Goal: Communication & Community: Answer question/provide support

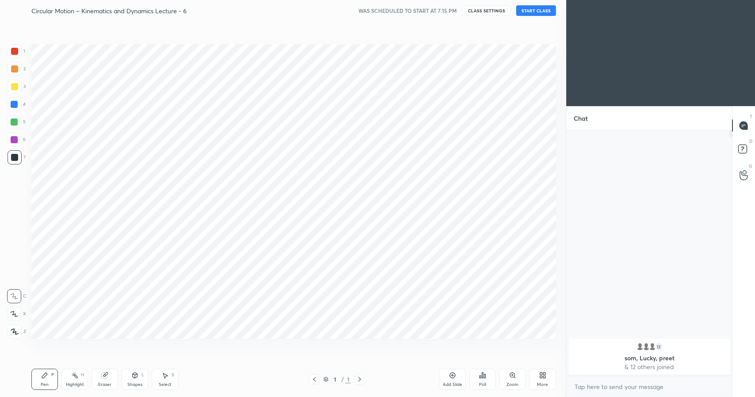
scroll to position [340, 530]
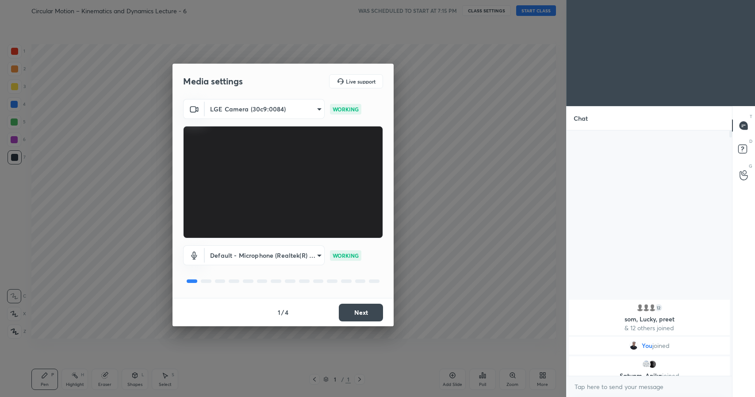
click at [293, 257] on body "1 2 3 4 5 6 7 C X Z C X Z E E Erase all H H Circular Motion – Kinematics and Dy…" at bounding box center [377, 198] width 755 height 397
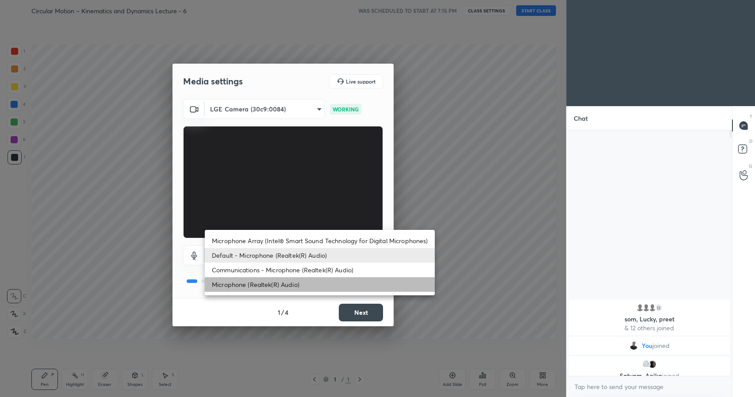
click at [282, 286] on li "Microphone (Realtek(R) Audio)" at bounding box center [320, 284] width 230 height 15
type input "de0589a11e1fddf4e1beaceebeef9c89649319fee3708cef84100683569ed788"
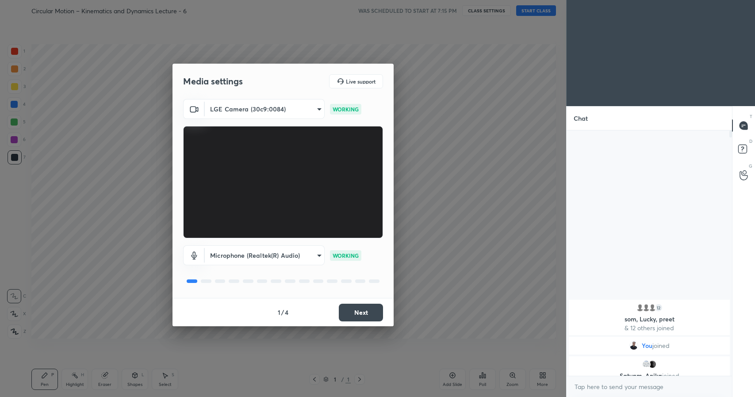
click at [365, 309] on button "Next" at bounding box center [361, 313] width 44 height 18
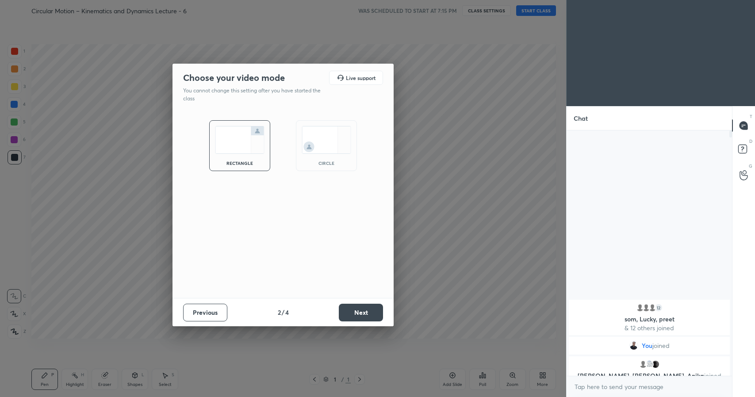
click at [319, 144] on img at bounding box center [326, 140] width 50 height 28
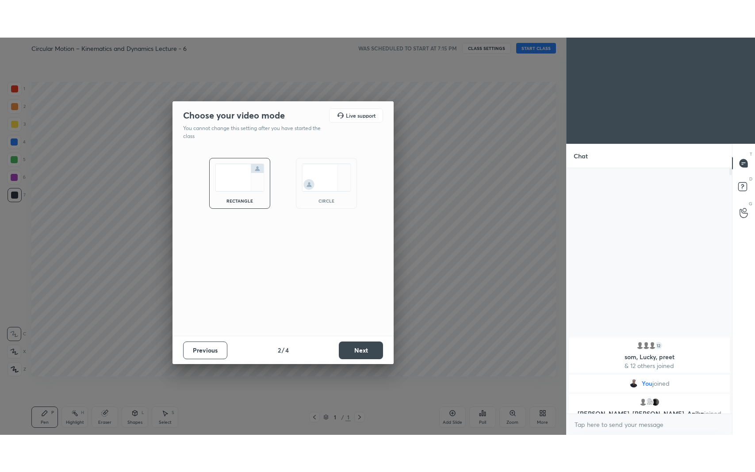
scroll to position [275, 163]
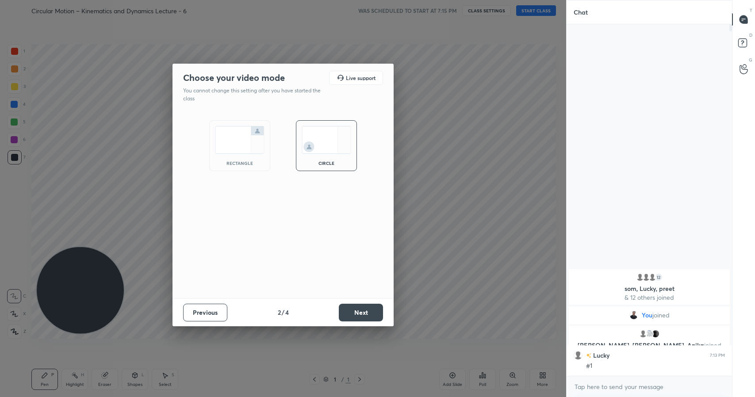
click at [366, 311] on button "Next" at bounding box center [361, 313] width 44 height 18
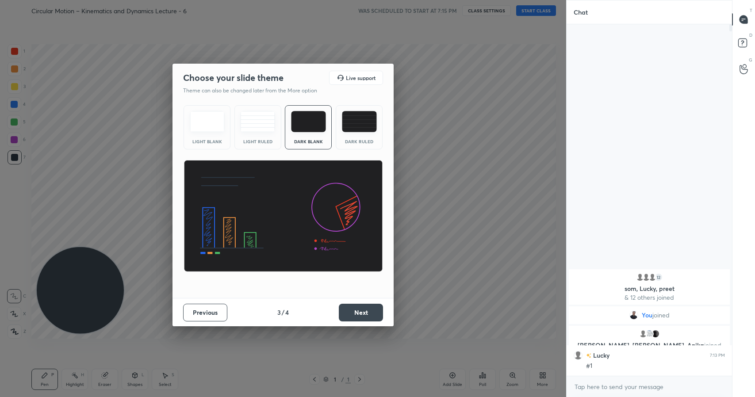
click at [364, 311] on button "Next" at bounding box center [361, 313] width 44 height 18
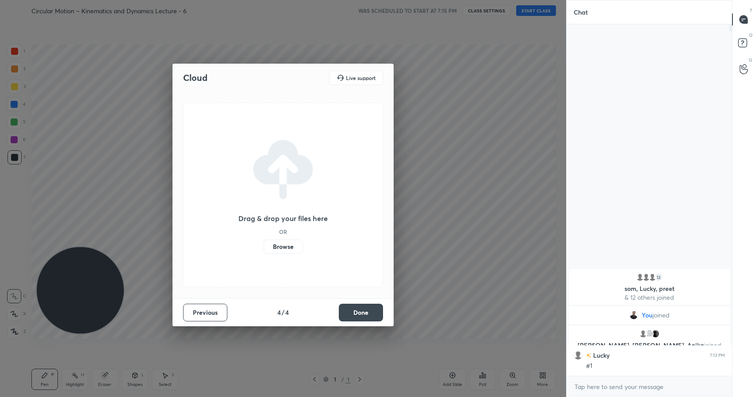
click at [292, 251] on label "Browse" at bounding box center [282, 247] width 39 height 14
click at [263, 251] on input "Browse" at bounding box center [263, 247] width 0 height 14
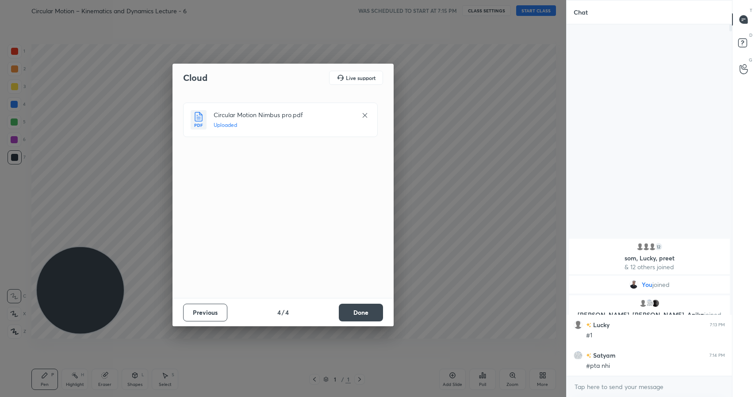
click at [372, 310] on button "Done" at bounding box center [361, 313] width 44 height 18
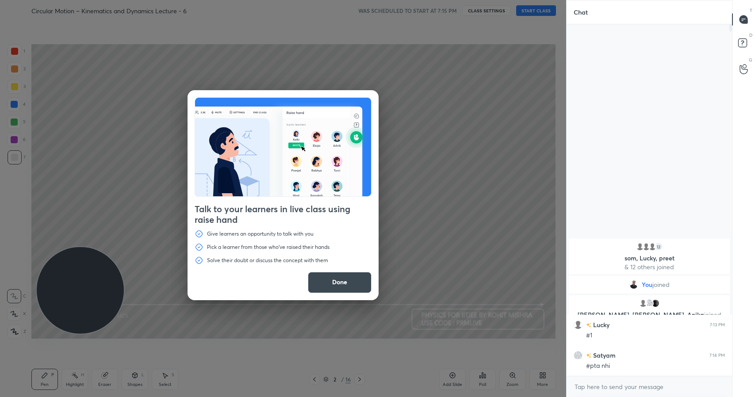
click at [335, 282] on button "Done" at bounding box center [340, 282] width 64 height 21
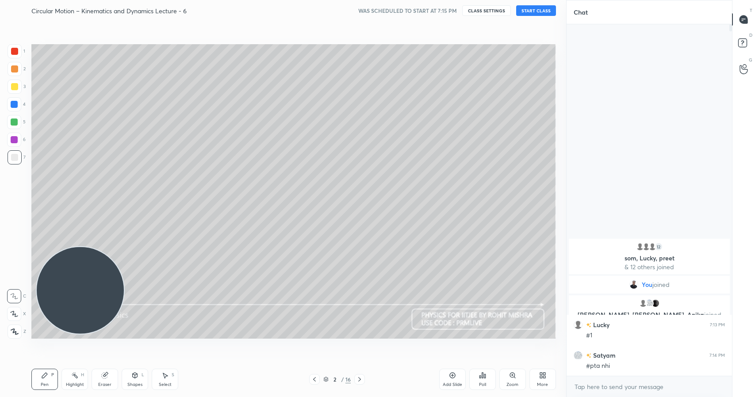
click at [540, 373] on icon at bounding box center [541, 374] width 2 height 2
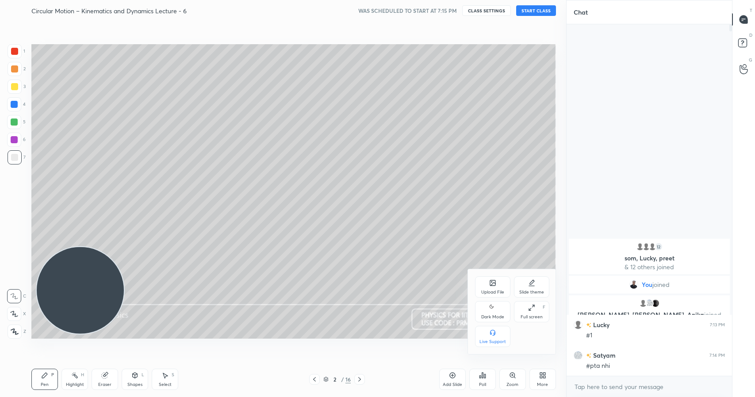
click at [500, 311] on div "Dark Mode" at bounding box center [492, 311] width 35 height 21
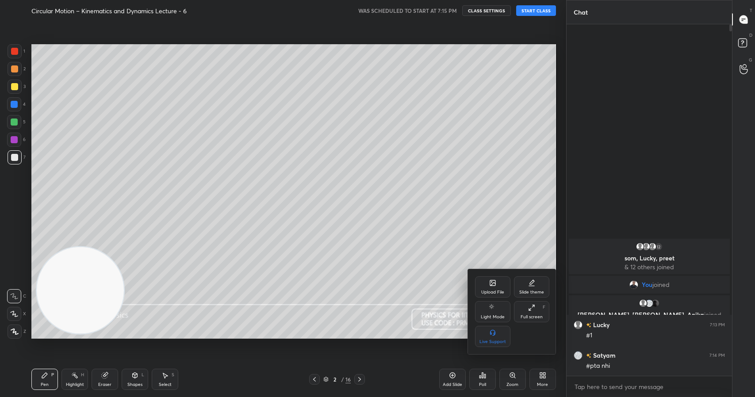
click at [431, 347] on div at bounding box center [377, 198] width 755 height 397
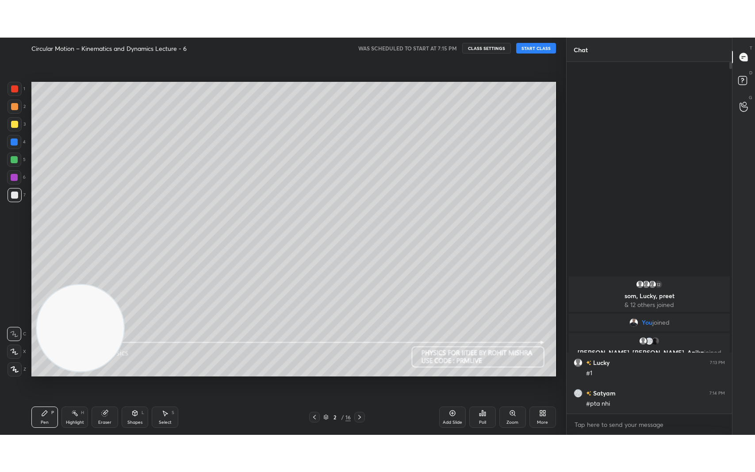
scroll to position [350, 163]
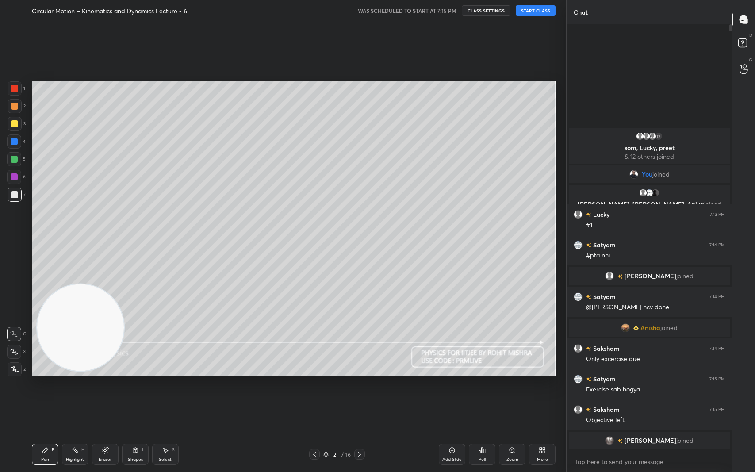
click at [534, 13] on button "START CLASS" at bounding box center [535, 10] width 40 height 11
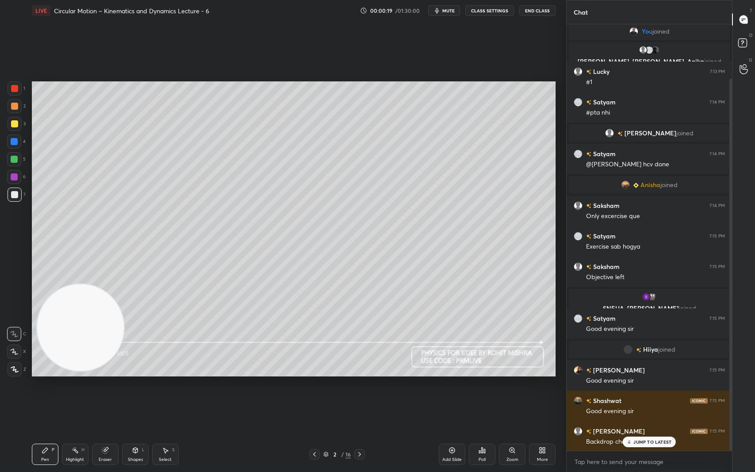
scroll to position [62, 0]
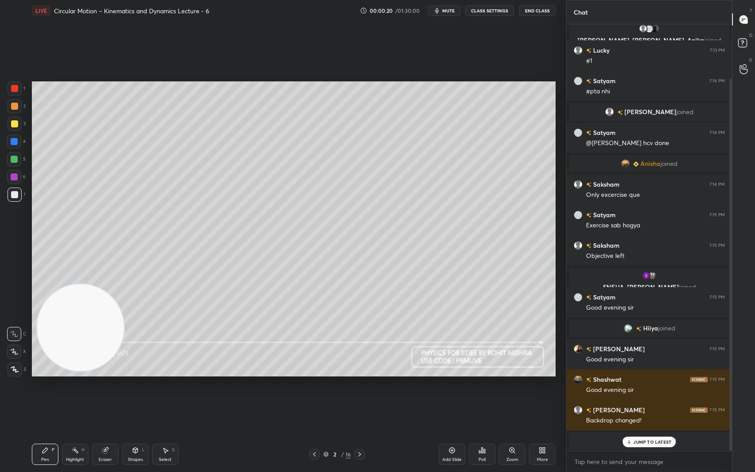
click at [656, 397] on p "JUMP TO LATEST" at bounding box center [652, 441] width 38 height 5
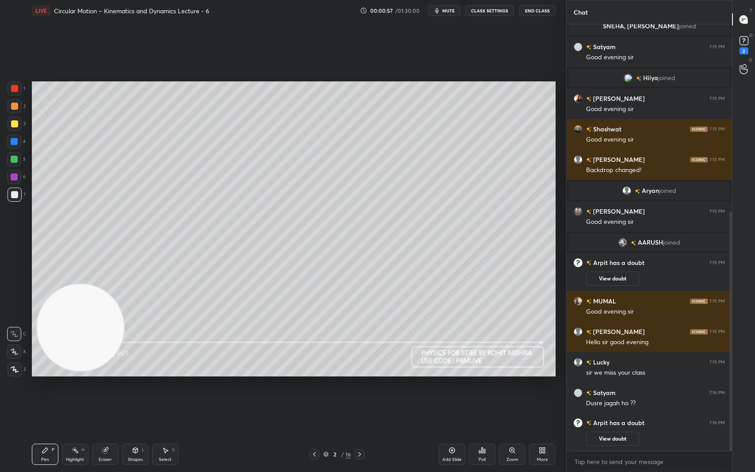
scroll to position [355, 0]
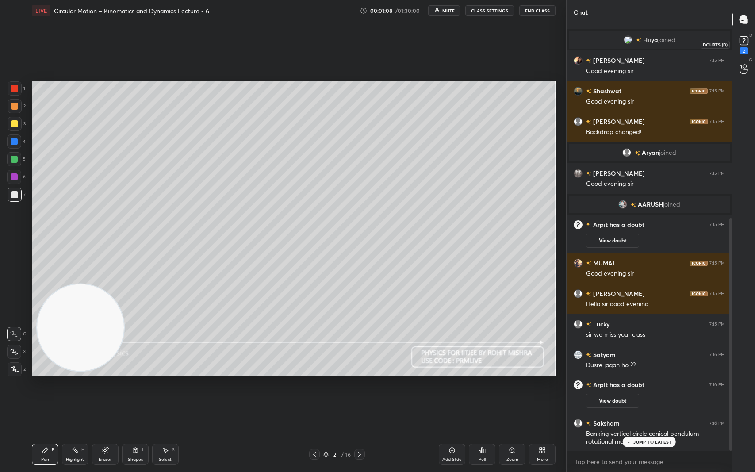
click at [745, 35] on icon at bounding box center [743, 40] width 13 height 13
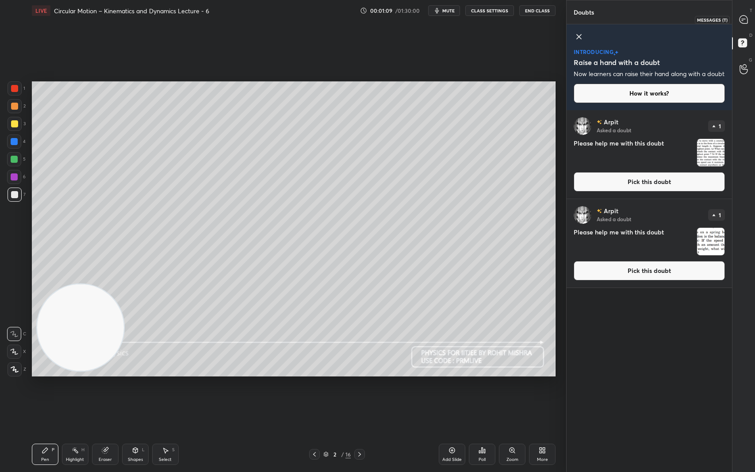
click at [744, 19] on icon at bounding box center [743, 19] width 8 height 8
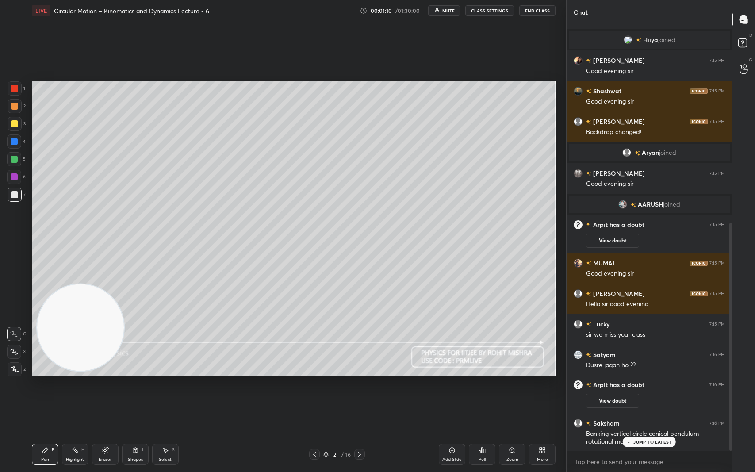
scroll to position [423, 163]
click at [655, 397] on p "JUMP TO LATEST" at bounding box center [652, 441] width 38 height 5
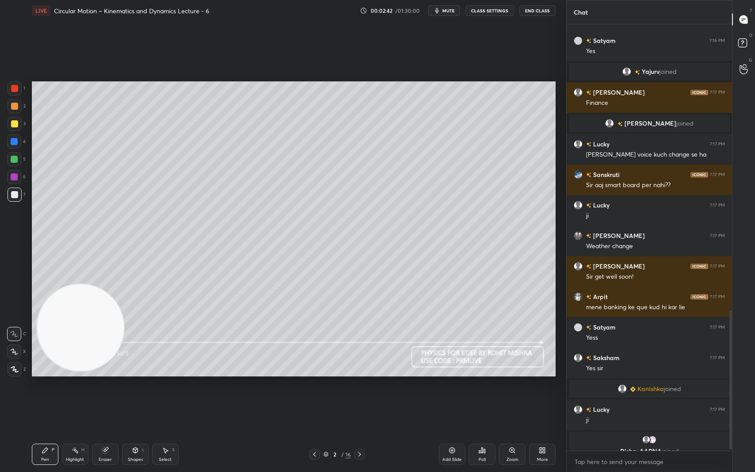
scroll to position [880, 0]
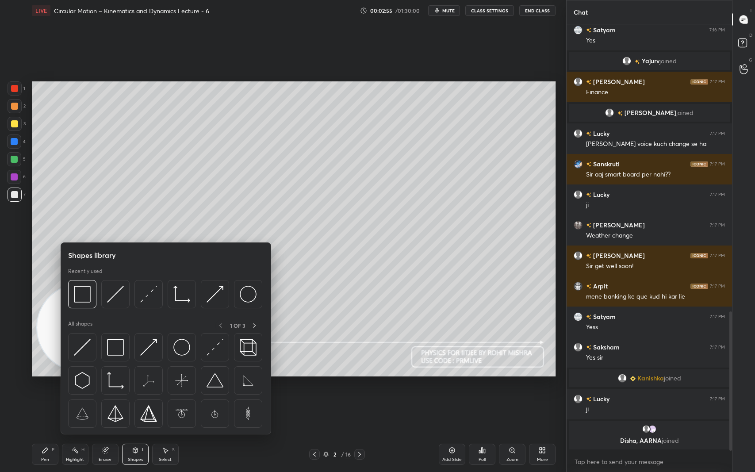
click at [119, 297] on img at bounding box center [115, 294] width 17 height 17
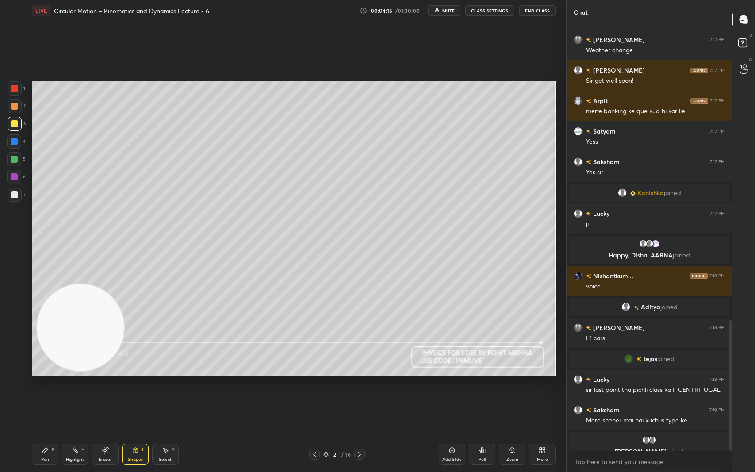
scroll to position [998, 0]
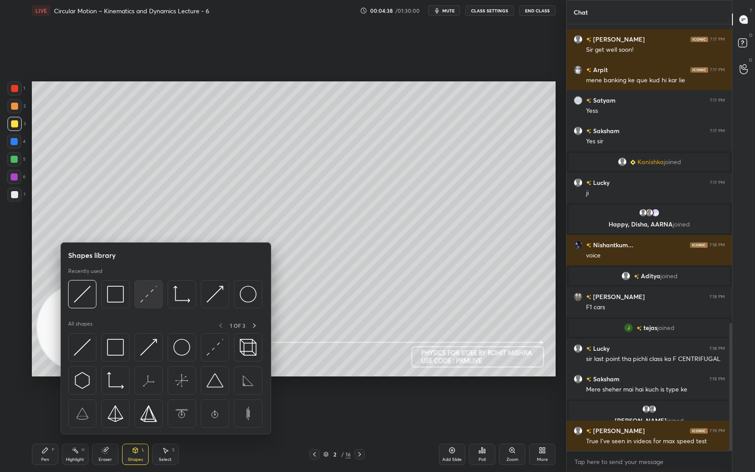
click at [147, 297] on img at bounding box center [148, 294] width 17 height 17
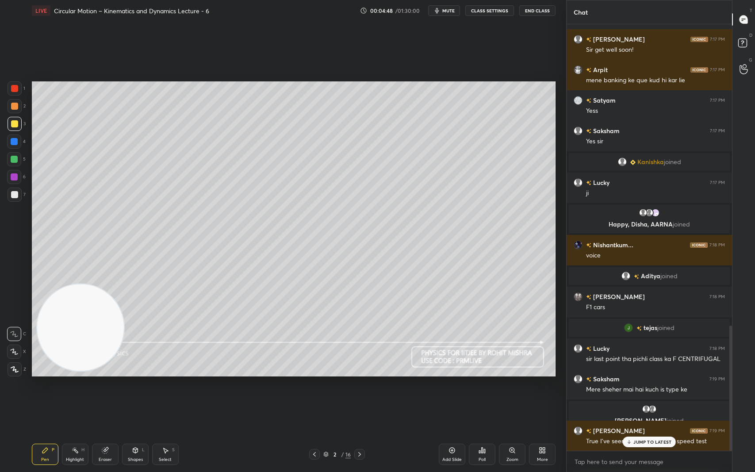
scroll to position [1028, 0]
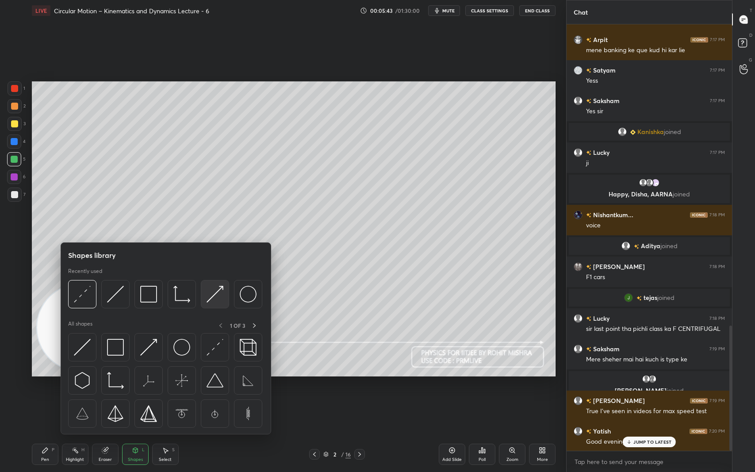
click at [213, 292] on img at bounding box center [214, 294] width 17 height 17
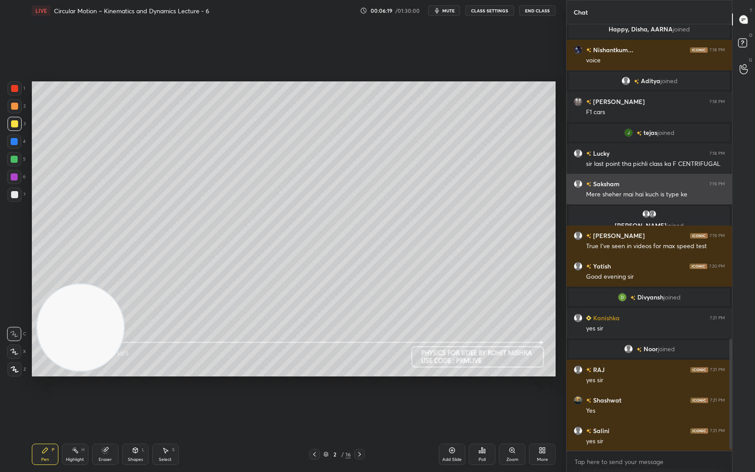
scroll to position [1232, 0]
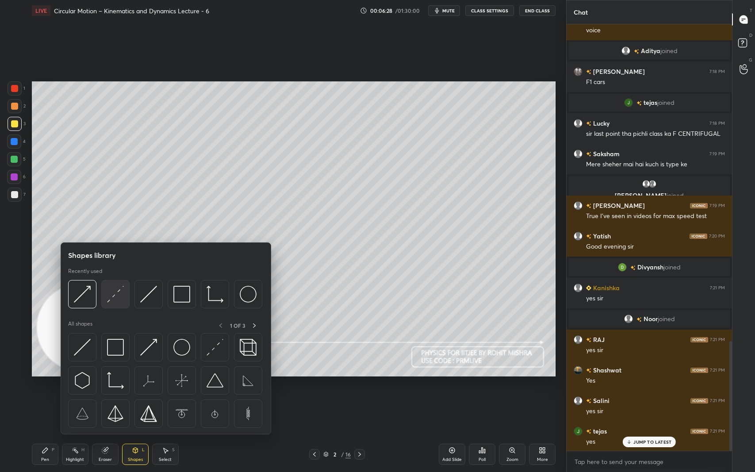
click at [112, 295] on img at bounding box center [115, 294] width 17 height 17
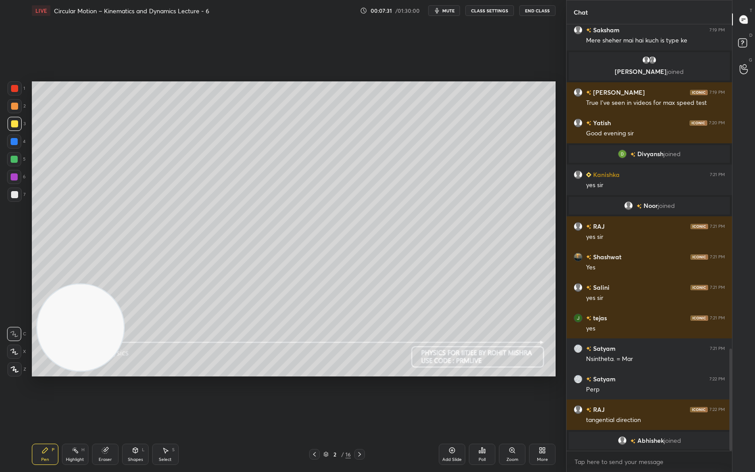
scroll to position [1366, 0]
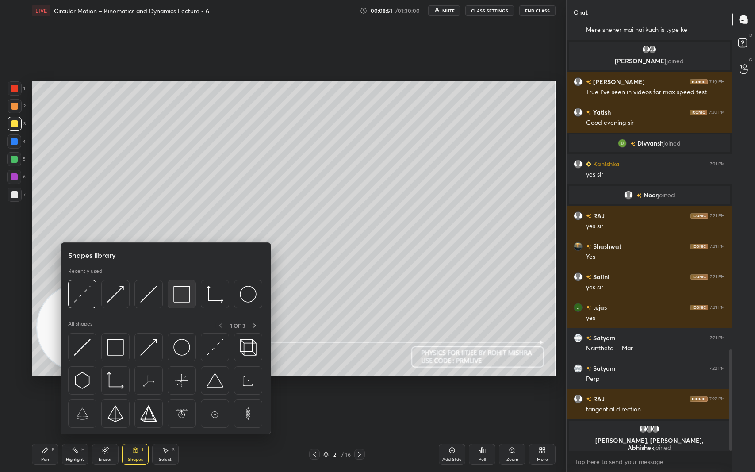
click at [186, 294] on img at bounding box center [181, 294] width 17 height 17
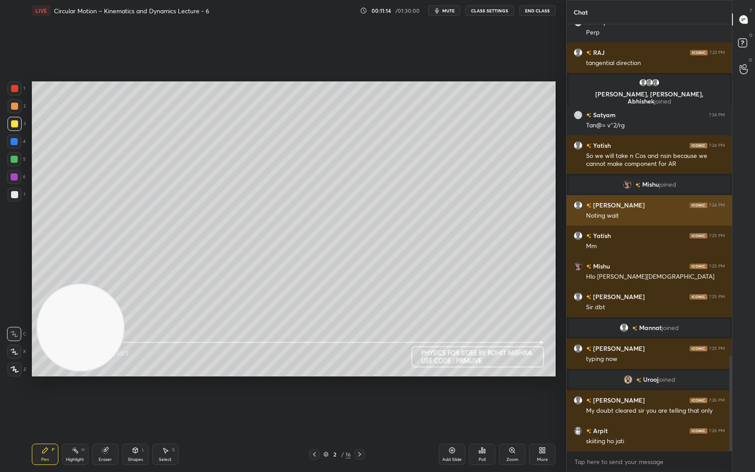
scroll to position [1527, 0]
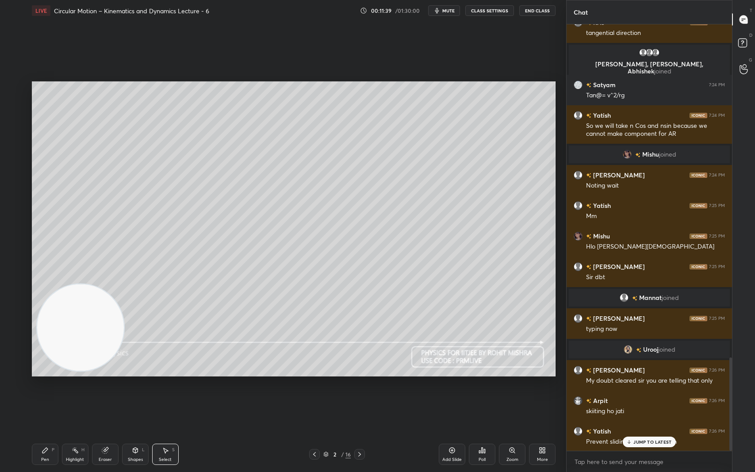
click at [656, 397] on p "JUMP TO LATEST" at bounding box center [652, 441] width 38 height 5
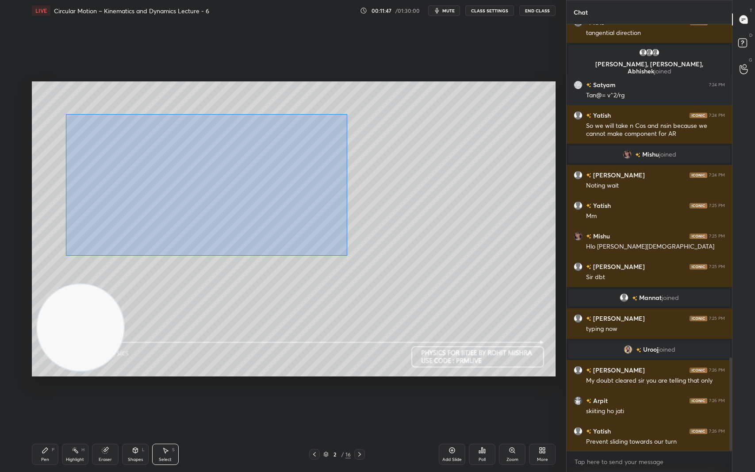
drag, startPoint x: 65, startPoint y: 114, endPoint x: 347, endPoint y: 256, distance: 314.7
click at [347, 256] on div "0 ° Undo Copy Duplicate Duplicate to new slide Delete" at bounding box center [294, 228] width 524 height 294
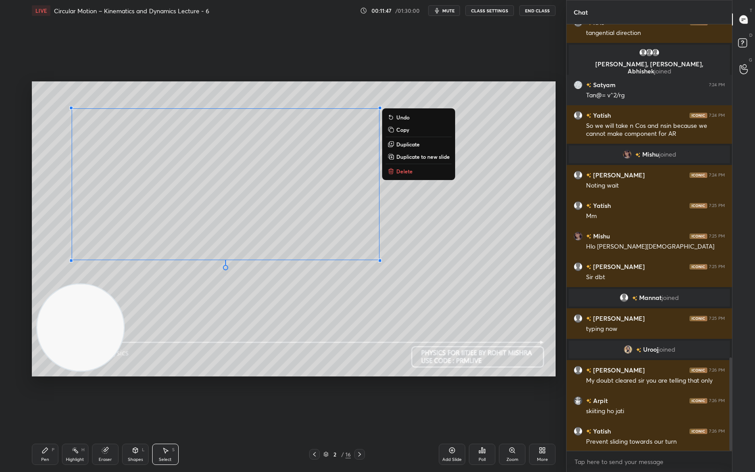
scroll to position [1558, 0]
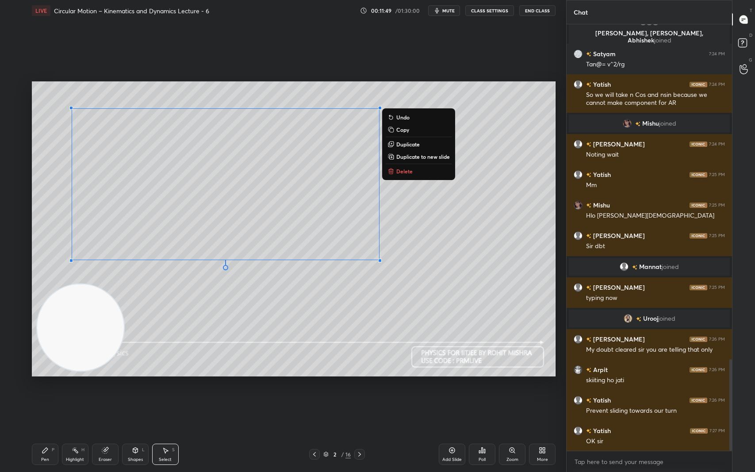
click at [406, 132] on p "Copy" at bounding box center [402, 129] width 13 height 7
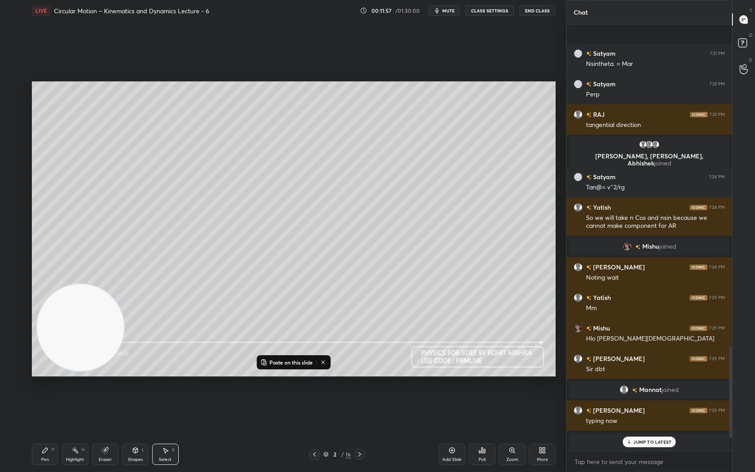
scroll to position [1606, 0]
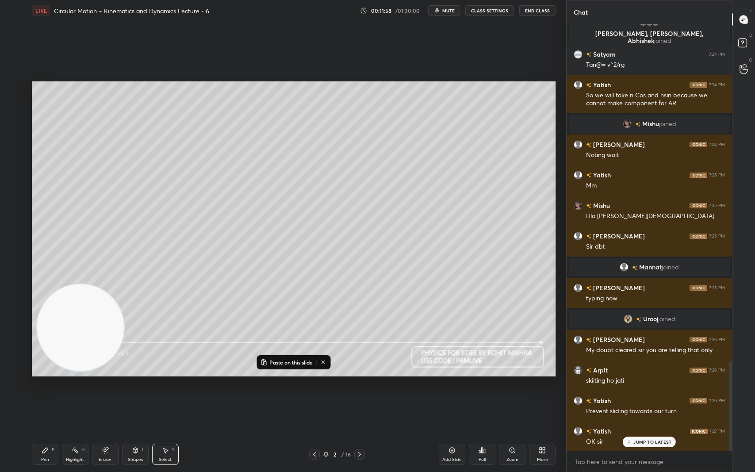
click at [665, 397] on div "RAJ 7:22 PM tangential direction [PERSON_NAME], [PERSON_NAME] joined [PERSON_NA…" at bounding box center [648, 237] width 165 height 426
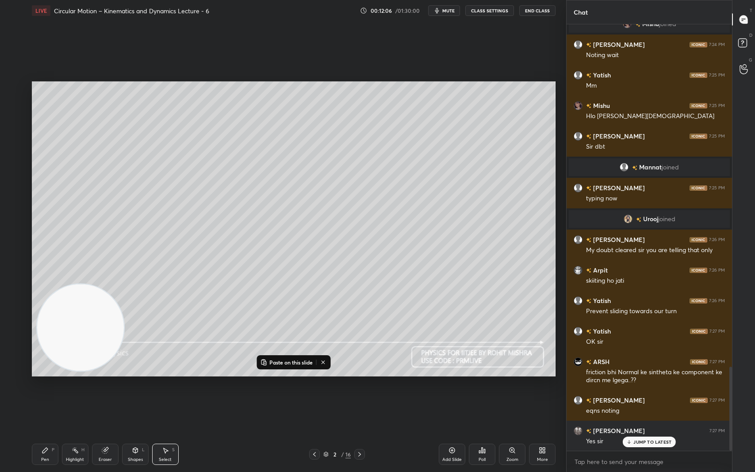
scroll to position [1736, 0]
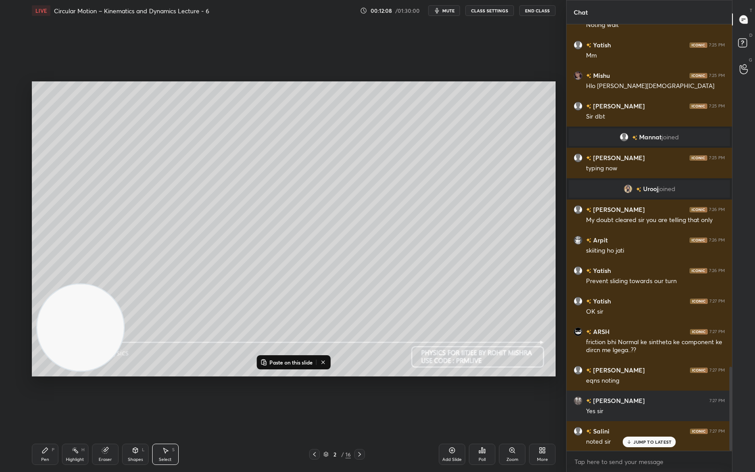
click at [653, 397] on p "JUMP TO LATEST" at bounding box center [652, 441] width 38 height 5
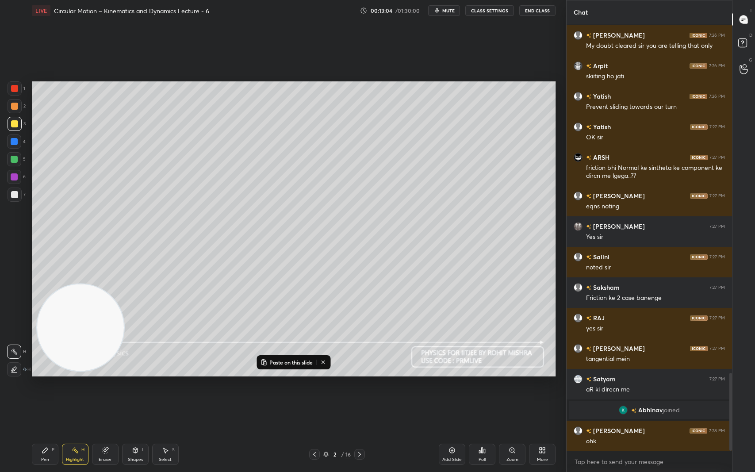
scroll to position [1941, 0]
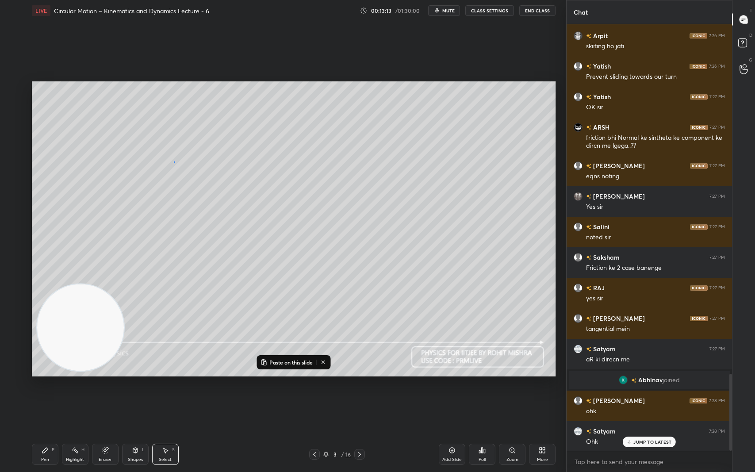
click at [174, 162] on div "0 ° Undo Copy Paste here Duplicate Duplicate to new slide Delete" at bounding box center [294, 228] width 524 height 294
click at [281, 362] on p "Paste on this slide" at bounding box center [290, 362] width 43 height 7
drag, startPoint x: 265, startPoint y: 205, endPoint x: 240, endPoint y: 207, distance: 24.4
click at [240, 207] on div "0 ° Undo Copy Paste here Duplicate Duplicate to new slide Delete" at bounding box center [294, 228] width 524 height 294
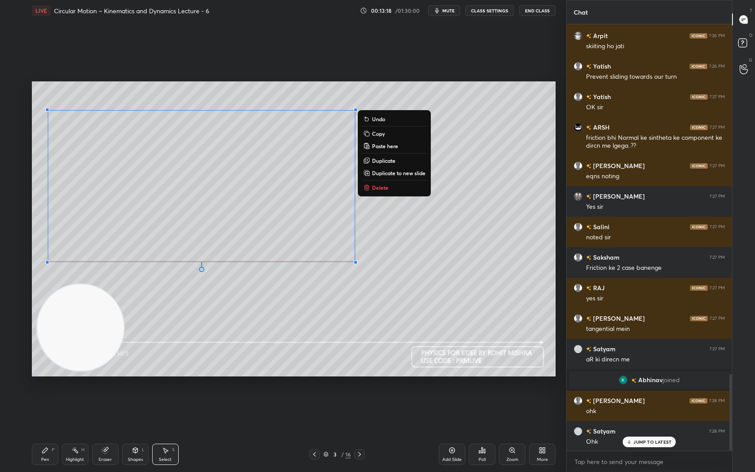
click at [373, 228] on div "0 ° Undo Copy Paste here Duplicate Duplicate to new slide Delete" at bounding box center [294, 228] width 524 height 294
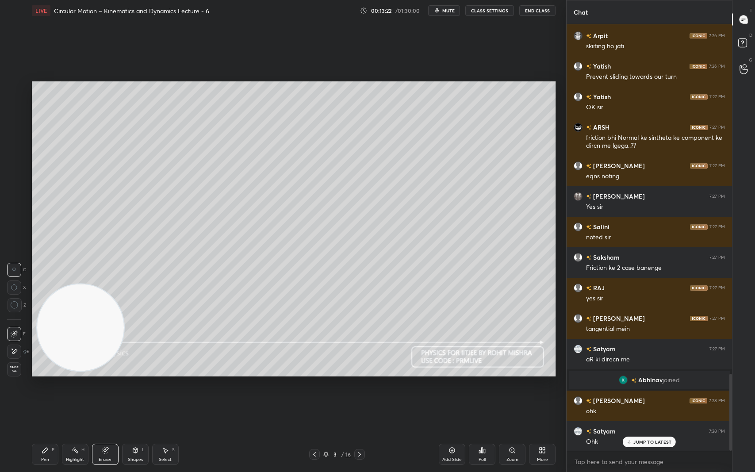
click at [15, 351] on icon at bounding box center [14, 351] width 7 height 8
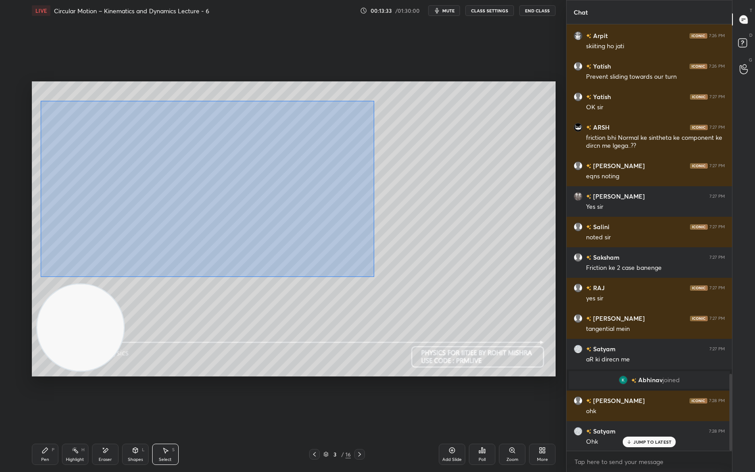
drag, startPoint x: 41, startPoint y: 99, endPoint x: 374, endPoint y: 276, distance: 377.1
click at [374, 278] on div "0 ° Undo Copy Paste here Duplicate Duplicate to new slide Delete" at bounding box center [294, 228] width 524 height 294
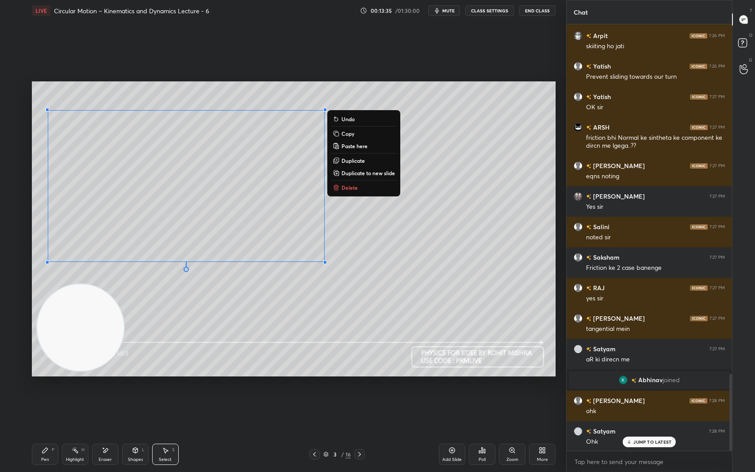
click at [349, 135] on p "Copy" at bounding box center [347, 133] width 13 height 7
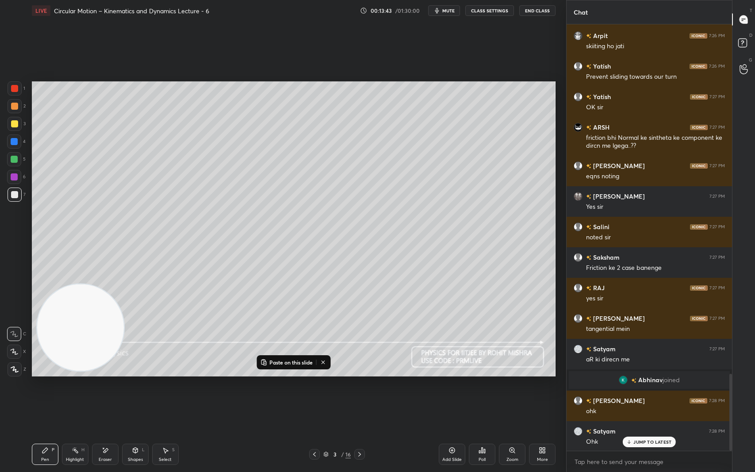
scroll to position [1972, 0]
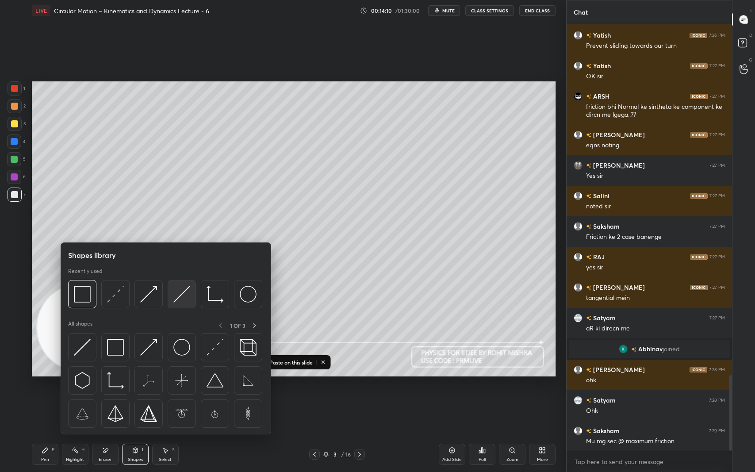
click at [180, 296] on img at bounding box center [181, 294] width 17 height 17
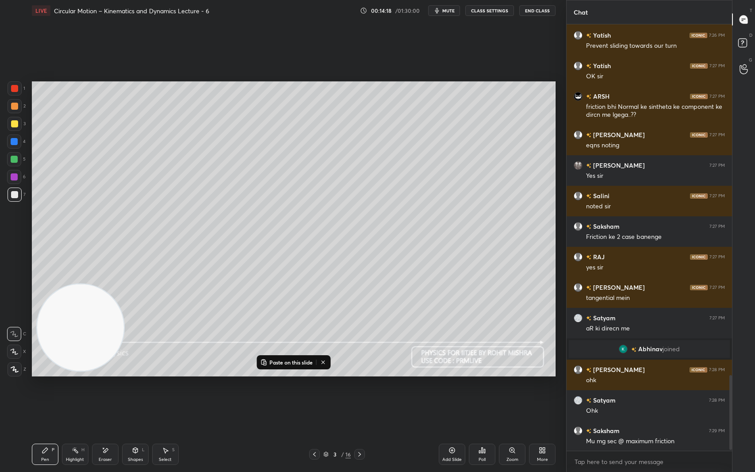
scroll to position [2002, 0]
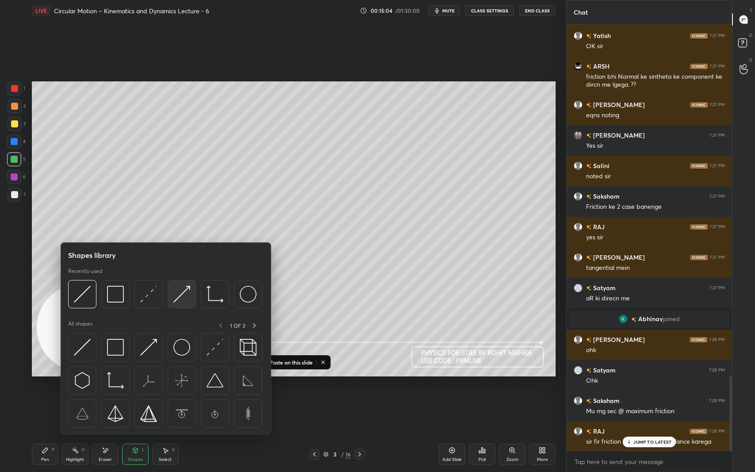
click at [184, 294] on img at bounding box center [181, 294] width 17 height 17
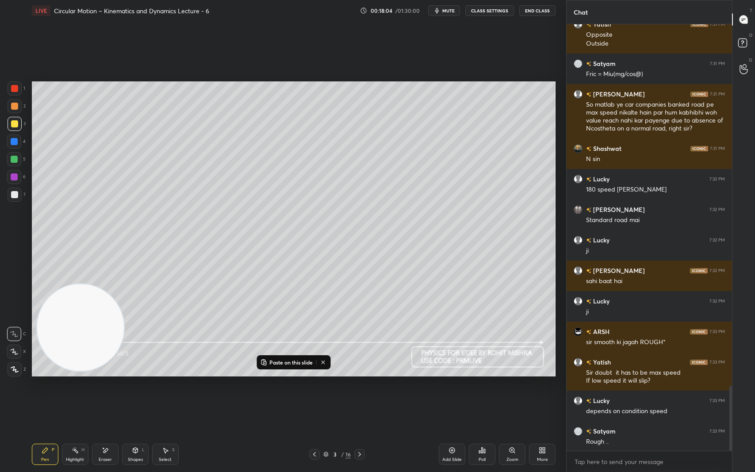
scroll to position [2383, 0]
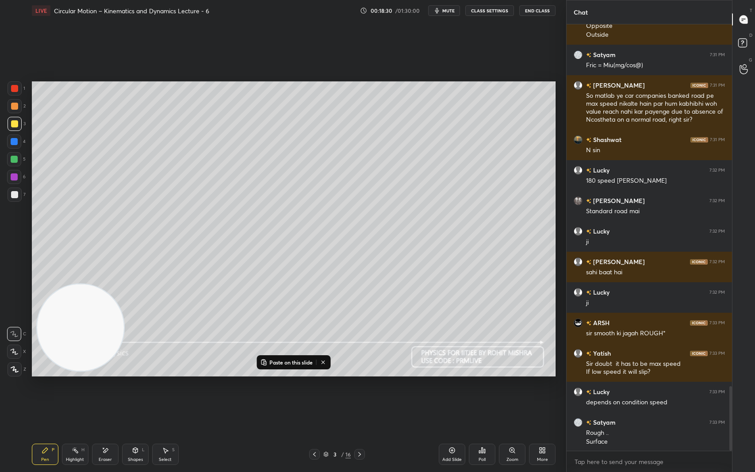
click at [557, 227] on div "Paste on this slide Setting up your live class Poll for secs No correct answer …" at bounding box center [293, 228] width 530 height 415
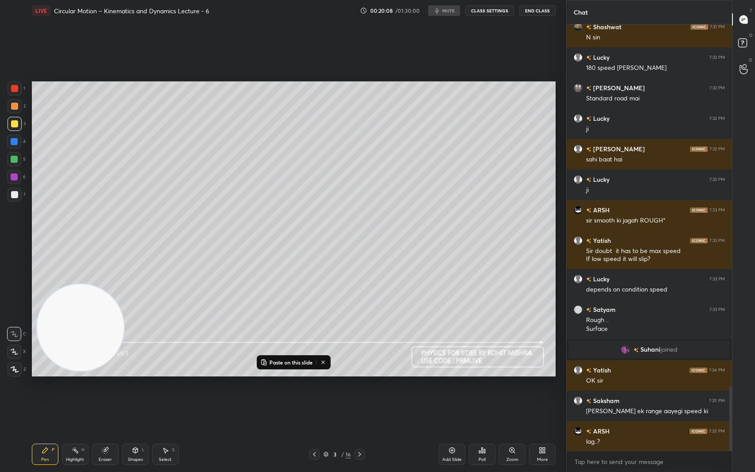
scroll to position [2395, 0]
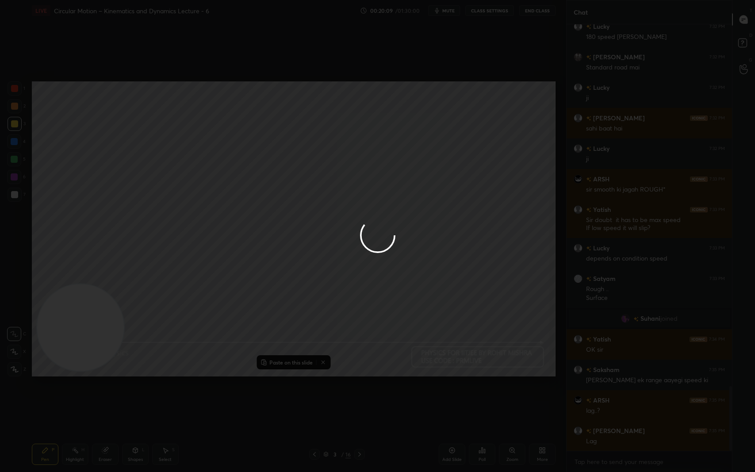
click at [479, 309] on div at bounding box center [377, 236] width 755 height 472
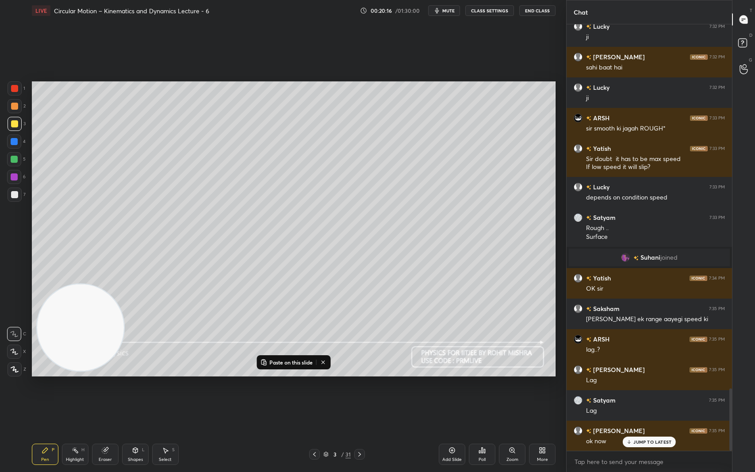
scroll to position [2486, 0]
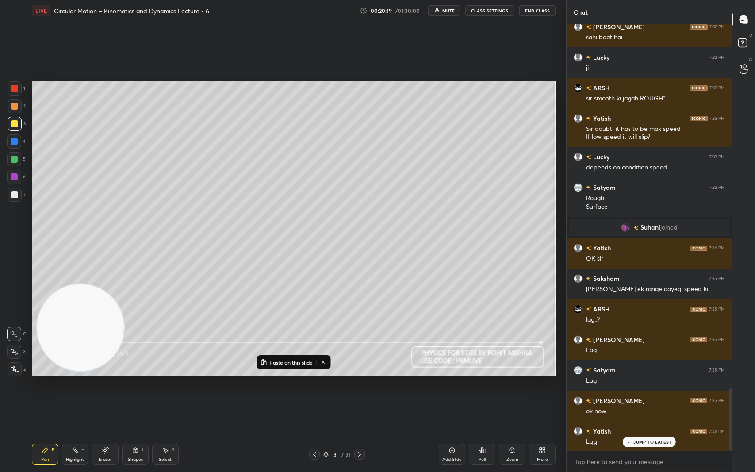
click at [650, 397] on p "JUMP TO LATEST" at bounding box center [652, 441] width 38 height 5
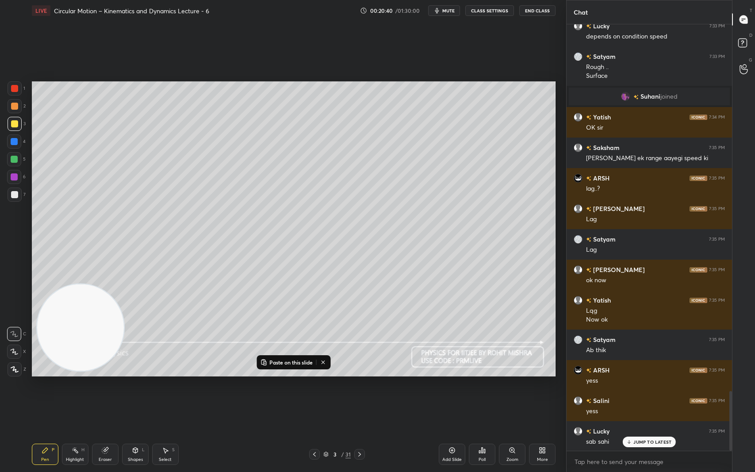
scroll to position [2648, 0]
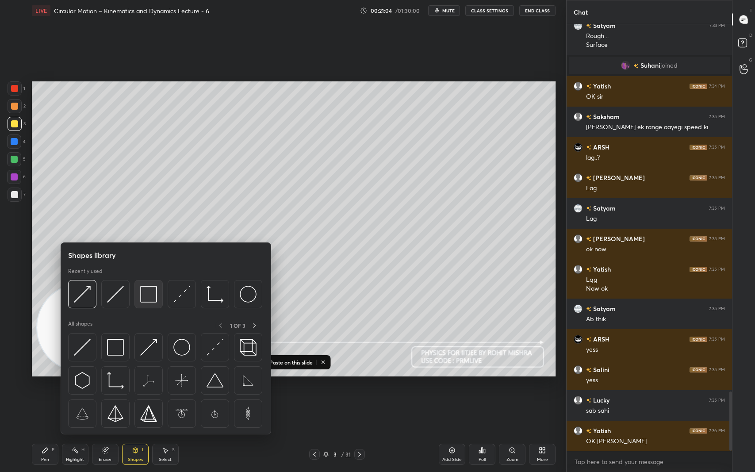
click at [149, 293] on img at bounding box center [148, 294] width 17 height 17
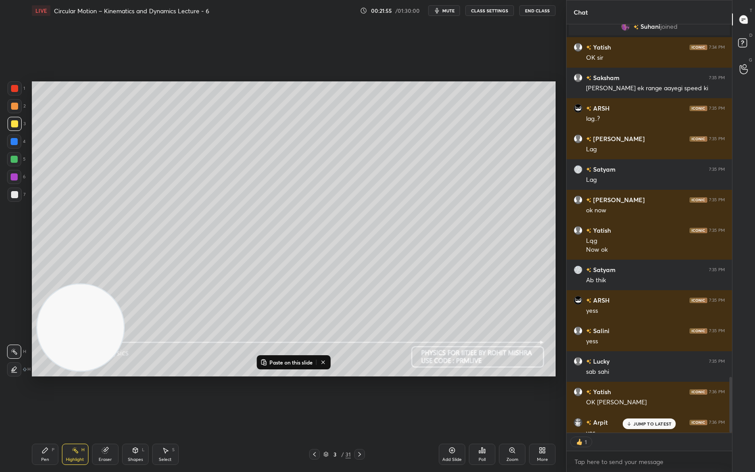
scroll to position [3, 3]
click at [648, 397] on p "JUMP TO LATEST" at bounding box center [652, 423] width 38 height 5
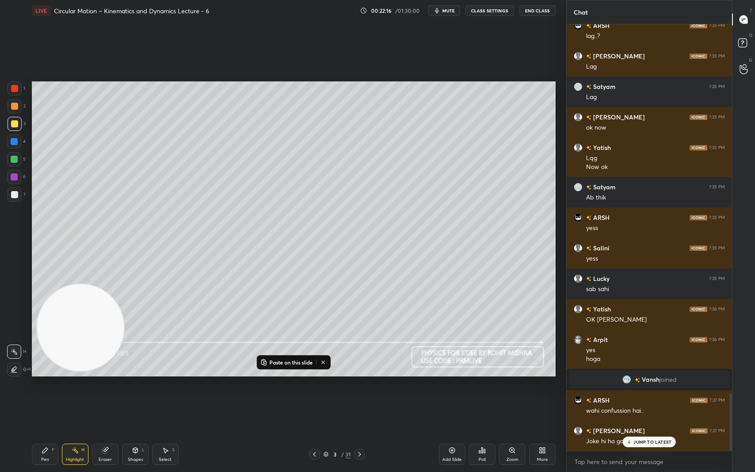
scroll to position [2724, 0]
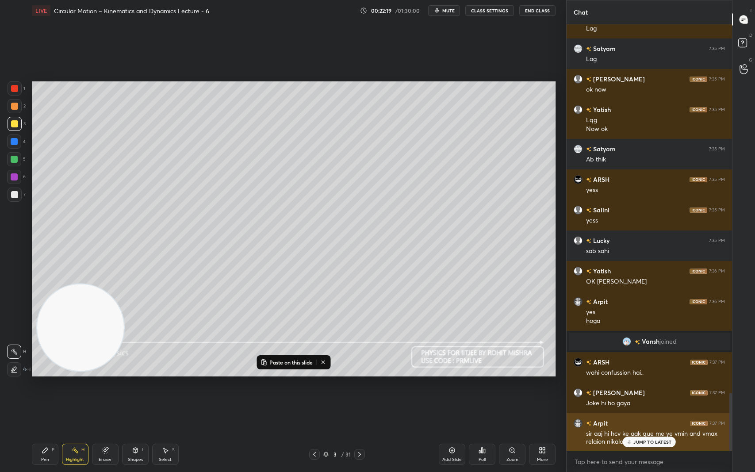
click at [656, 397] on p "JUMP TO LATEST" at bounding box center [652, 441] width 38 height 5
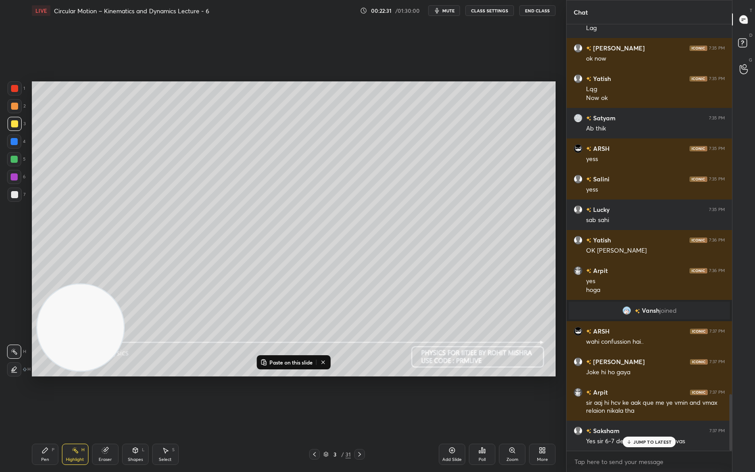
scroll to position [2785, 0]
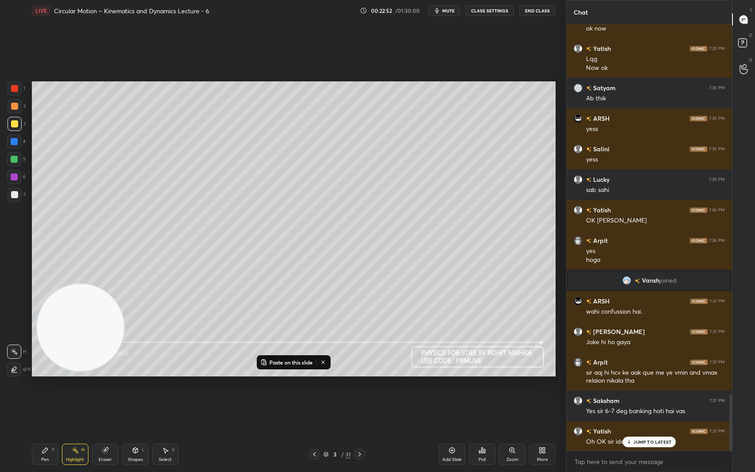
click at [654, 397] on p "JUMP TO LATEST" at bounding box center [652, 441] width 38 height 5
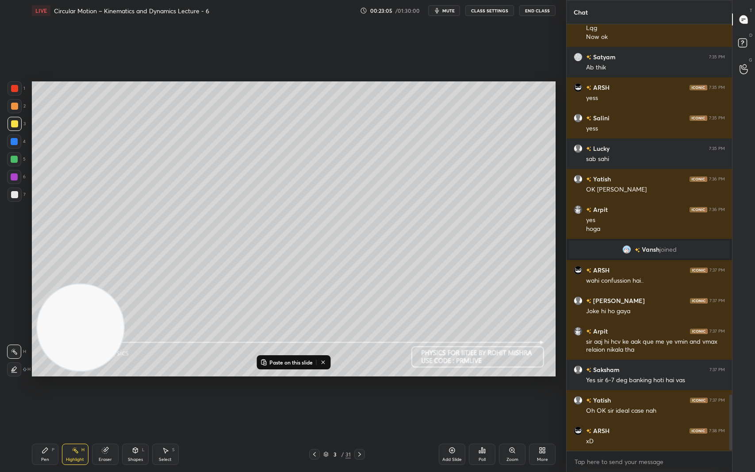
scroll to position [2846, 0]
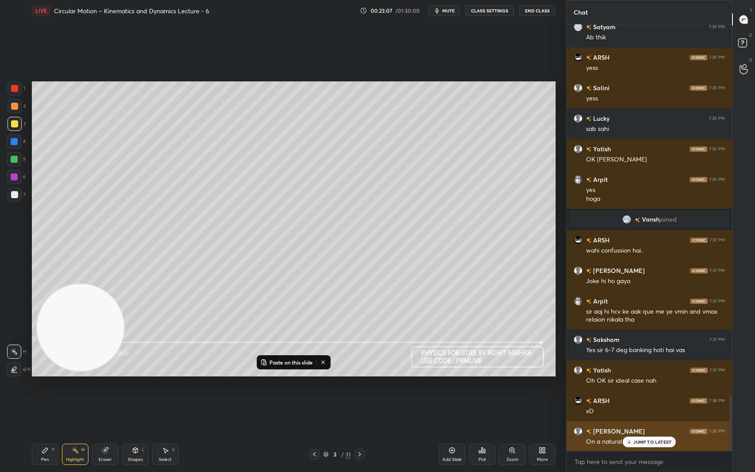
click at [646, 397] on p "JUMP TO LATEST" at bounding box center [652, 441] width 38 height 5
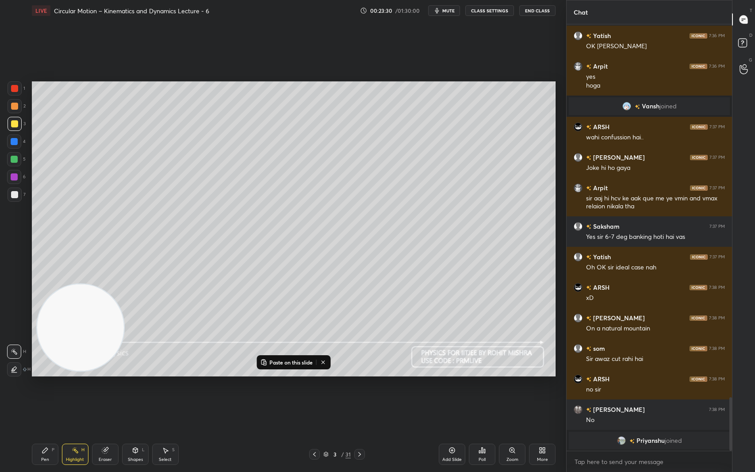
scroll to position [2848, 0]
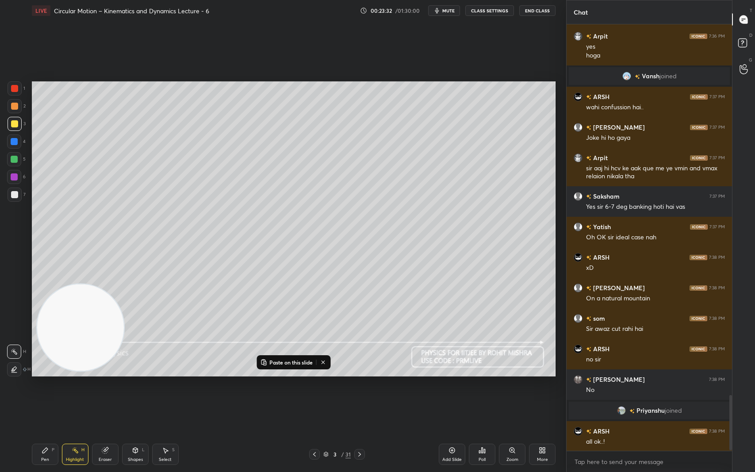
click at [642, 397] on div "[PERSON_NAME] 7:36 PM OK [PERSON_NAME] 7:36 PM yes [PERSON_NAME] joined ARSH 7:…" at bounding box center [648, 237] width 165 height 426
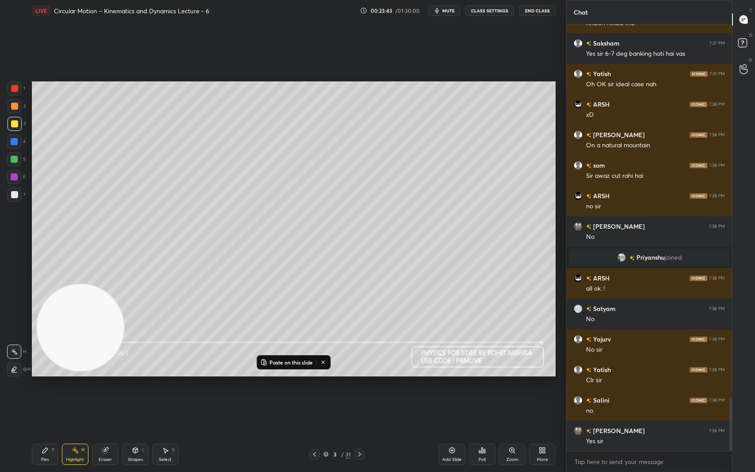
scroll to position [3031, 0]
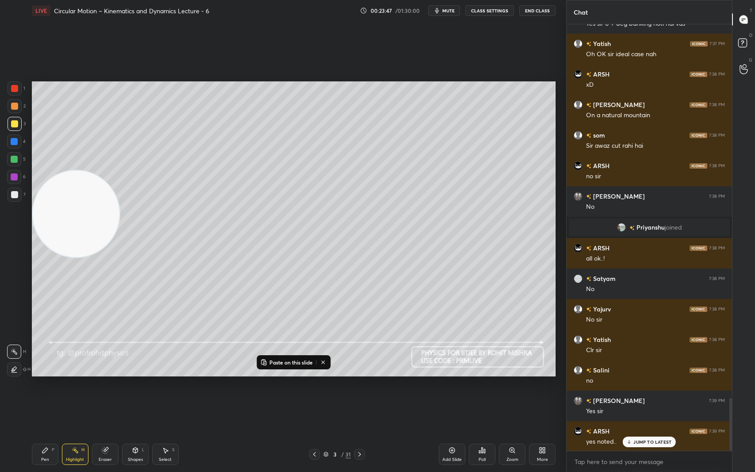
drag, startPoint x: 88, startPoint y: 317, endPoint x: 49, endPoint y: 203, distance: 121.1
click at [50, 204] on video at bounding box center [76, 214] width 87 height 87
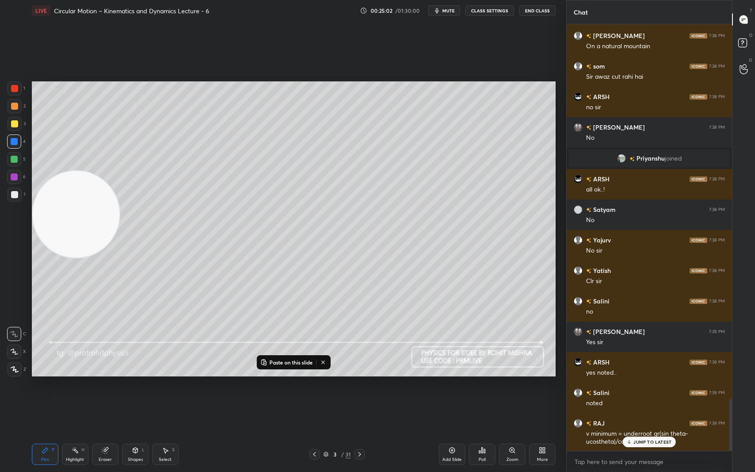
scroll to position [3121, 0]
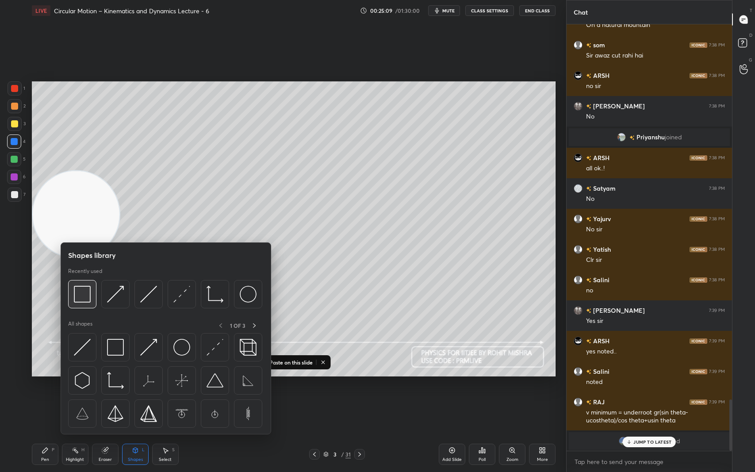
click at [85, 295] on img at bounding box center [82, 294] width 17 height 17
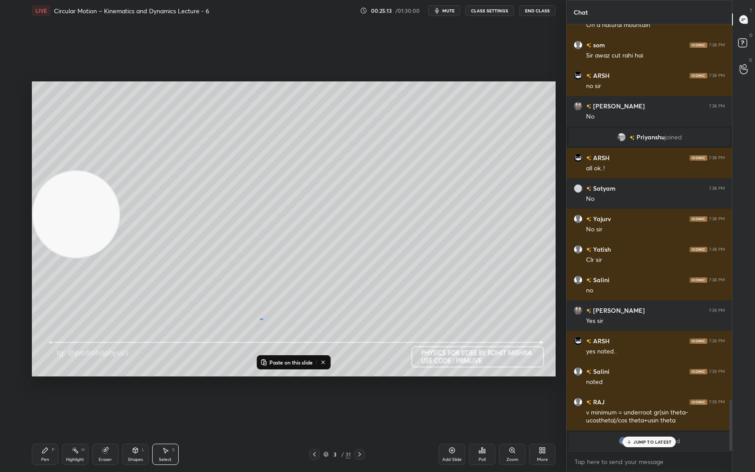
drag, startPoint x: 260, startPoint y: 318, endPoint x: 265, endPoint y: 320, distance: 5.6
click at [267, 323] on div "0 ° Undo Copy Paste here Duplicate Duplicate to new slide Delete" at bounding box center [294, 228] width 524 height 294
drag, startPoint x: 261, startPoint y: 319, endPoint x: 270, endPoint y: 322, distance: 9.5
click at [271, 322] on div "0 ° Undo Copy Paste here Duplicate Duplicate to new slide Delete" at bounding box center [294, 228] width 524 height 294
click at [262, 305] on div at bounding box center [263, 304] width 4 height 4
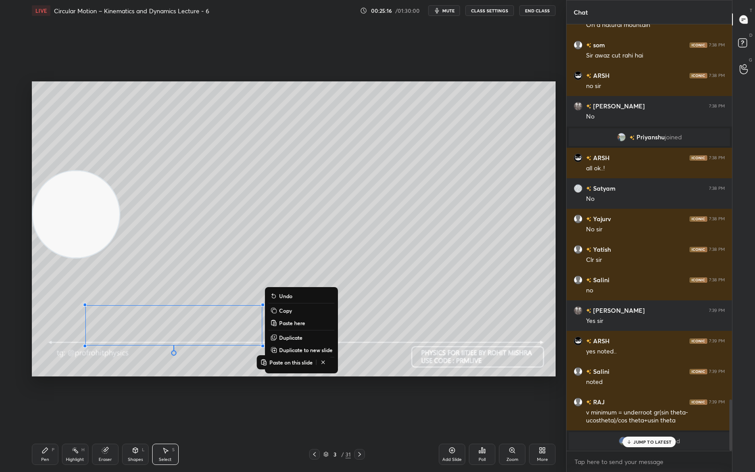
click at [256, 297] on div "0 ° Undo Copy Paste here Duplicate Duplicate to new slide Delete" at bounding box center [294, 228] width 524 height 294
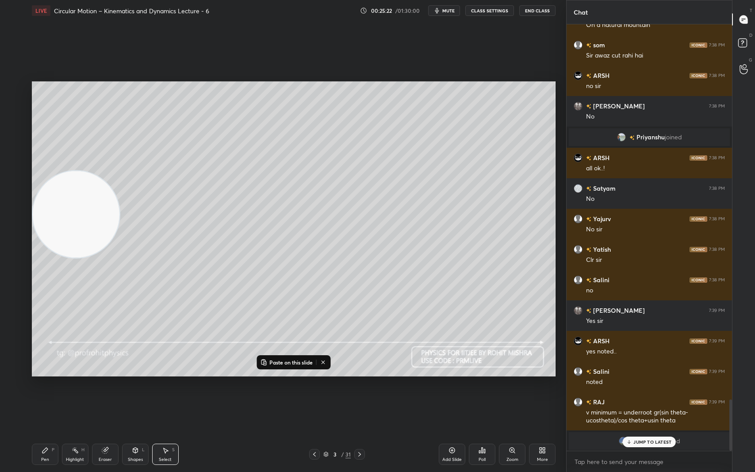
click at [634, 397] on p "JUMP TO LATEST" at bounding box center [652, 441] width 38 height 5
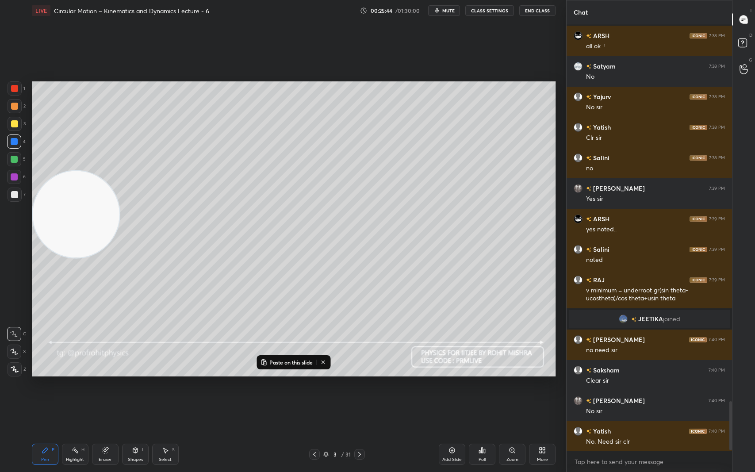
scroll to position [3274, 0]
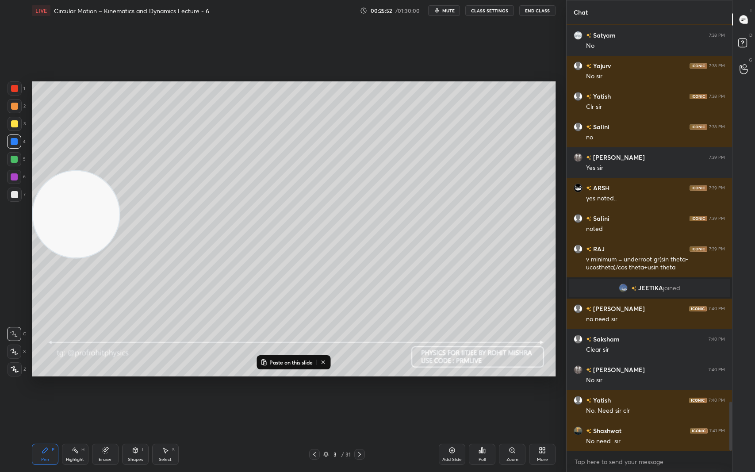
click at [324, 362] on icon at bounding box center [323, 362] width 7 height 7
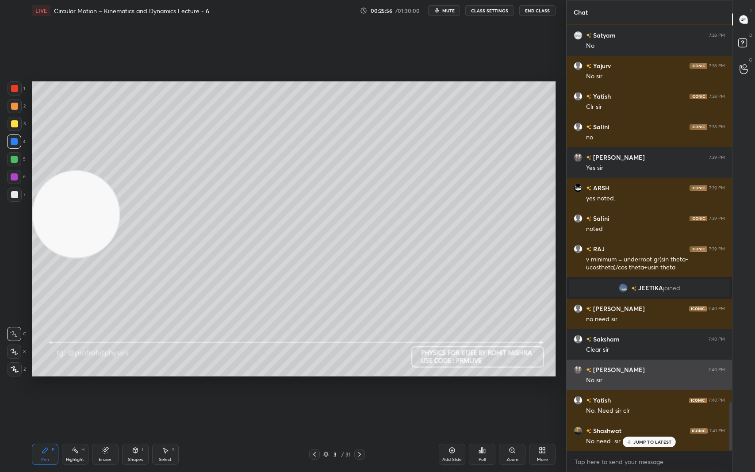
scroll to position [3304, 0]
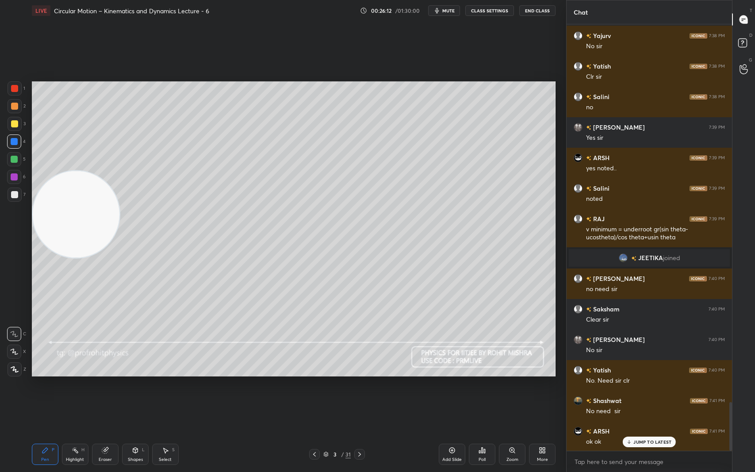
click at [661, 397] on p "JUMP TO LATEST" at bounding box center [652, 441] width 38 height 5
click at [668, 397] on p "JUMP TO LATEST" at bounding box center [652, 441] width 38 height 5
click at [736, 39] on icon at bounding box center [744, 44] width 16 height 16
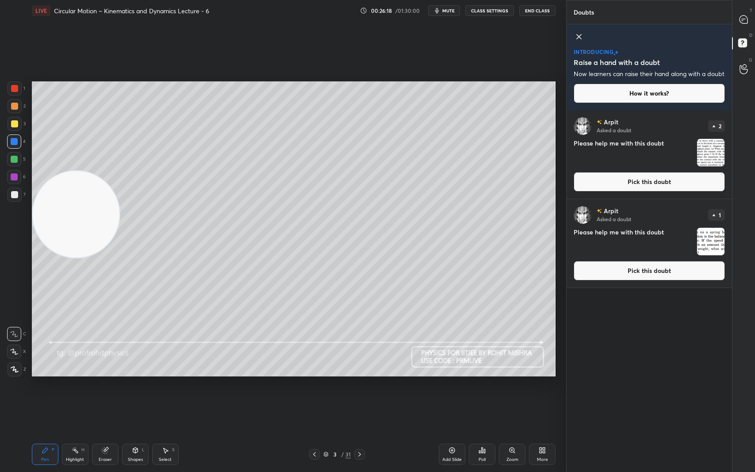
click at [706, 158] on img "grid" at bounding box center [710, 152] width 27 height 27
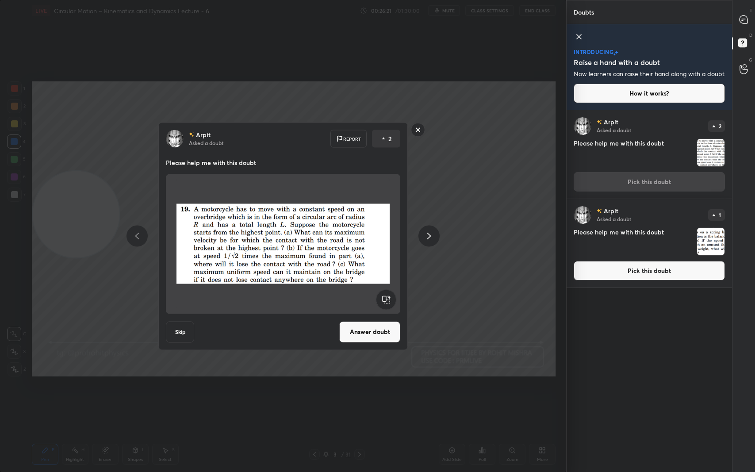
click at [420, 126] on rect at bounding box center [418, 130] width 14 height 14
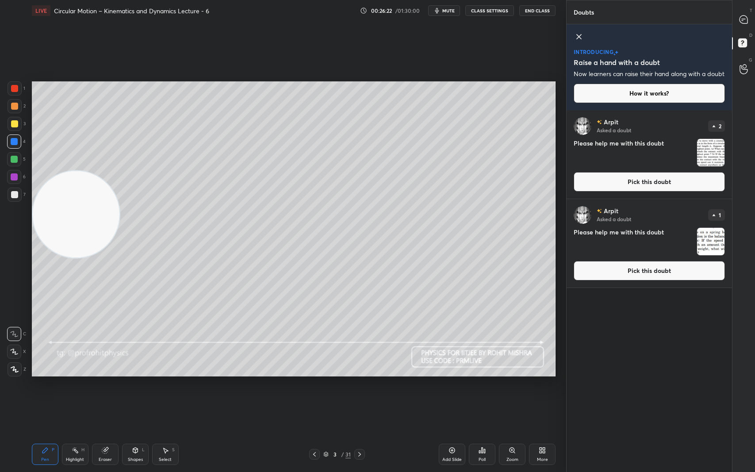
click at [711, 245] on img "grid" at bounding box center [710, 241] width 27 height 27
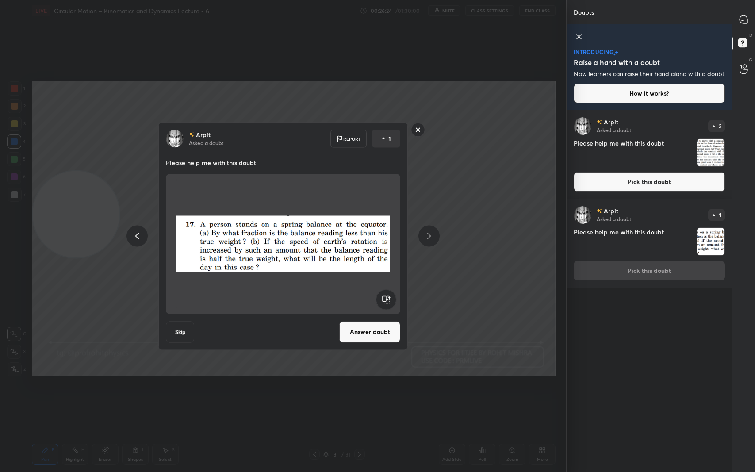
click at [416, 129] on rect at bounding box center [418, 130] width 14 height 14
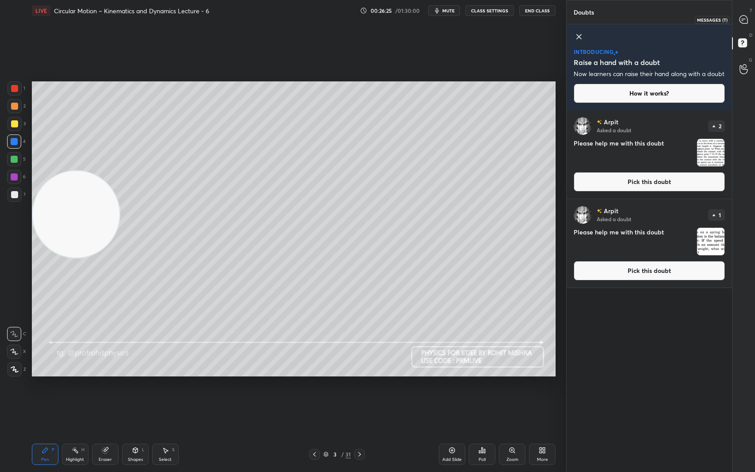
click at [744, 16] on icon at bounding box center [743, 19] width 8 height 8
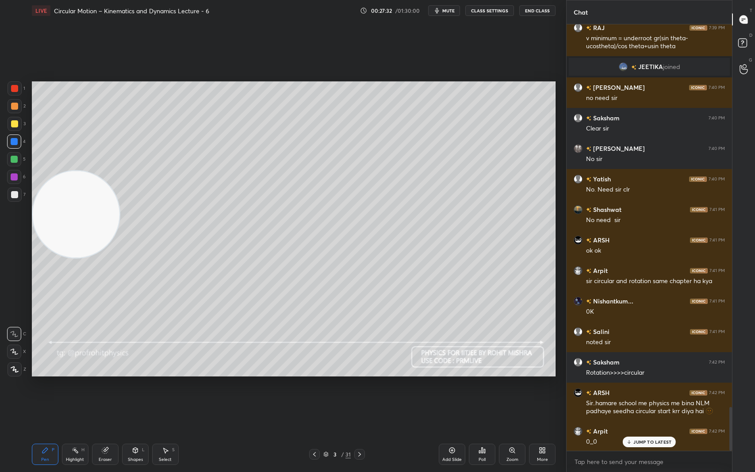
scroll to position [3723, 0]
click at [653, 397] on p "JUMP TO LATEST" at bounding box center [652, 441] width 38 height 5
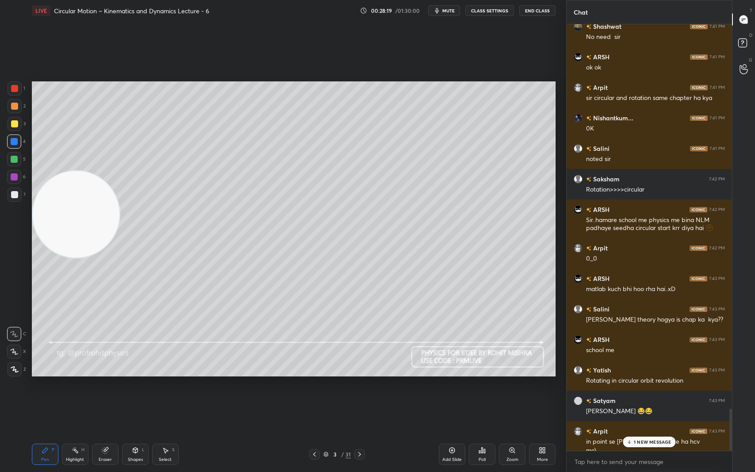
scroll to position [3915, 0]
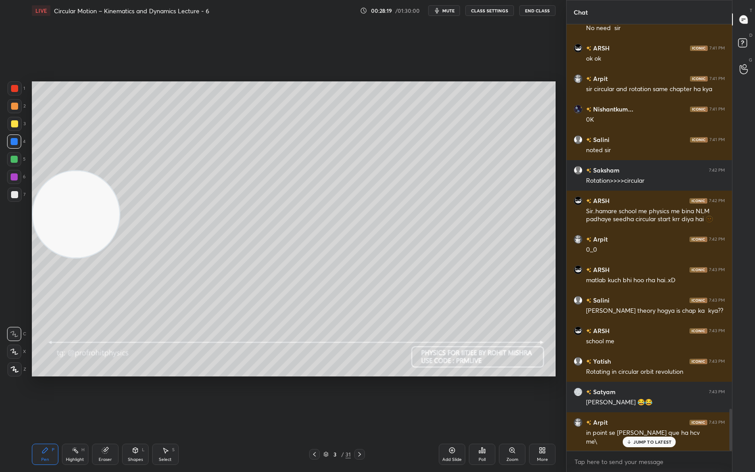
click at [657, 397] on p "JUMP TO LATEST" at bounding box center [652, 441] width 38 height 5
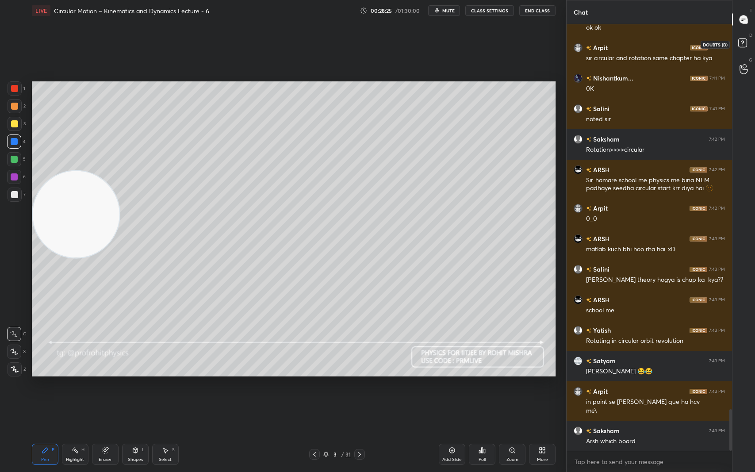
click at [748, 42] on icon at bounding box center [744, 44] width 16 height 16
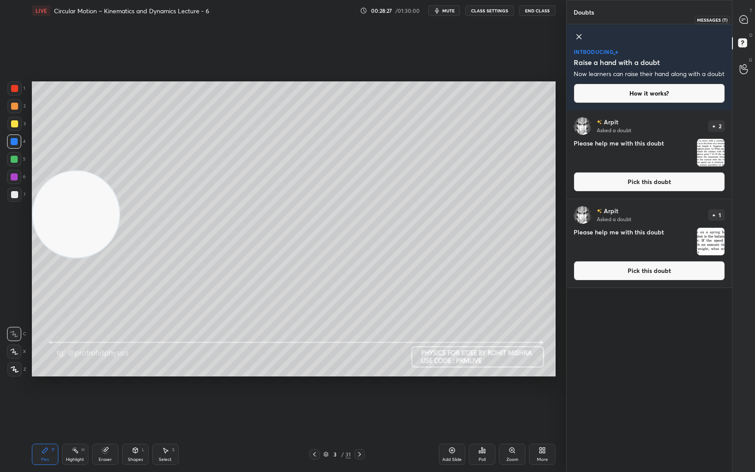
click at [745, 16] on icon at bounding box center [743, 19] width 8 height 8
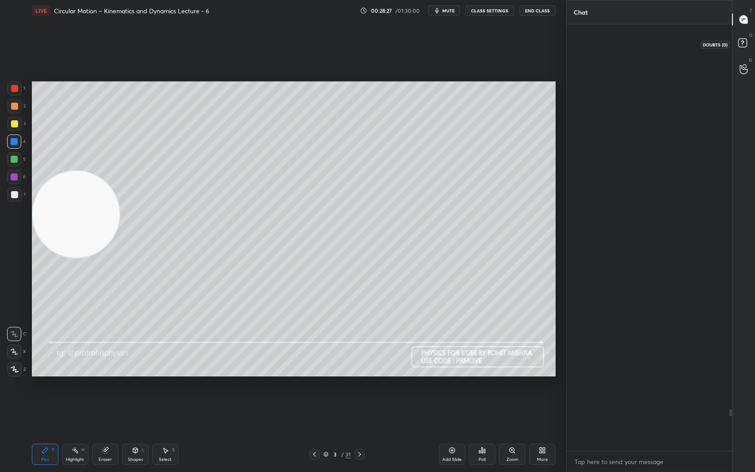
scroll to position [423, 163]
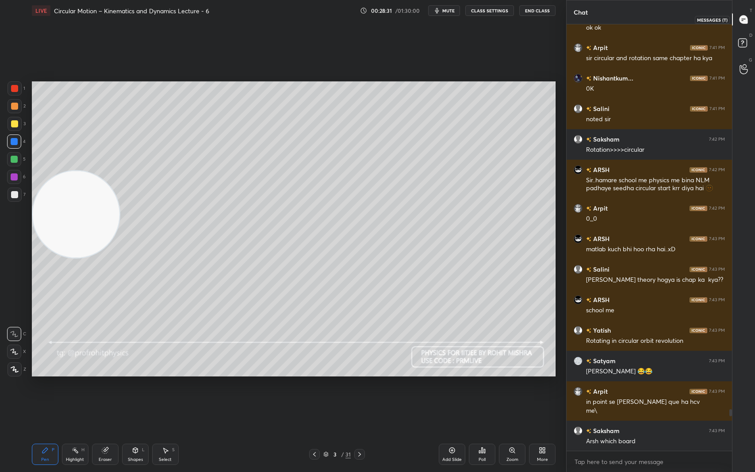
click at [743, 18] on icon at bounding box center [743, 19] width 8 height 8
click at [747, 51] on icon at bounding box center [744, 44] width 16 height 16
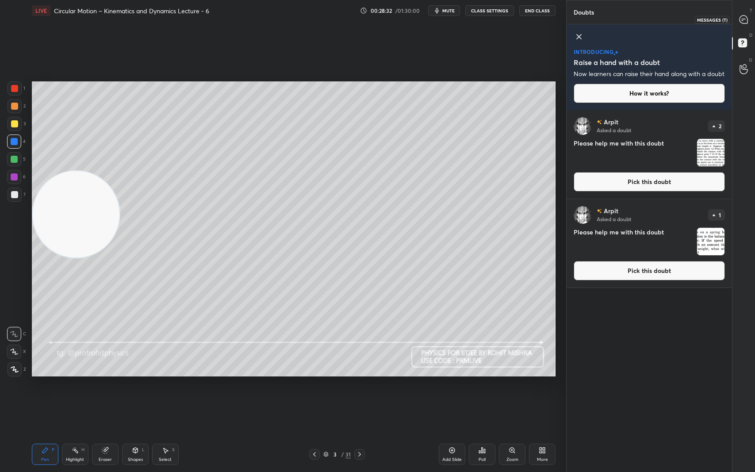
click at [742, 13] on div at bounding box center [744, 19] width 18 height 16
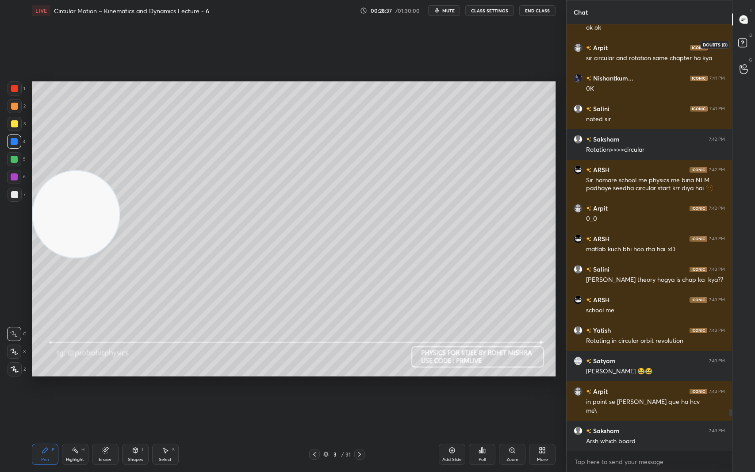
click at [745, 42] on rect at bounding box center [742, 43] width 8 height 8
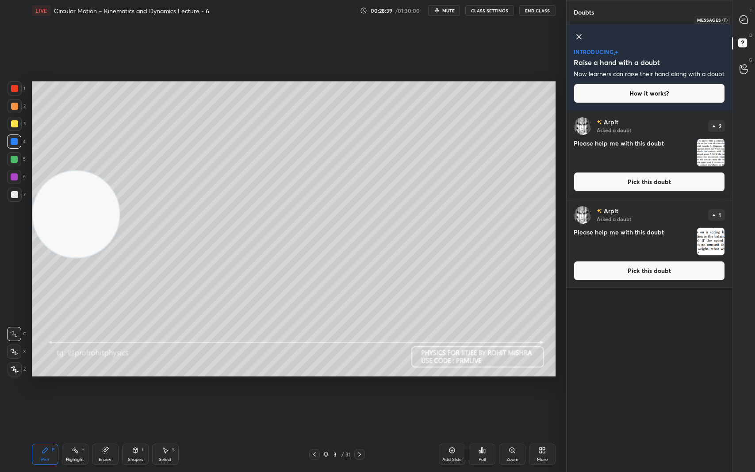
click at [748, 21] on div at bounding box center [744, 19] width 18 height 16
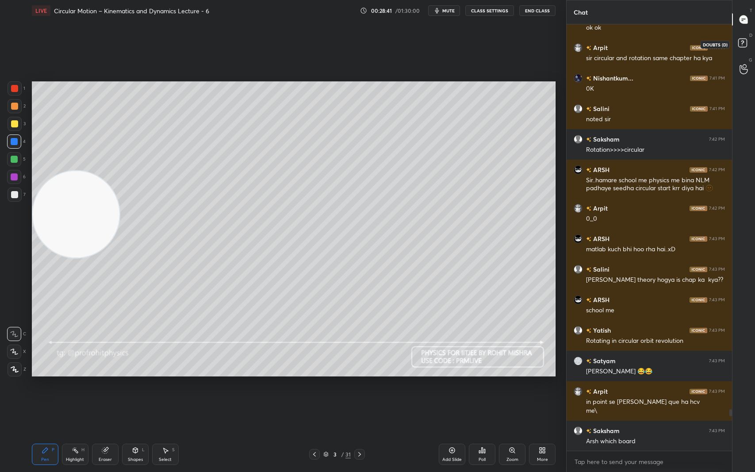
click at [744, 46] on rect at bounding box center [742, 43] width 8 height 8
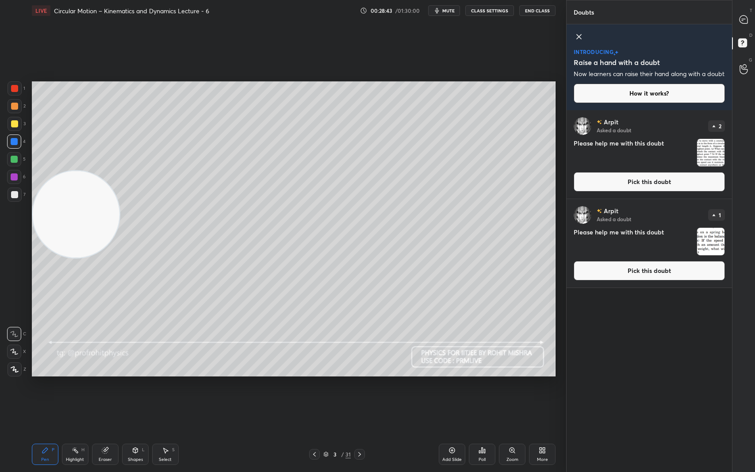
click at [666, 189] on button "Pick this doubt" at bounding box center [648, 181] width 151 height 19
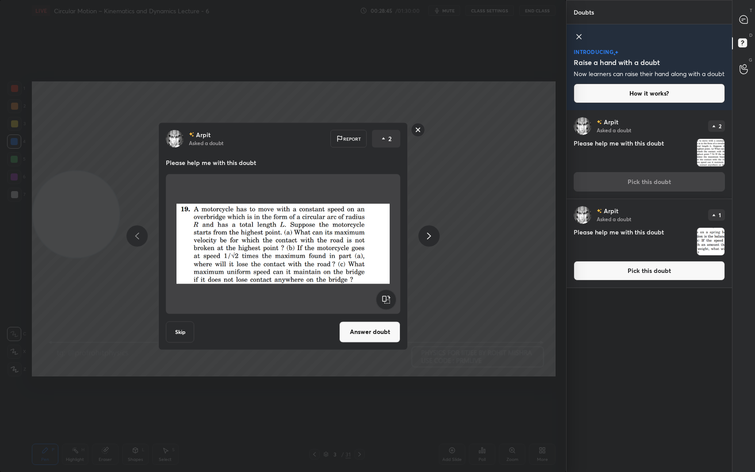
click at [375, 335] on button "Answer doubt" at bounding box center [369, 331] width 61 height 21
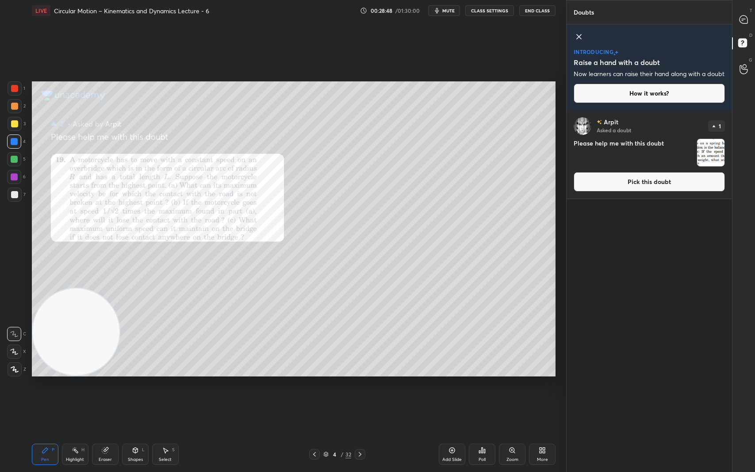
drag, startPoint x: 73, startPoint y: 204, endPoint x: 70, endPoint y: 290, distance: 85.8
click at [62, 345] on video at bounding box center [76, 331] width 87 height 87
drag, startPoint x: 746, startPoint y: 20, endPoint x: 736, endPoint y: 38, distance: 20.2
click at [746, 20] on icon at bounding box center [743, 19] width 8 height 8
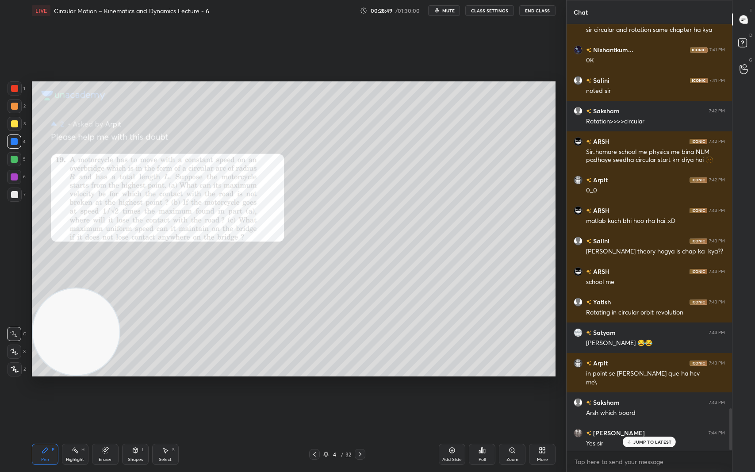
scroll to position [3932, 0]
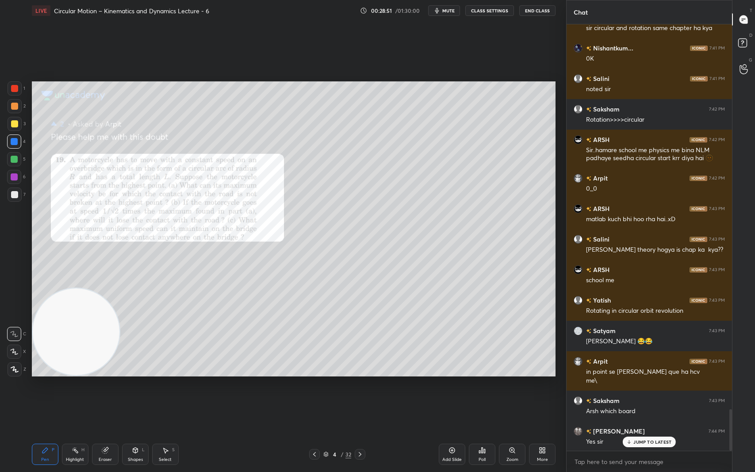
click at [652, 397] on p "JUMP TO LATEST" at bounding box center [652, 441] width 38 height 5
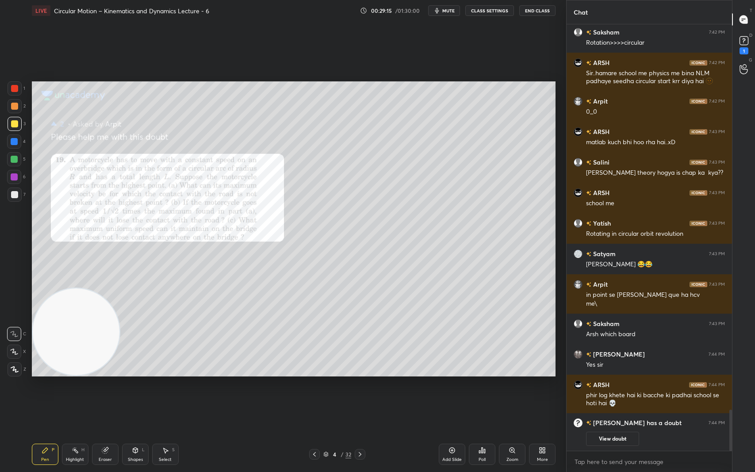
scroll to position [3558, 0]
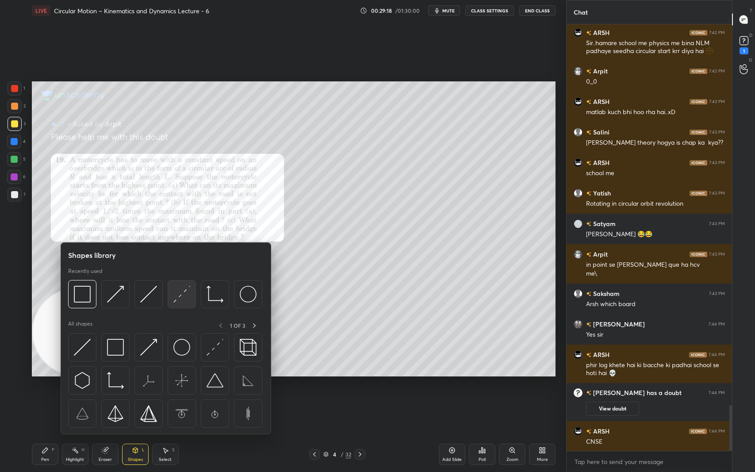
click at [183, 301] on img at bounding box center [181, 294] width 17 height 17
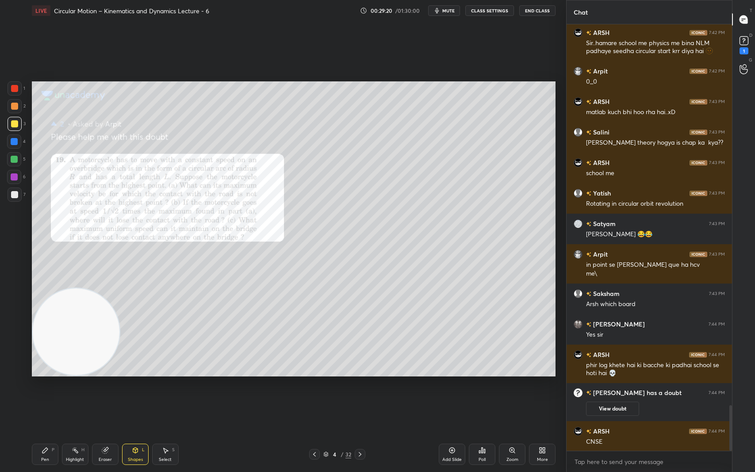
scroll to position [3567, 0]
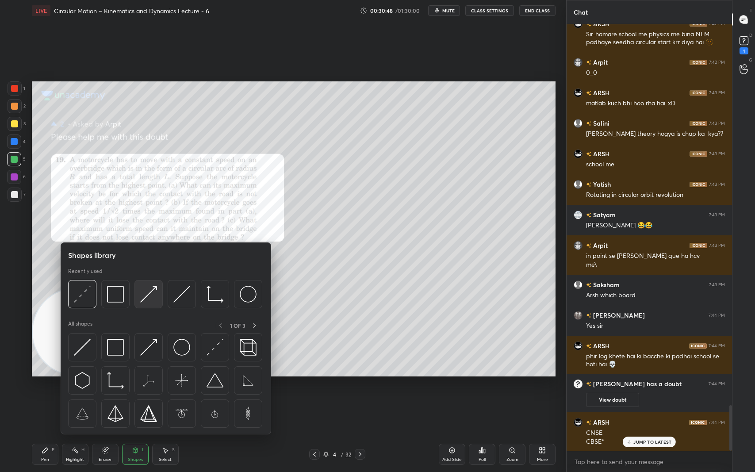
click at [150, 299] on img at bounding box center [148, 294] width 17 height 17
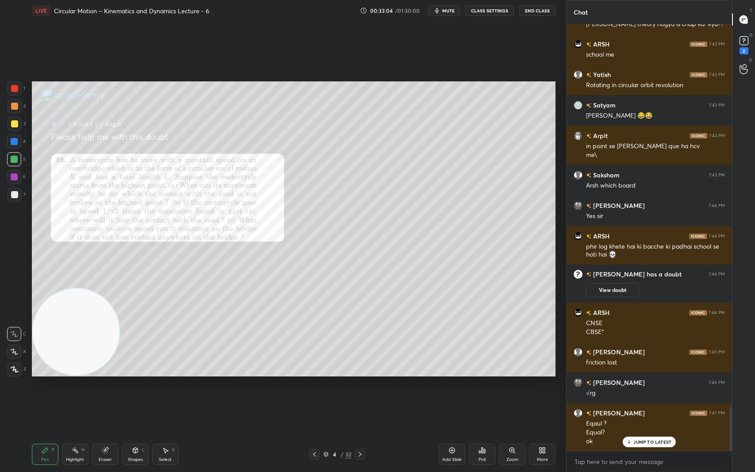
scroll to position [3706, 0]
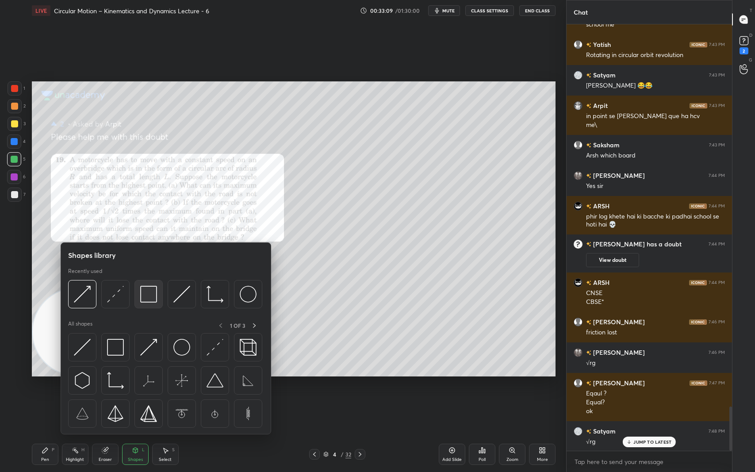
click at [153, 300] on img at bounding box center [148, 294] width 17 height 17
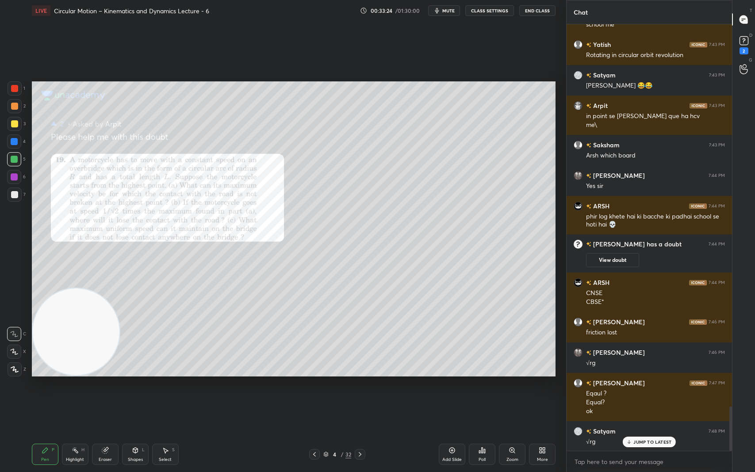
click at [637, 397] on p "JUMP TO LATEST" at bounding box center [652, 441] width 38 height 5
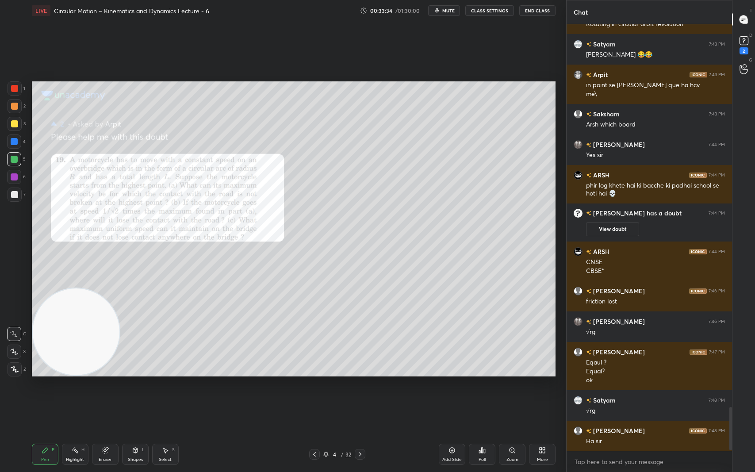
scroll to position [3767, 0]
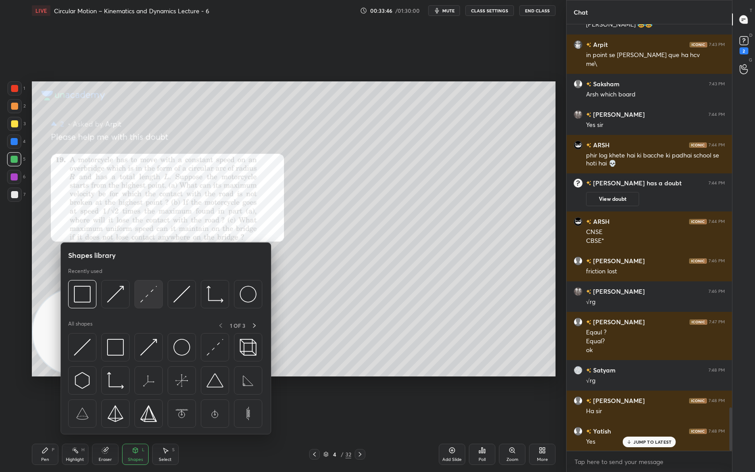
click at [153, 297] on img at bounding box center [148, 294] width 17 height 17
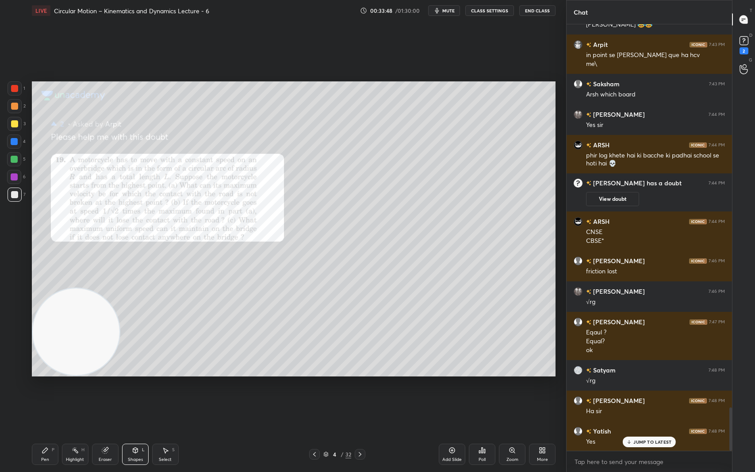
scroll to position [3789, 0]
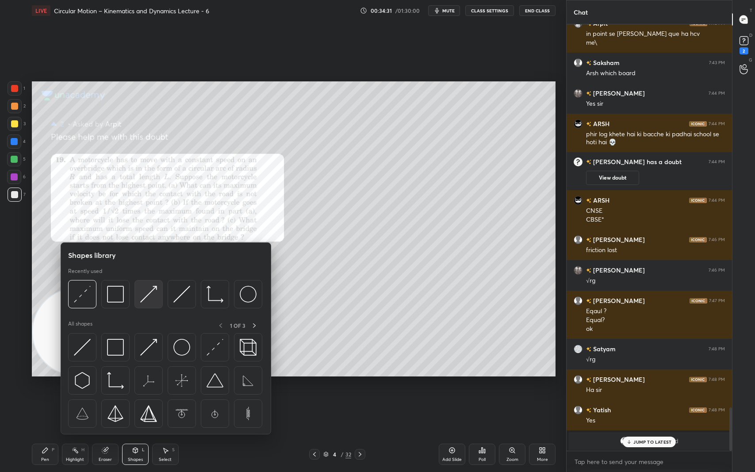
click at [156, 297] on img at bounding box center [148, 294] width 17 height 17
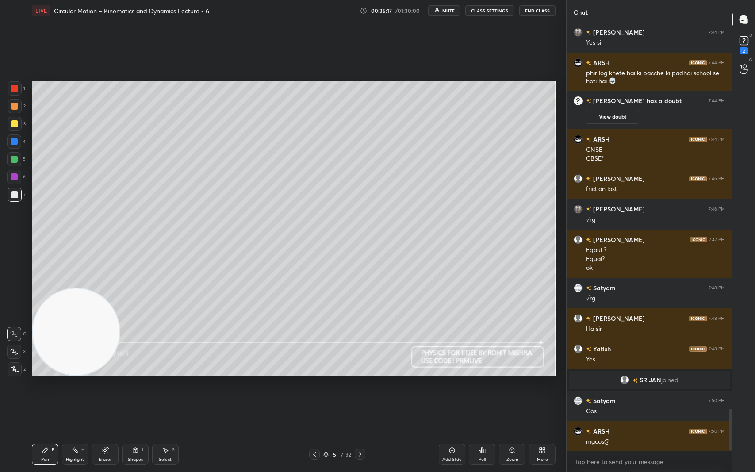
scroll to position [3880, 0]
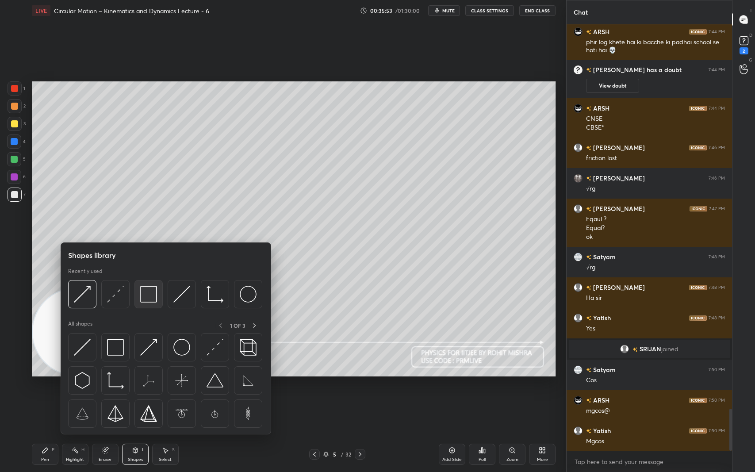
click at [157, 292] on div at bounding box center [148, 294] width 28 height 28
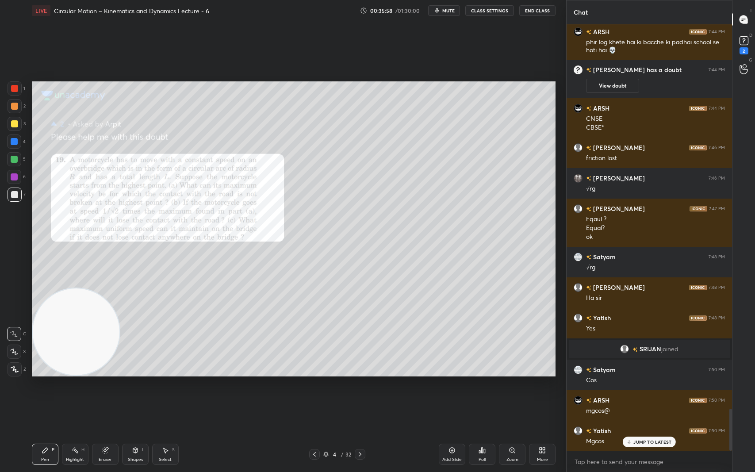
scroll to position [3918, 0]
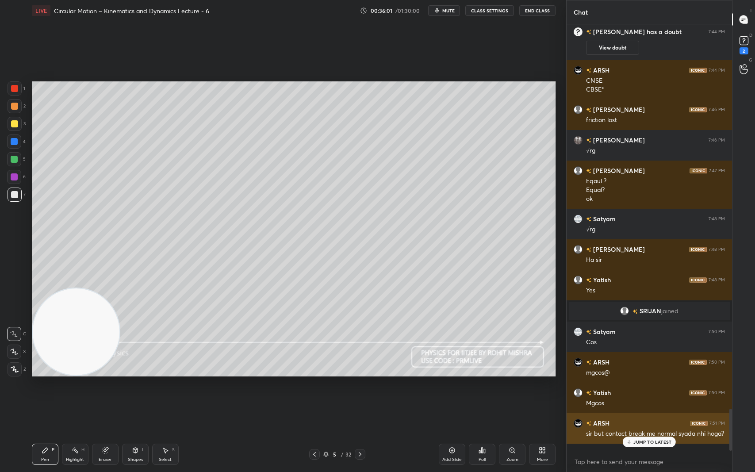
click at [634, 397] on div "JUMP TO LATEST" at bounding box center [648, 441] width 53 height 11
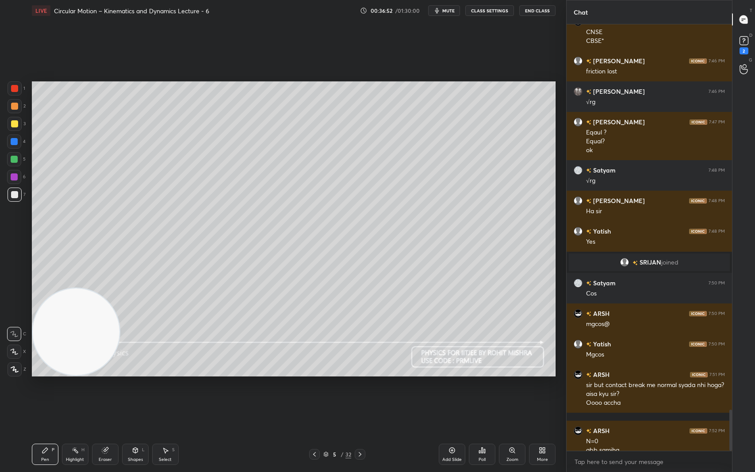
scroll to position [3976, 0]
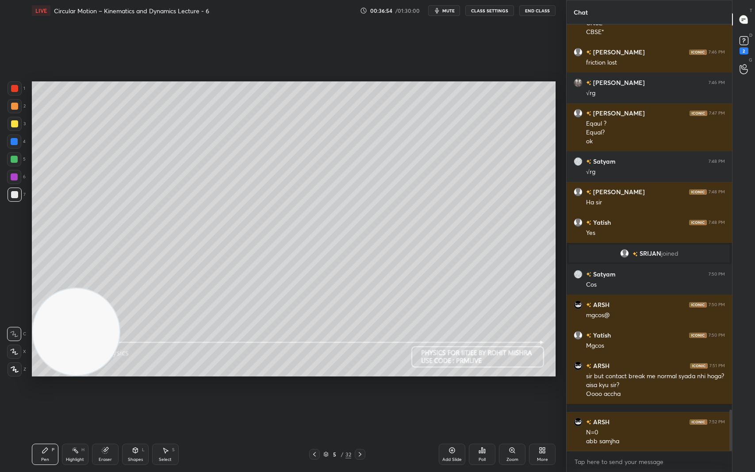
click at [313, 397] on icon at bounding box center [314, 453] width 7 height 7
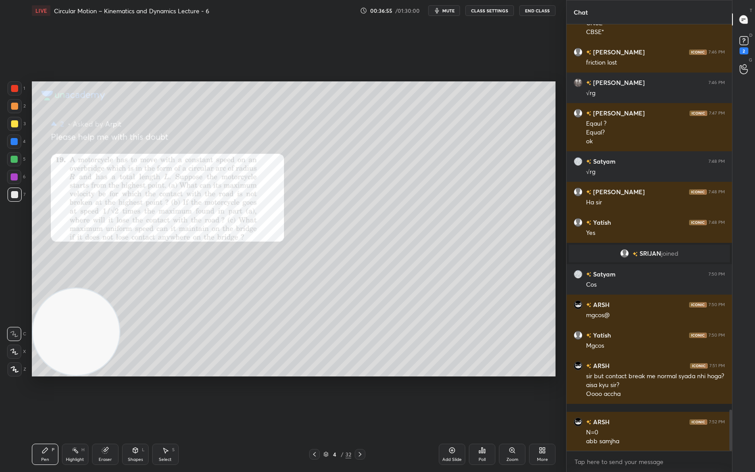
scroll to position [4006, 0]
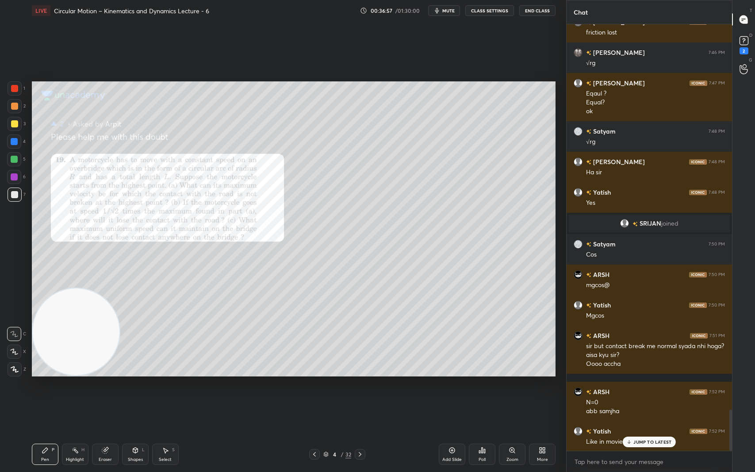
click at [663, 397] on p "JUMP TO LATEST" at bounding box center [652, 441] width 38 height 5
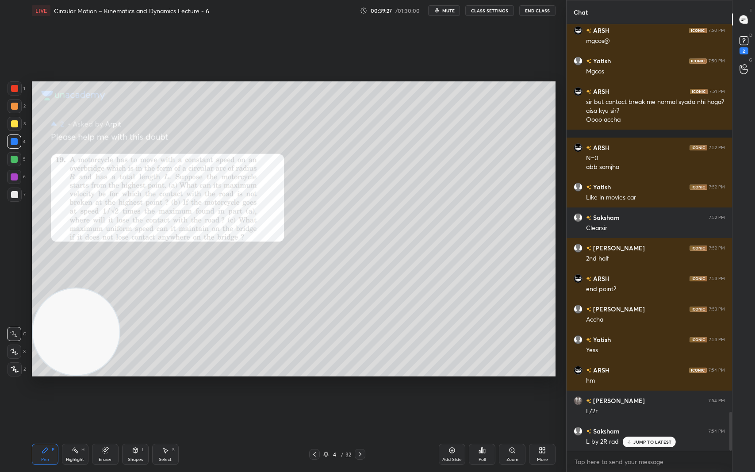
scroll to position [4281, 0]
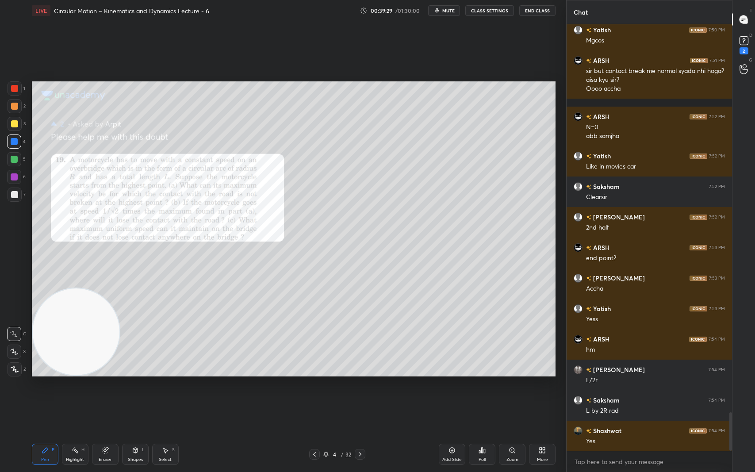
click at [556, 306] on div "Setting up your live class Poll for secs No correct answer Start poll" at bounding box center [293, 228] width 530 height 415
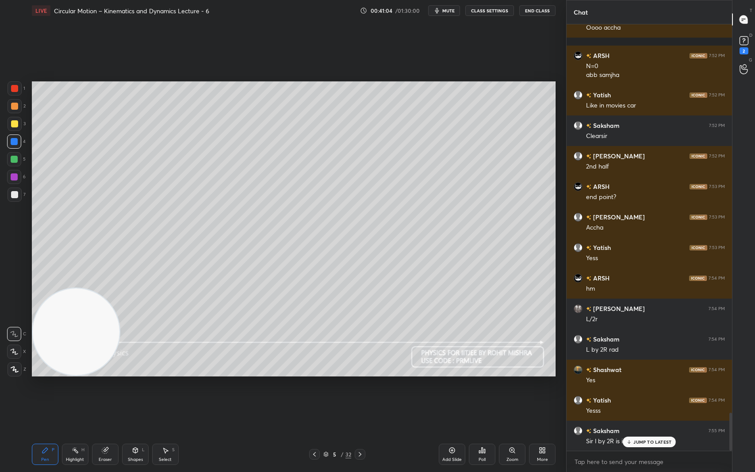
scroll to position [4372, 0]
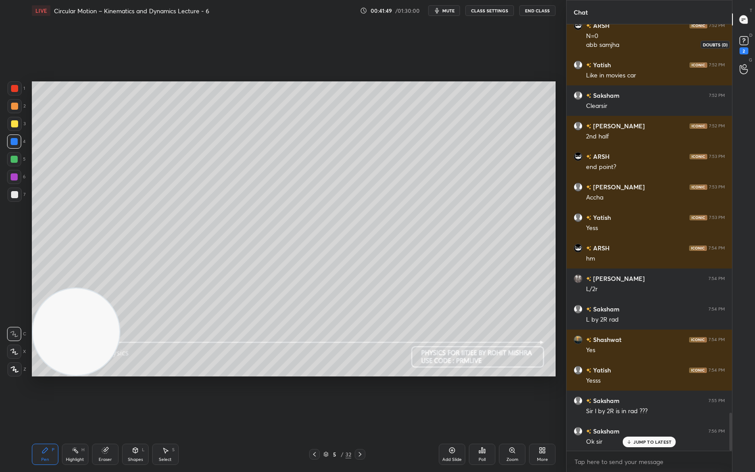
drag, startPoint x: 746, startPoint y: 40, endPoint x: 745, endPoint y: 34, distance: 5.9
click at [746, 40] on rect at bounding box center [743, 41] width 8 height 8
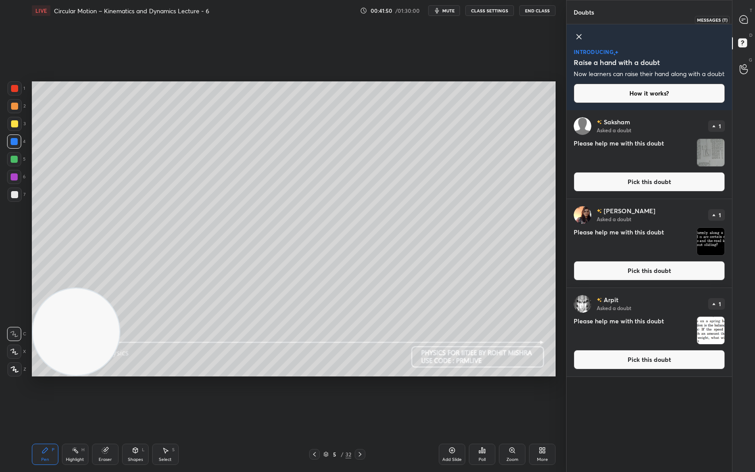
click at [745, 19] on icon at bounding box center [743, 19] width 8 height 8
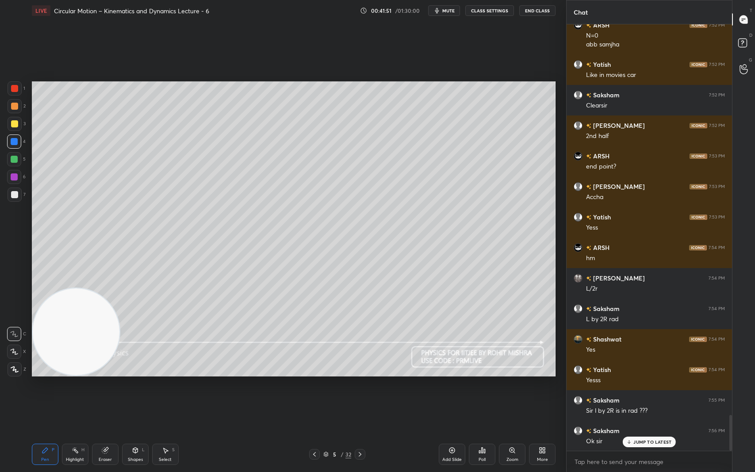
scroll to position [4623, 0]
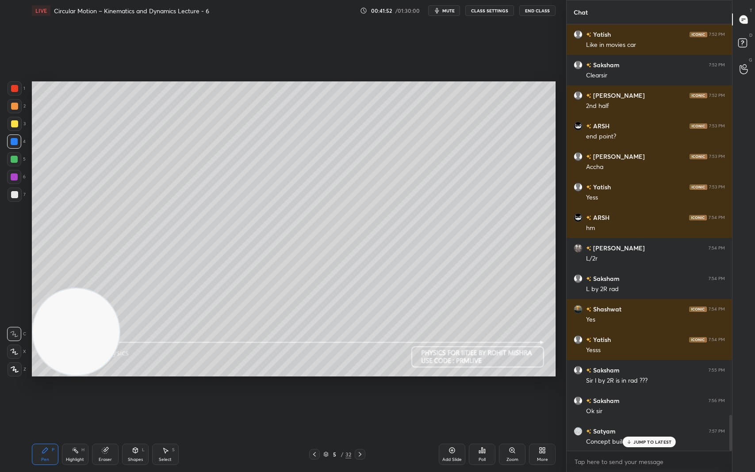
click at [660, 397] on p "JUMP TO LATEST" at bounding box center [652, 441] width 38 height 5
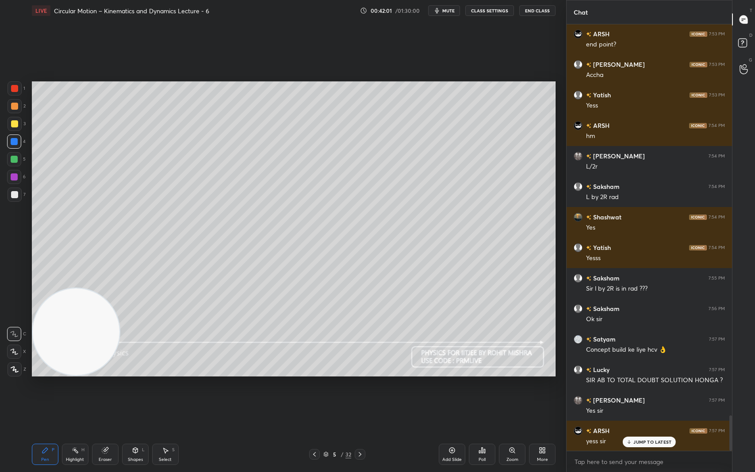
scroll to position [4745, 0]
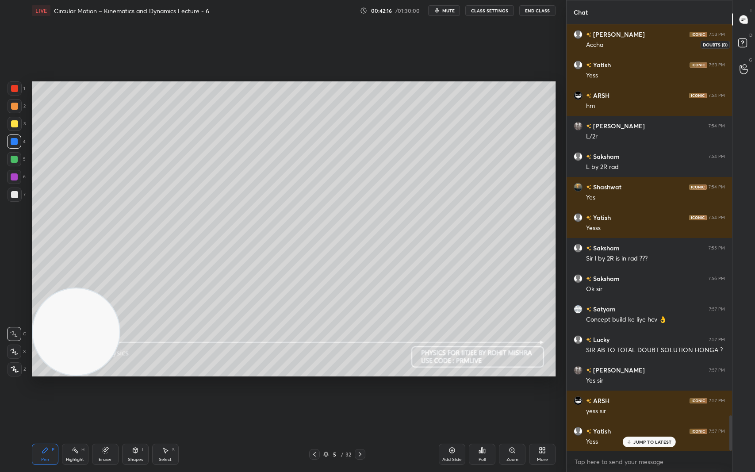
click at [744, 42] on rect at bounding box center [742, 43] width 8 height 8
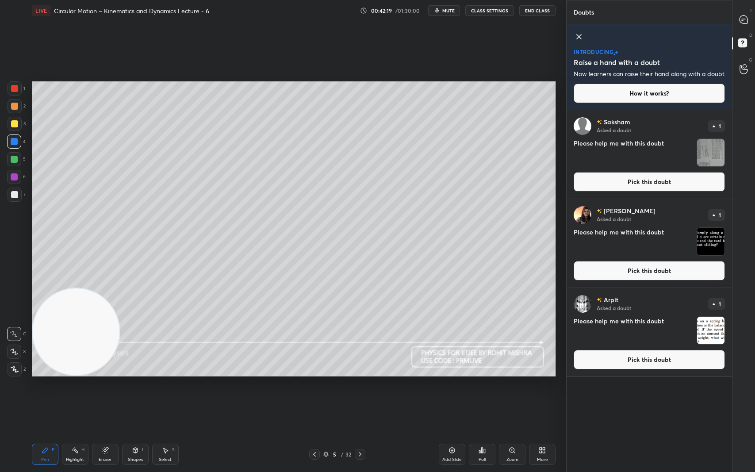
click at [710, 333] on img "grid" at bounding box center [710, 330] width 27 height 27
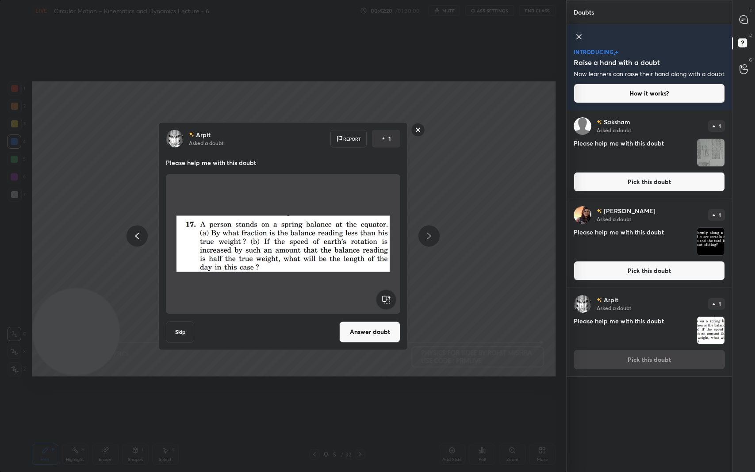
click at [375, 331] on button "Answer doubt" at bounding box center [369, 331] width 61 height 21
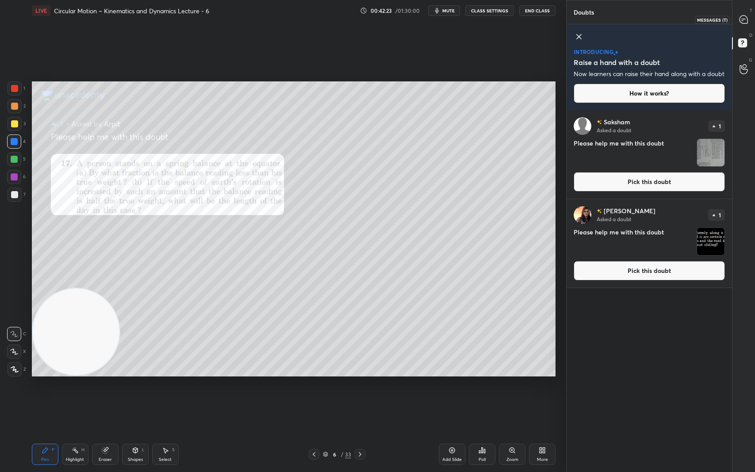
click at [745, 19] on icon at bounding box center [743, 19] width 8 height 8
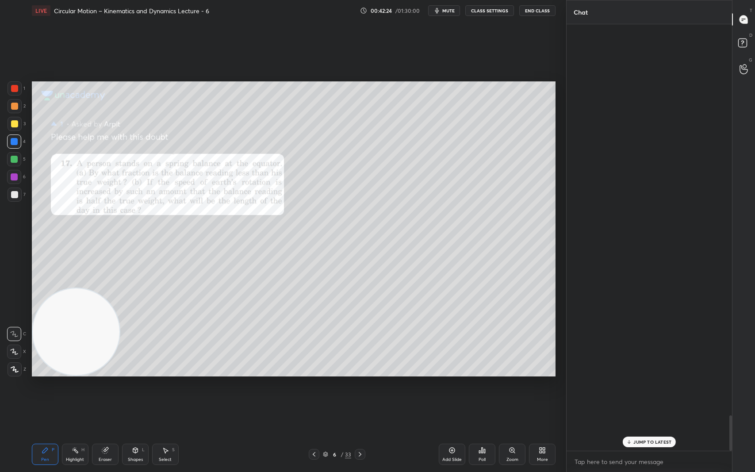
scroll to position [423, 163]
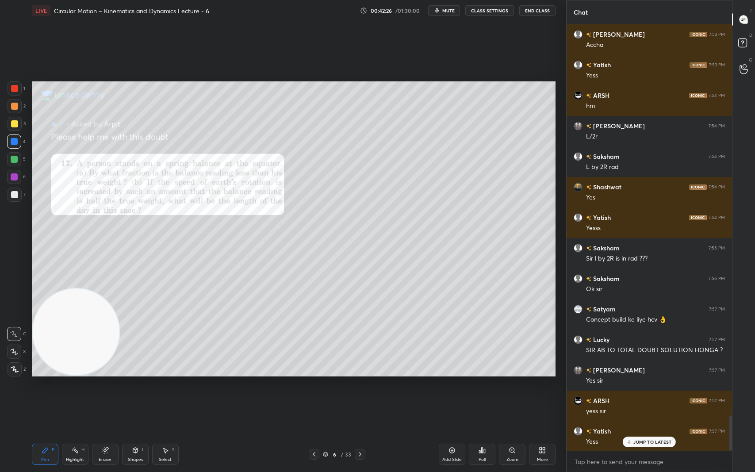
click at [647, 397] on p "JUMP TO LATEST" at bounding box center [652, 441] width 38 height 5
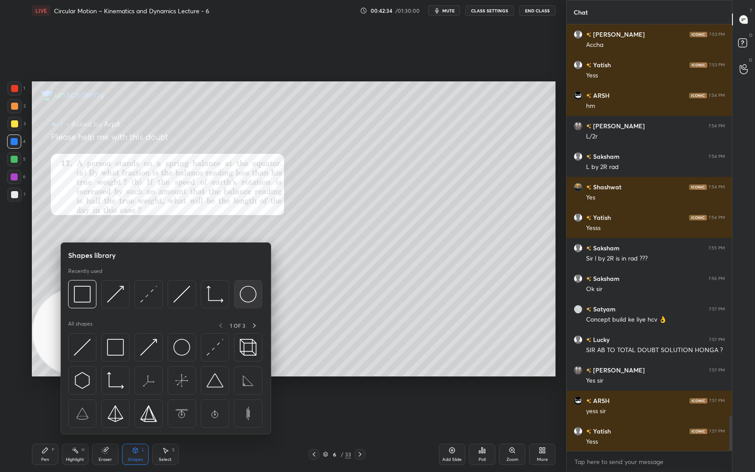
click at [252, 294] on img at bounding box center [248, 294] width 17 height 17
click at [185, 297] on img at bounding box center [181, 294] width 17 height 17
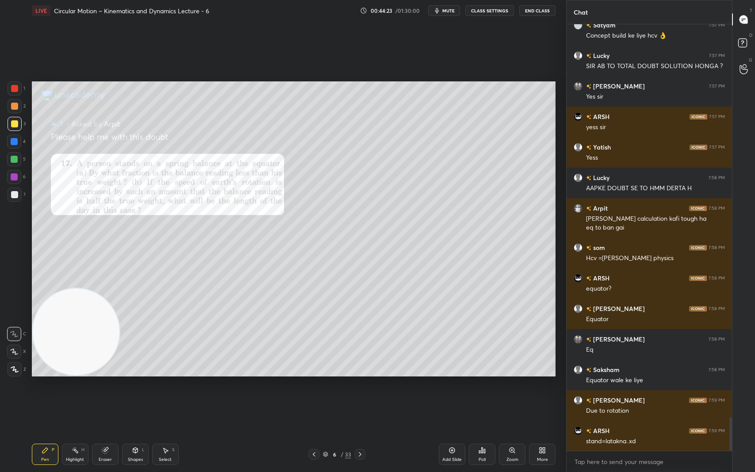
scroll to position [5012, 0]
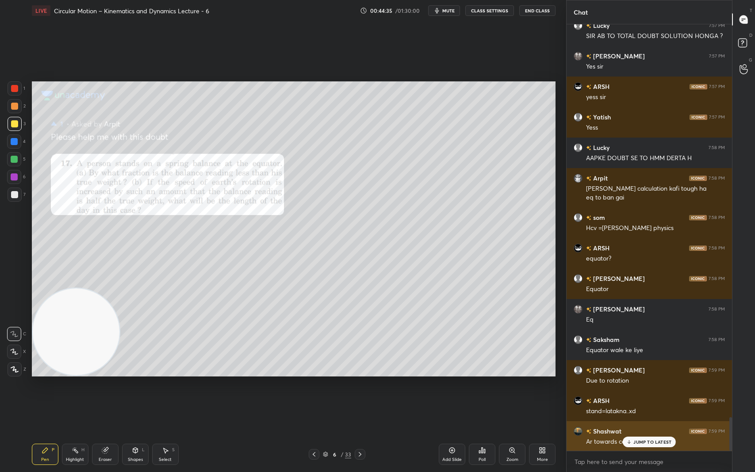
click at [654, 397] on p "JUMP TO LATEST" at bounding box center [652, 441] width 38 height 5
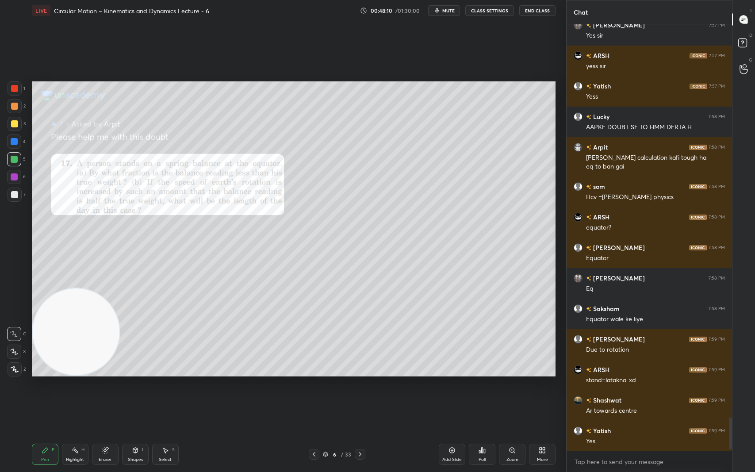
scroll to position [5064, 0]
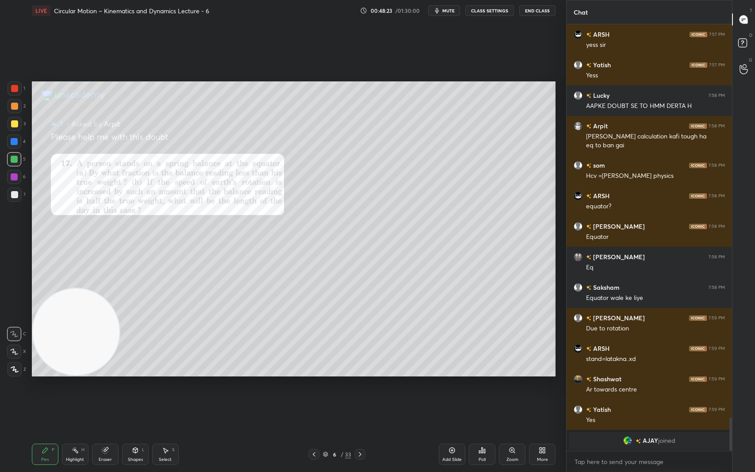
click at [641, 397] on div "grid" at bounding box center [638, 440] width 7 height 9
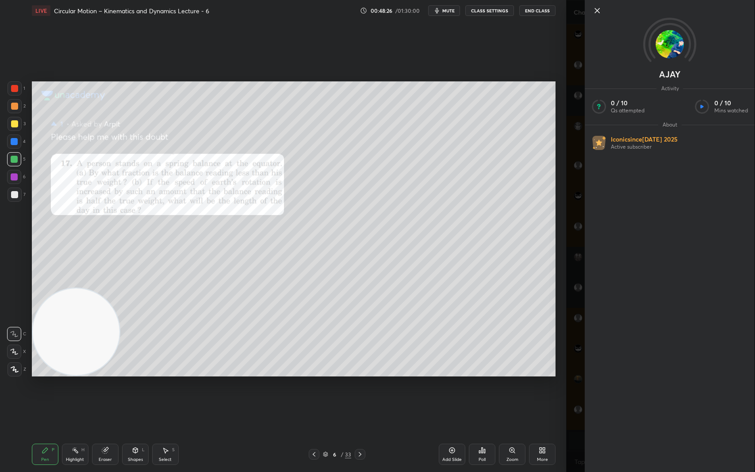
click at [671, 49] on img at bounding box center [670, 44] width 28 height 28
click at [598, 9] on icon at bounding box center [597, 10] width 4 height 4
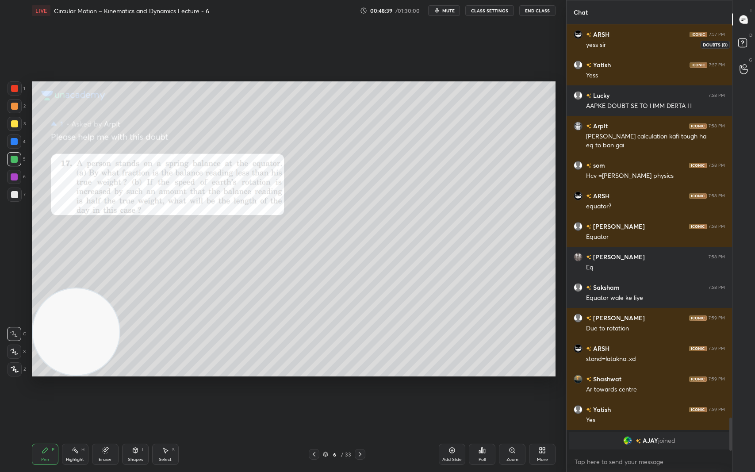
click at [746, 47] on icon at bounding box center [744, 44] width 16 height 16
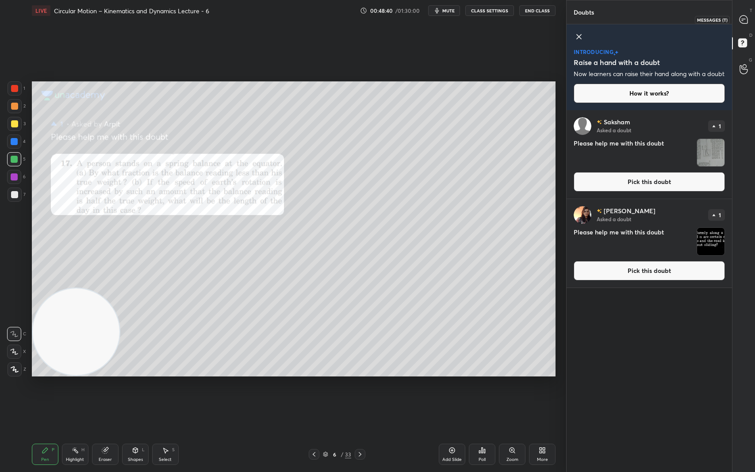
click at [746, 15] on icon at bounding box center [743, 19] width 9 height 9
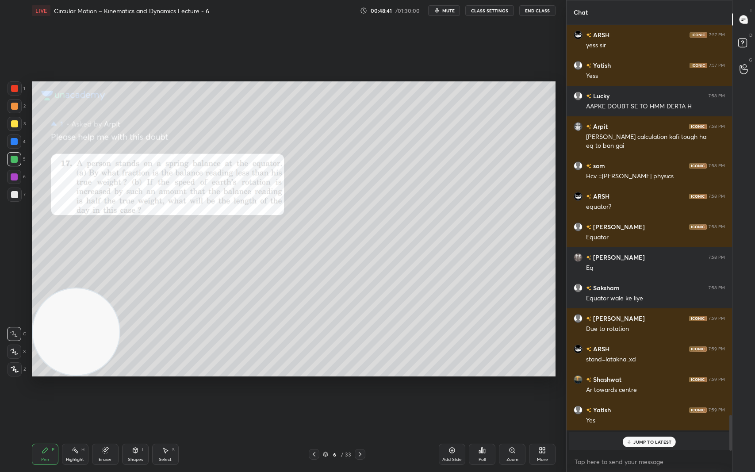
scroll to position [423, 163]
click at [746, 41] on rect at bounding box center [742, 43] width 8 height 8
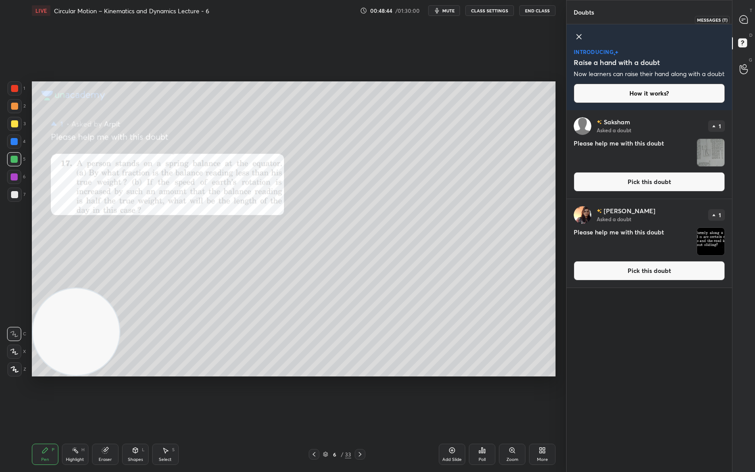
click at [747, 23] on icon at bounding box center [743, 19] width 8 height 8
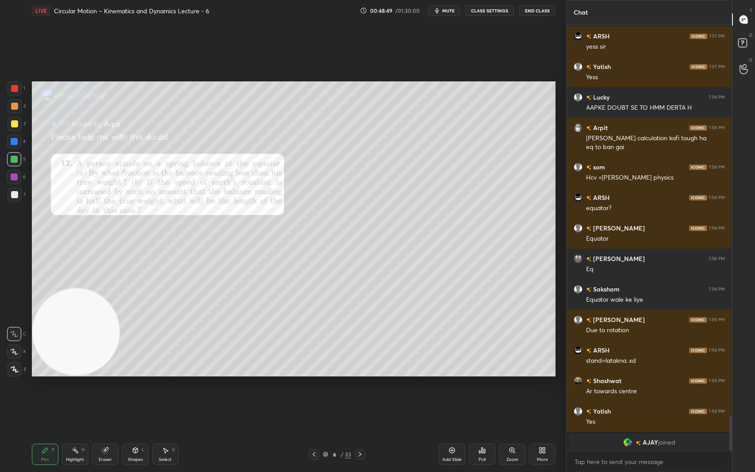
scroll to position [4803, 0]
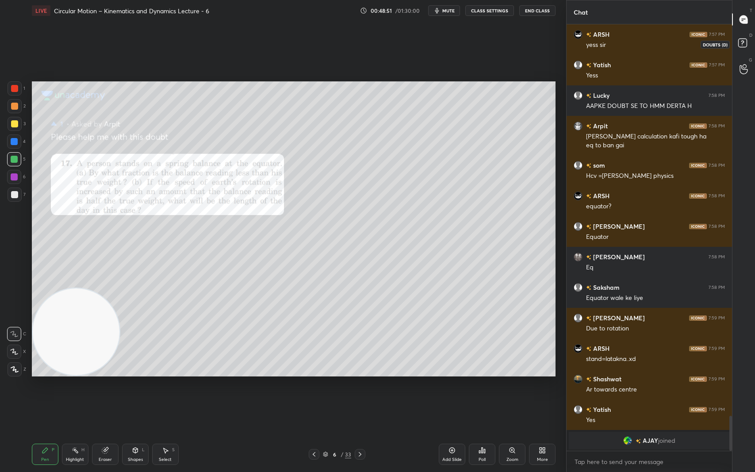
click at [743, 42] on rect at bounding box center [742, 43] width 8 height 8
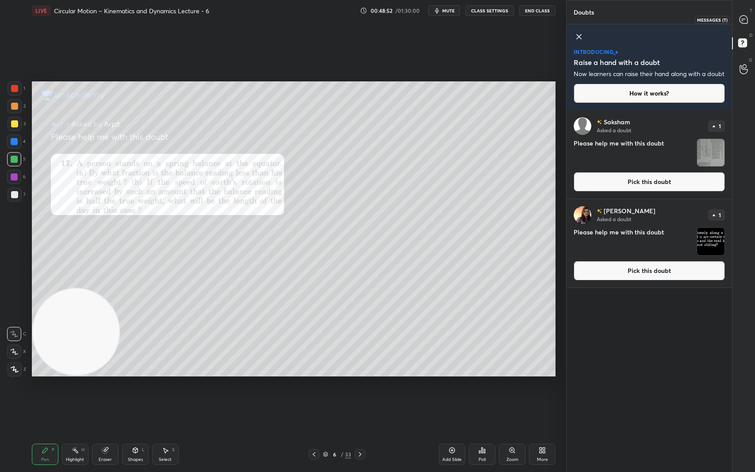
click at [745, 24] on icon at bounding box center [743, 19] width 9 height 9
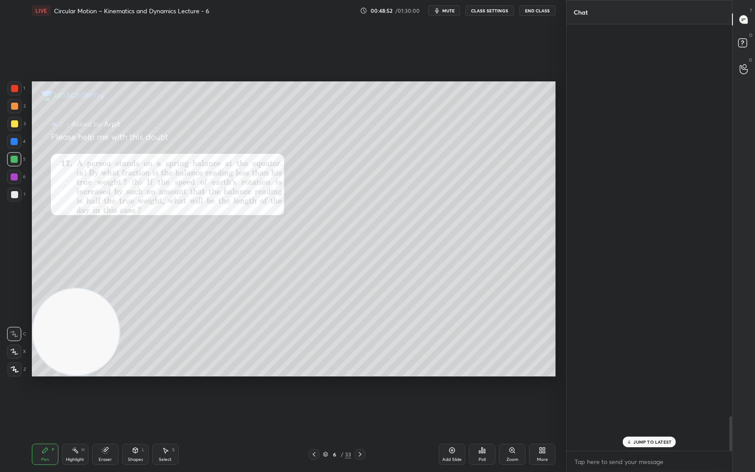
scroll to position [423, 163]
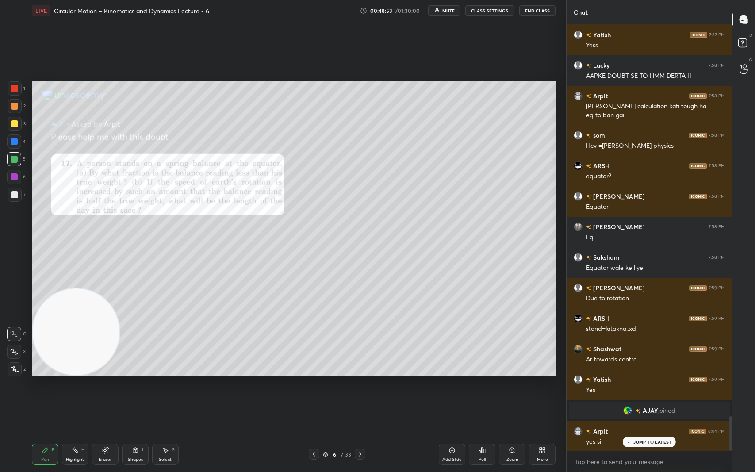
click at [662, 397] on p "JUMP TO LATEST" at bounding box center [652, 441] width 38 height 5
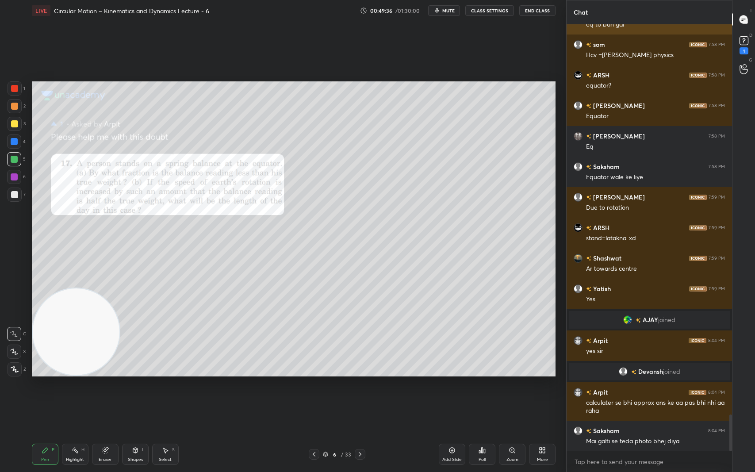
scroll to position [4589, 0]
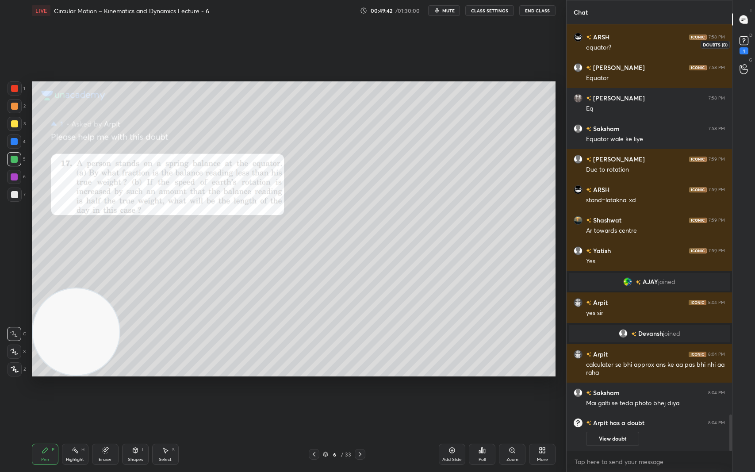
click at [746, 40] on rect at bounding box center [743, 41] width 8 height 8
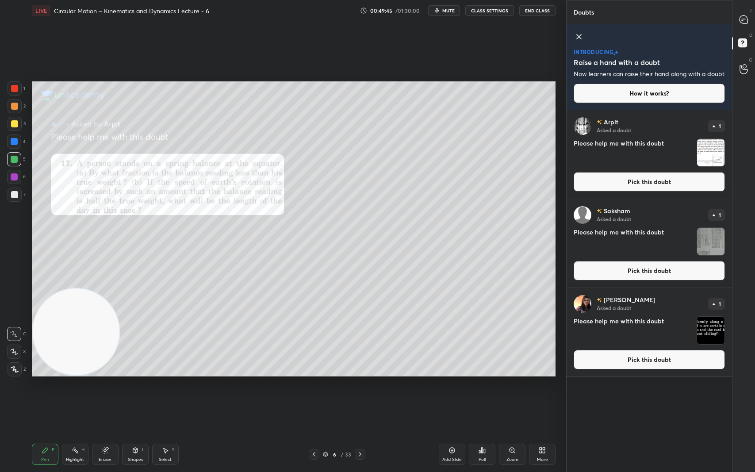
click at [715, 248] on img "grid" at bounding box center [710, 241] width 27 height 27
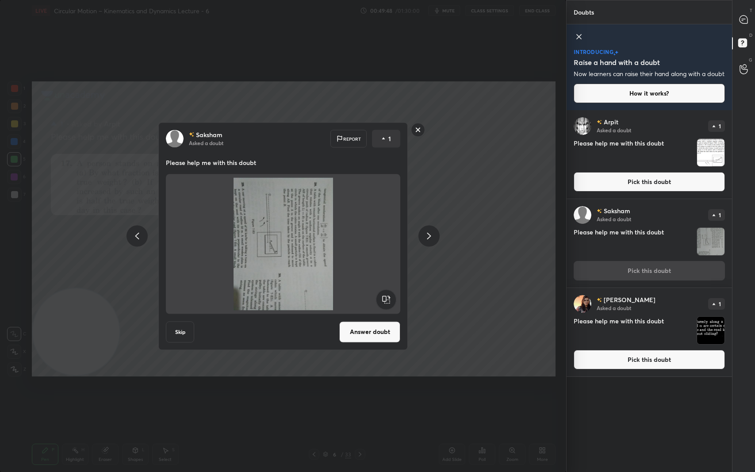
click at [416, 129] on rect at bounding box center [418, 130] width 14 height 14
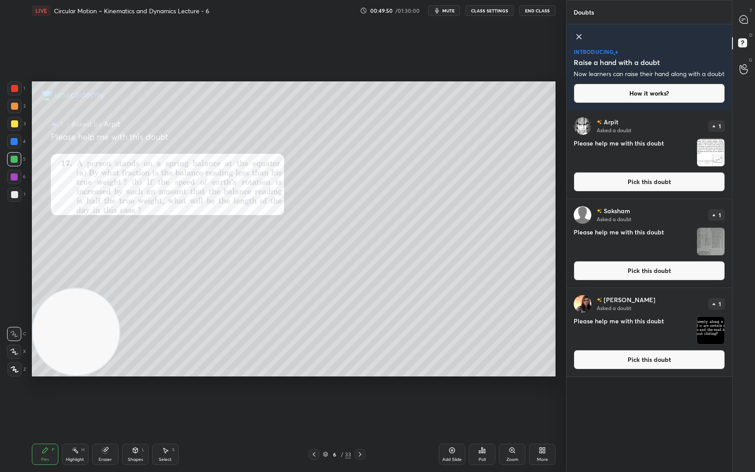
click at [710, 334] on img "grid" at bounding box center [710, 330] width 27 height 27
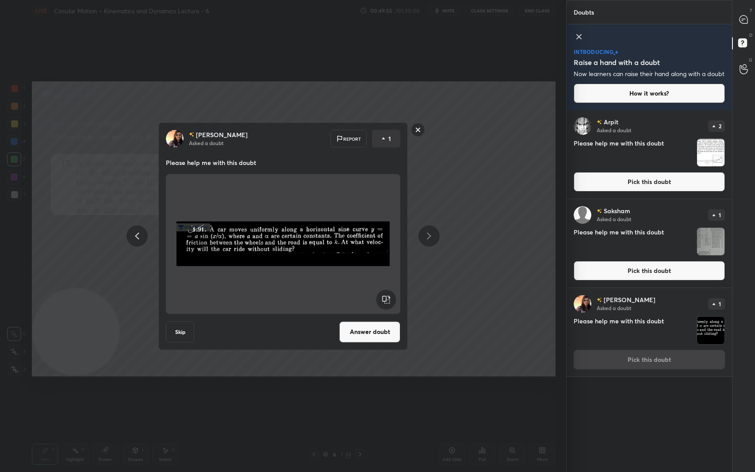
click at [371, 332] on button "Answer doubt" at bounding box center [369, 331] width 61 height 21
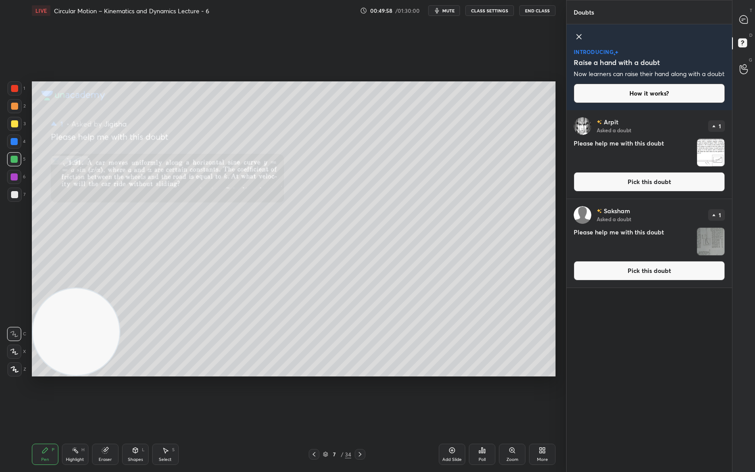
click at [327, 397] on icon at bounding box center [325, 453] width 4 height 2
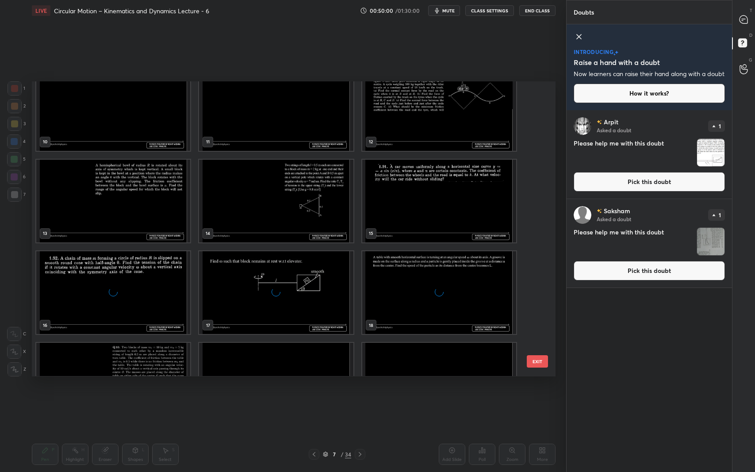
scroll to position [294, 0]
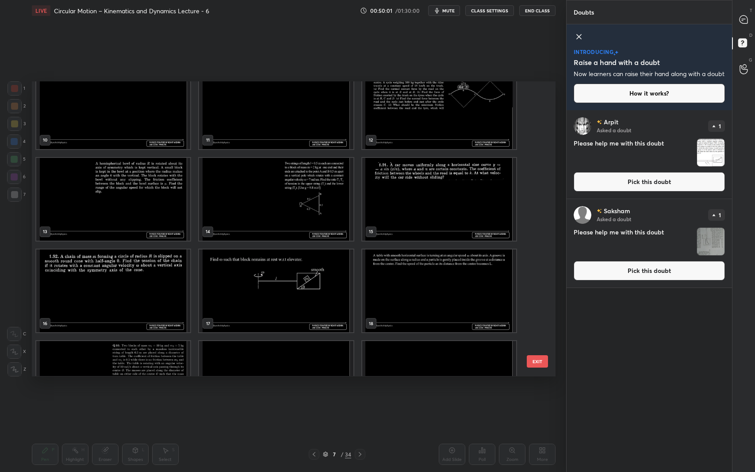
click at [448, 196] on img "grid" at bounding box center [439, 199] width 154 height 83
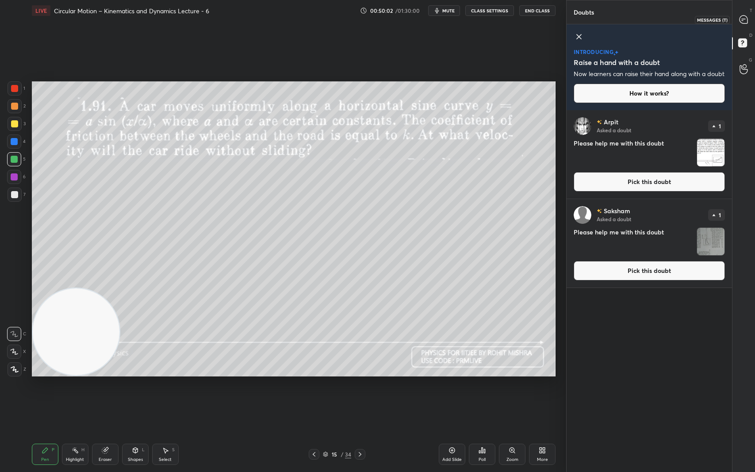
click at [744, 19] on icon at bounding box center [743, 19] width 8 height 8
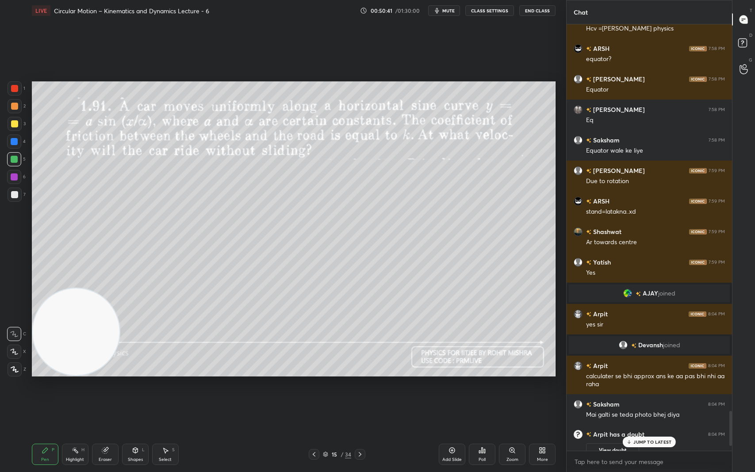
scroll to position [4742, 0]
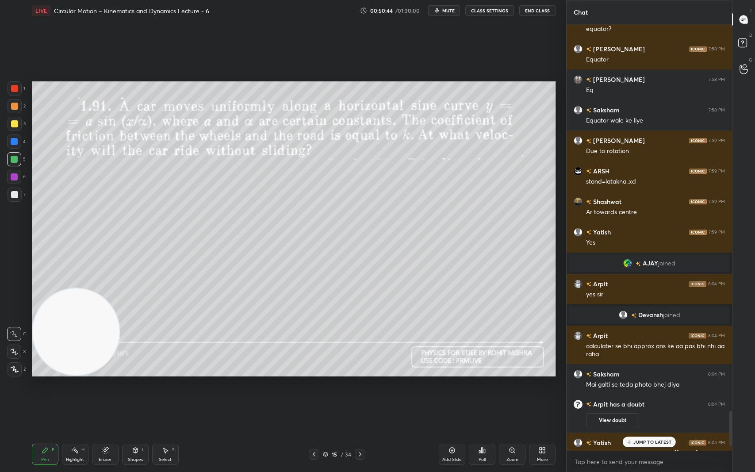
click at [649, 397] on p "JUMP TO LATEST" at bounding box center [652, 441] width 38 height 5
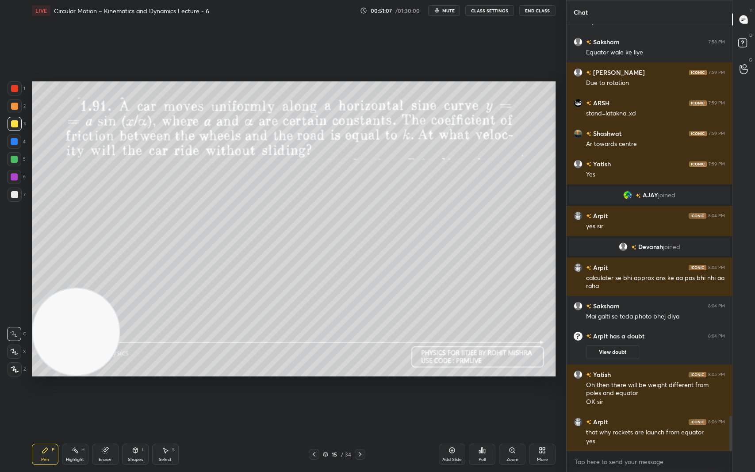
scroll to position [4841, 0]
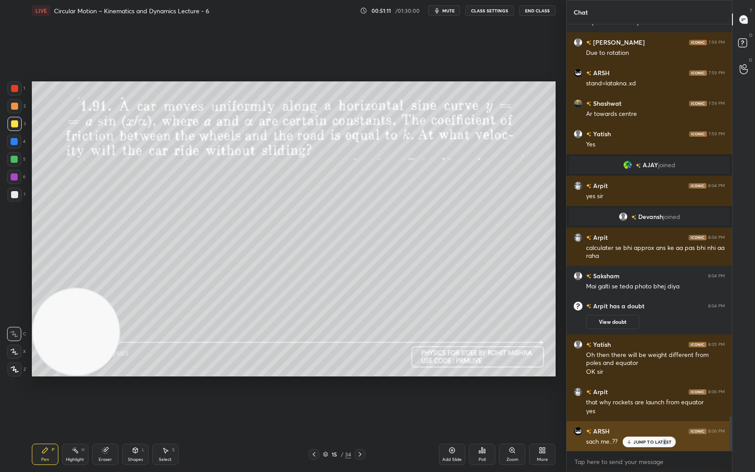
click at [664, 397] on p "JUMP TO LATEST" at bounding box center [652, 441] width 38 height 5
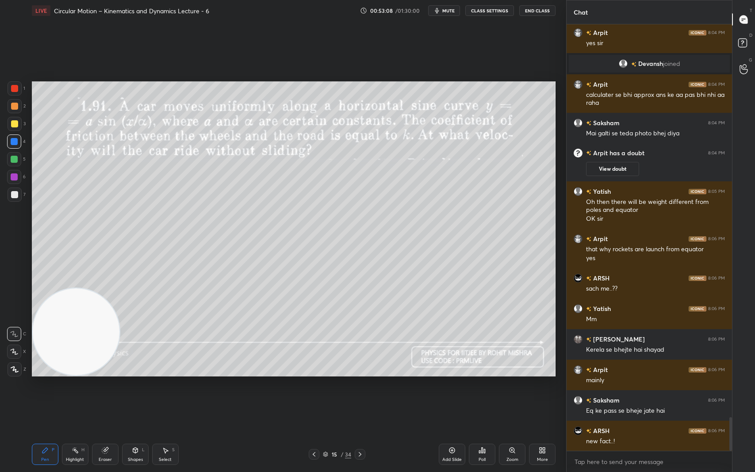
scroll to position [5024, 0]
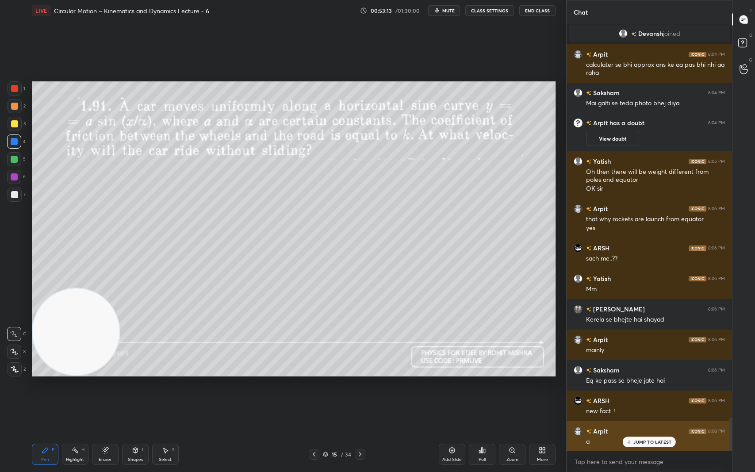
click at [640, 397] on p "JUMP TO LATEST" at bounding box center [652, 441] width 38 height 5
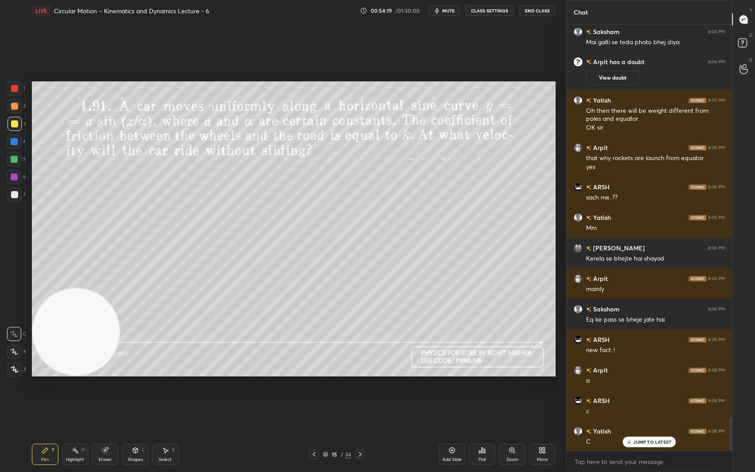
scroll to position [5106, 0]
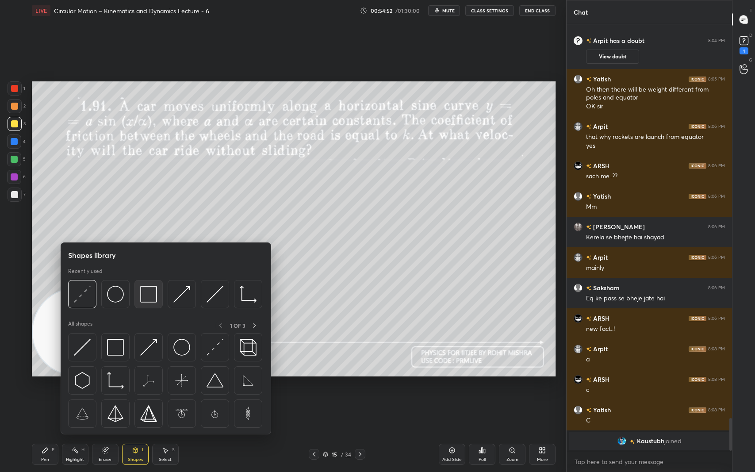
click at [145, 293] on img at bounding box center [148, 294] width 17 height 17
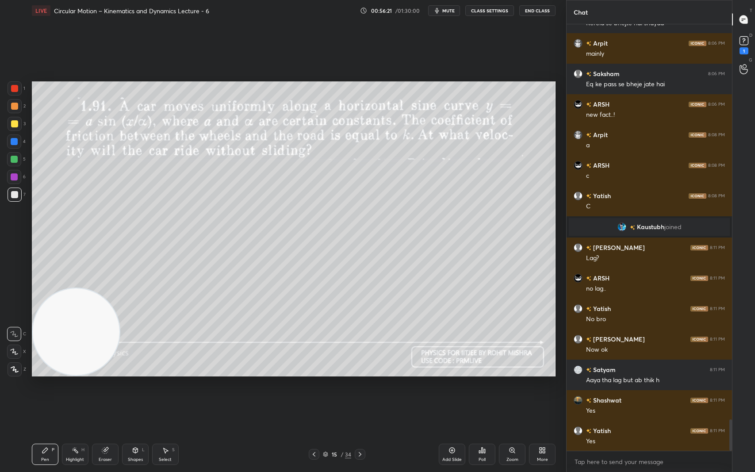
scroll to position [5350, 0]
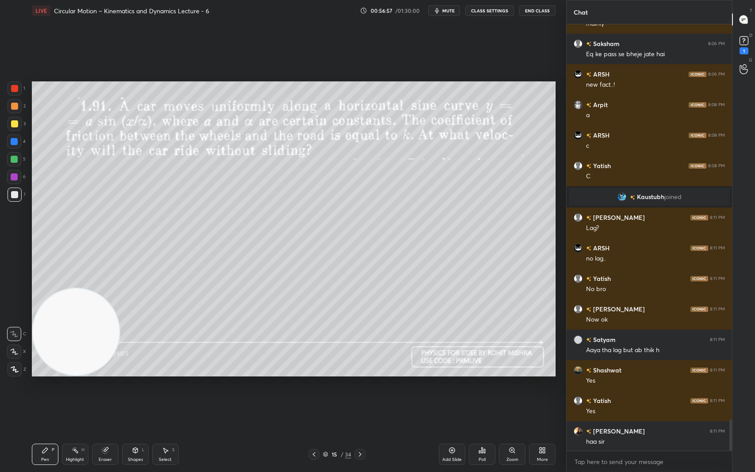
click at [457, 397] on div "Add Slide" at bounding box center [452, 453] width 27 height 21
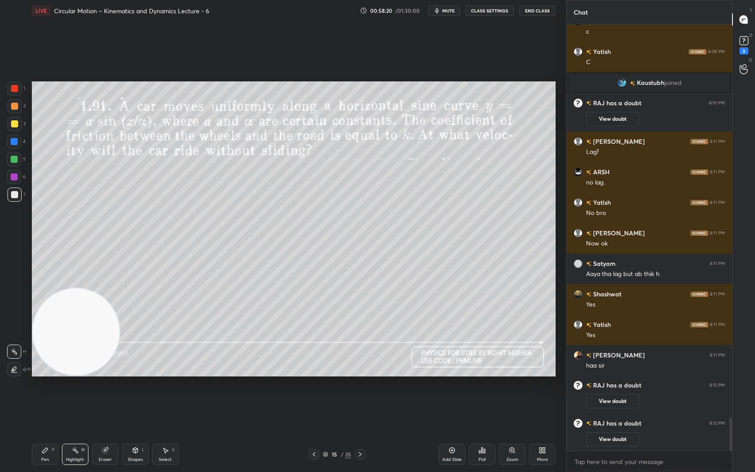
scroll to position [5090, 0]
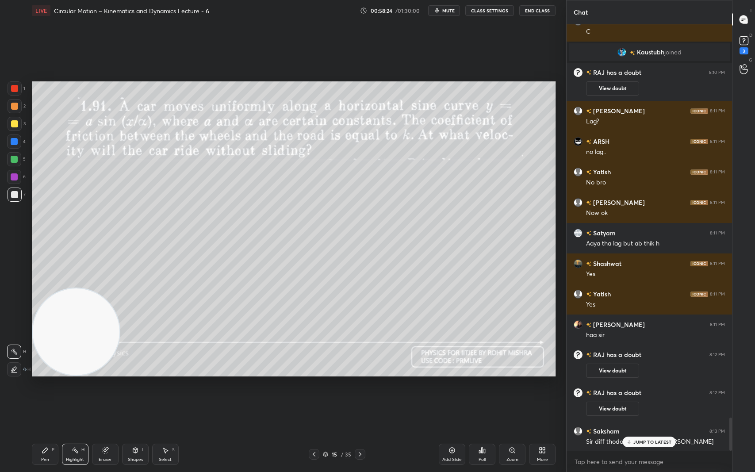
click at [644, 397] on p "JUMP TO LATEST" at bounding box center [652, 441] width 38 height 5
click at [745, 40] on rect at bounding box center [743, 41] width 8 height 8
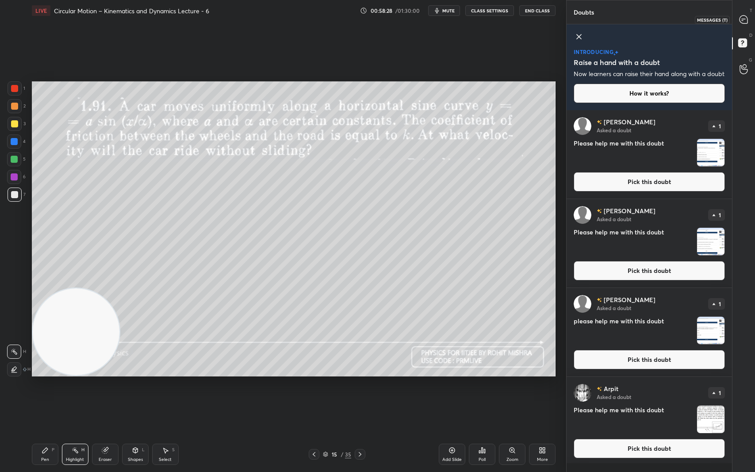
click at [749, 18] on div at bounding box center [744, 19] width 18 height 16
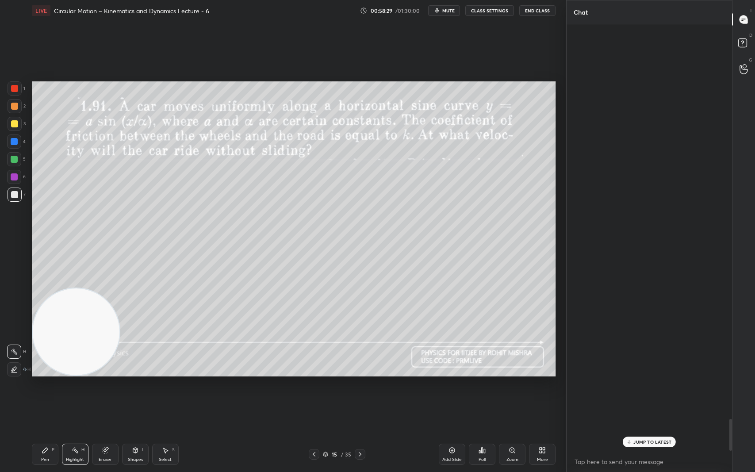
scroll to position [423, 163]
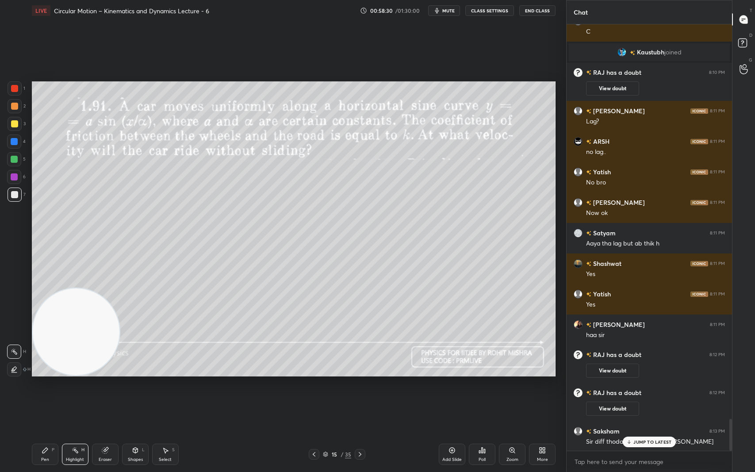
click at [647, 397] on p "JUMP TO LATEST" at bounding box center [652, 441] width 38 height 5
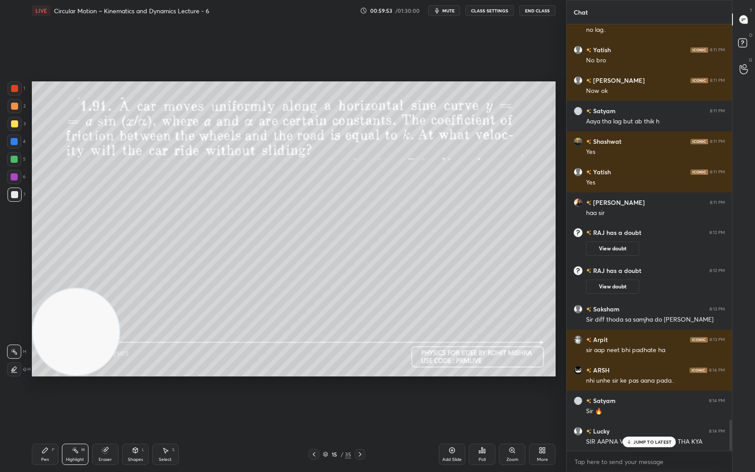
scroll to position [5464, 0]
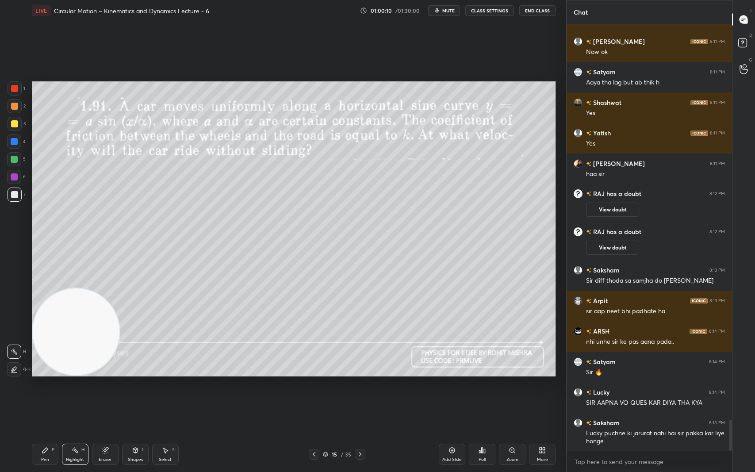
click at [565, 295] on div "1 2 3 4 5 6 7 C X Z C X Z E E Erase all H H LIVE Circular Motion – Kinematics a…" at bounding box center [283, 236] width 566 height 472
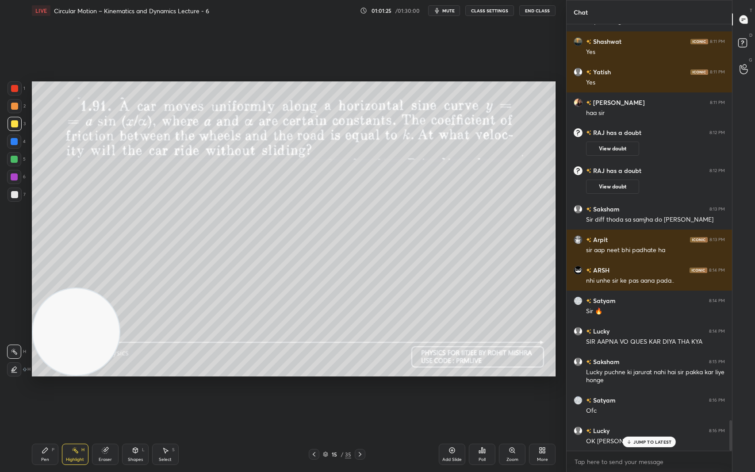
scroll to position [5555, 0]
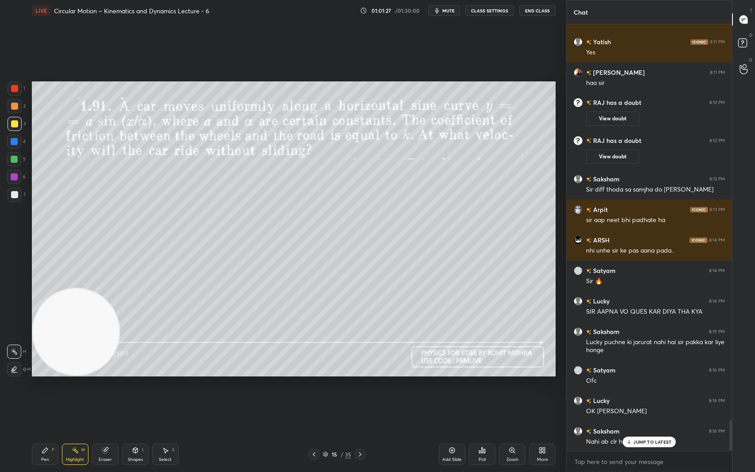
click at [638, 397] on p "JUMP TO LATEST" at bounding box center [652, 441] width 38 height 5
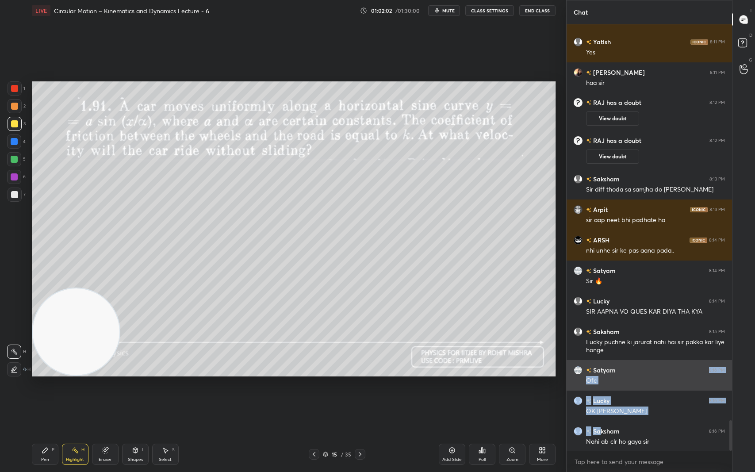
drag, startPoint x: 601, startPoint y: 431, endPoint x: 615, endPoint y: 365, distance: 67.7
click at [544, 397] on div "Setting up your live class Poll for secs No correct answer Start poll" at bounding box center [293, 228] width 530 height 415
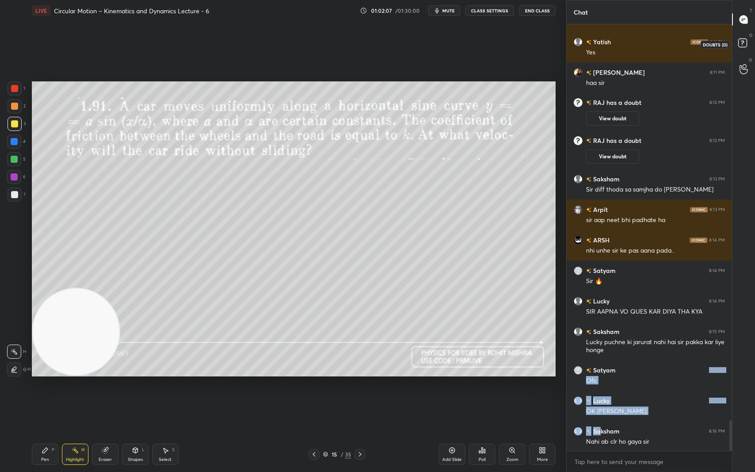
click at [742, 38] on icon at bounding box center [744, 44] width 16 height 16
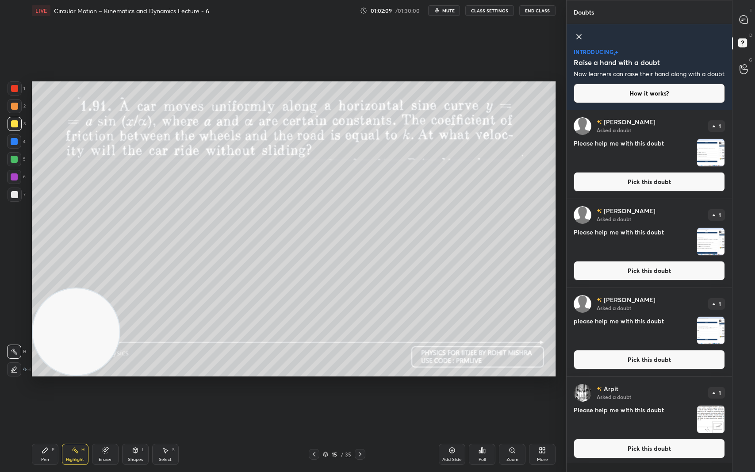
click at [713, 159] on img "grid" at bounding box center [710, 152] width 27 height 27
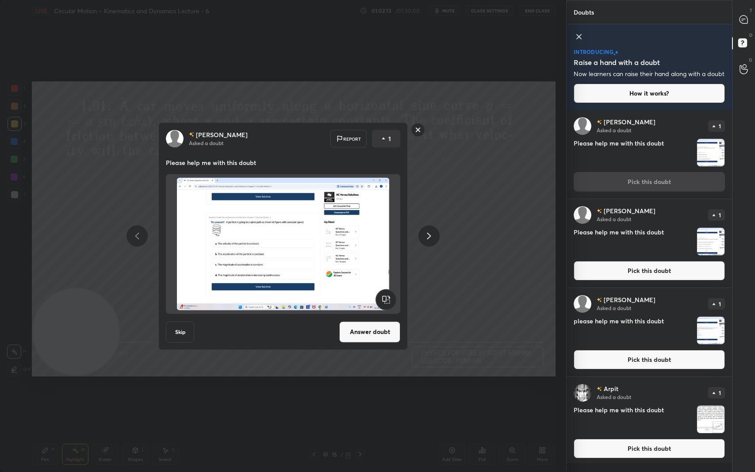
click at [414, 128] on rect at bounding box center [418, 130] width 14 height 14
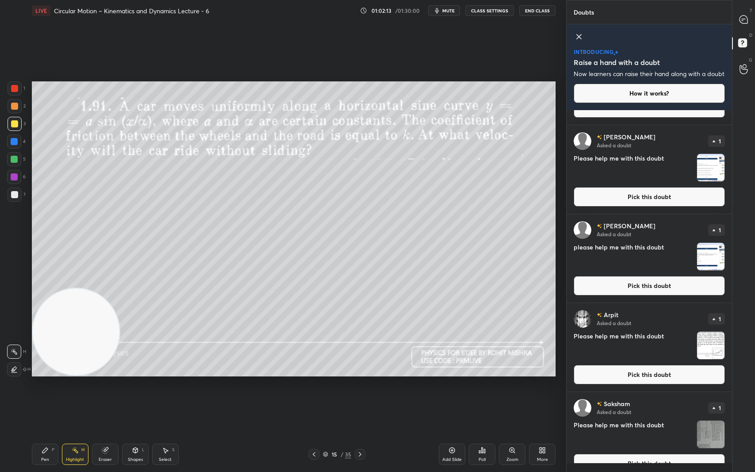
scroll to position [92, 0]
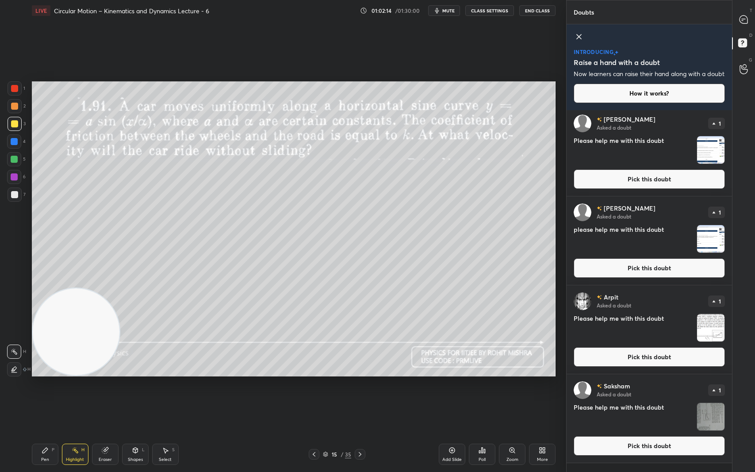
click at [713, 397] on img "grid" at bounding box center [710, 416] width 27 height 27
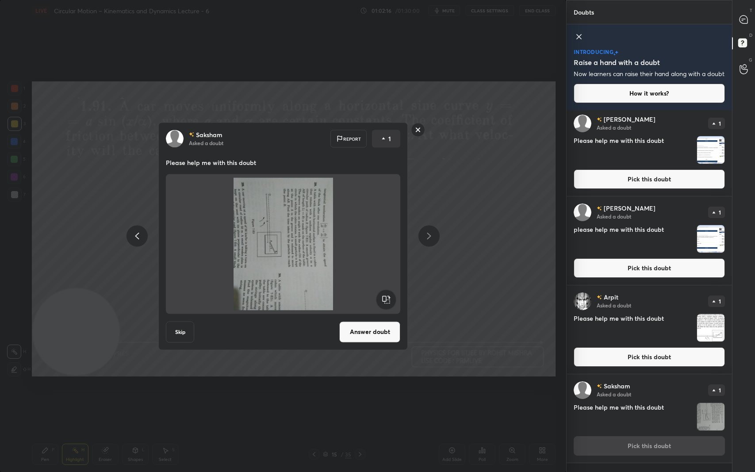
click at [385, 299] on rect at bounding box center [386, 299] width 20 height 20
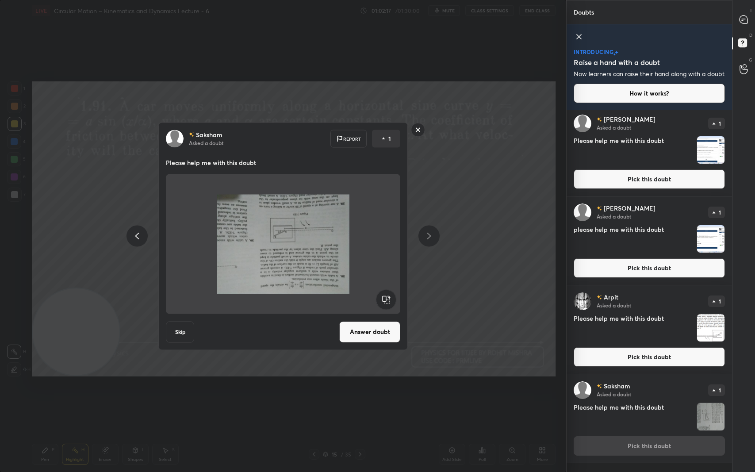
click at [385, 299] on rect at bounding box center [386, 299] width 20 height 20
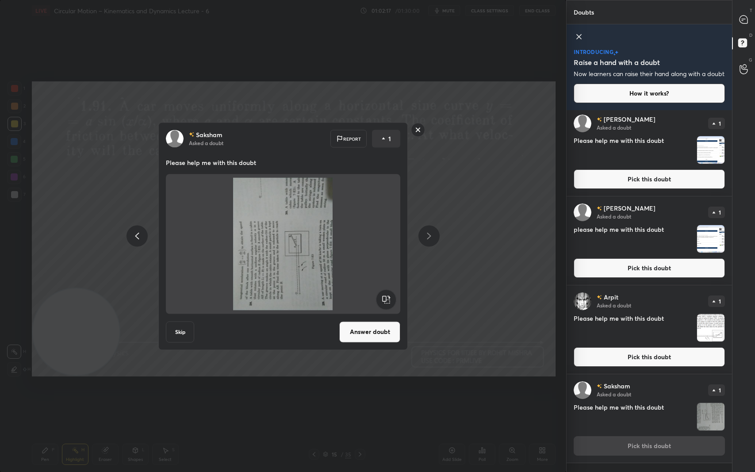
click at [385, 299] on rect at bounding box center [386, 299] width 20 height 20
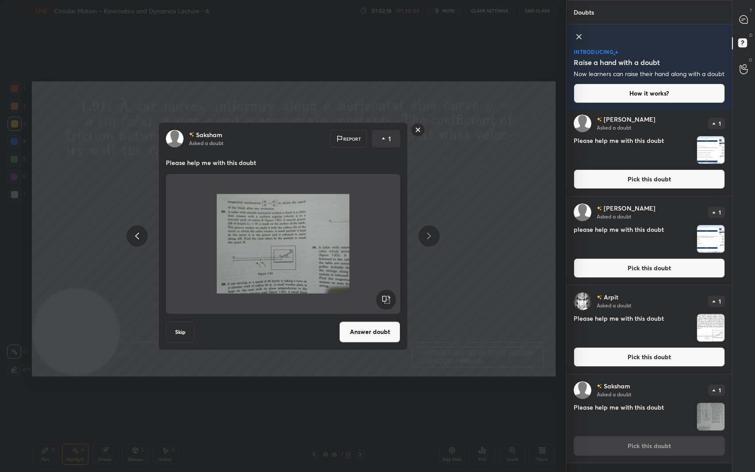
click at [378, 332] on button "Answer doubt" at bounding box center [369, 331] width 61 height 21
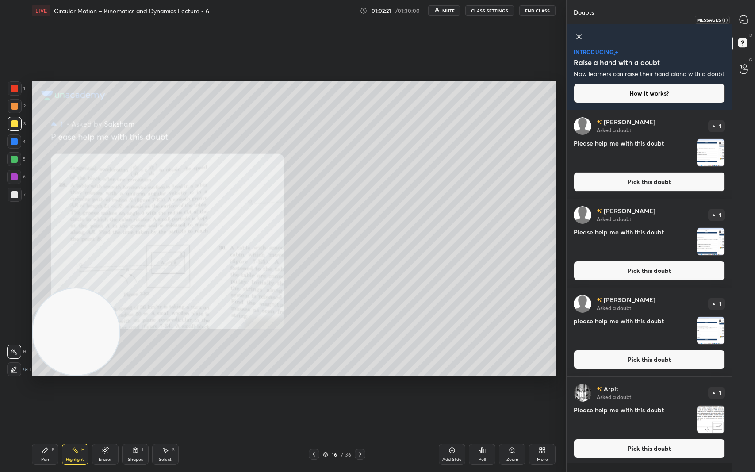
click at [745, 18] on icon at bounding box center [743, 19] width 8 height 8
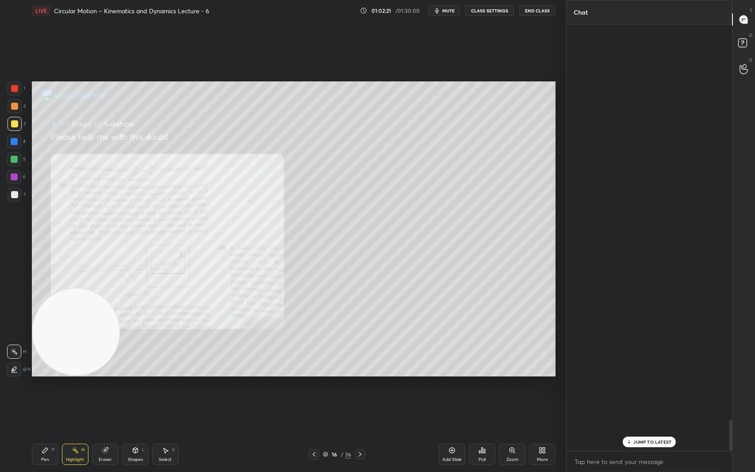
scroll to position [423, 163]
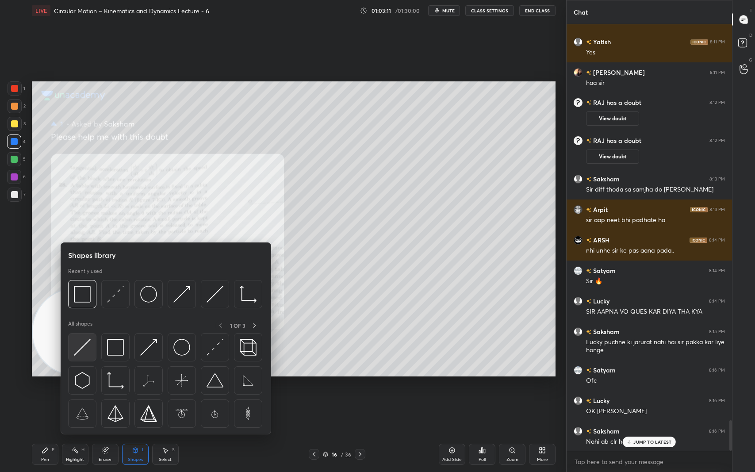
click at [82, 351] on img at bounding box center [82, 347] width 17 height 17
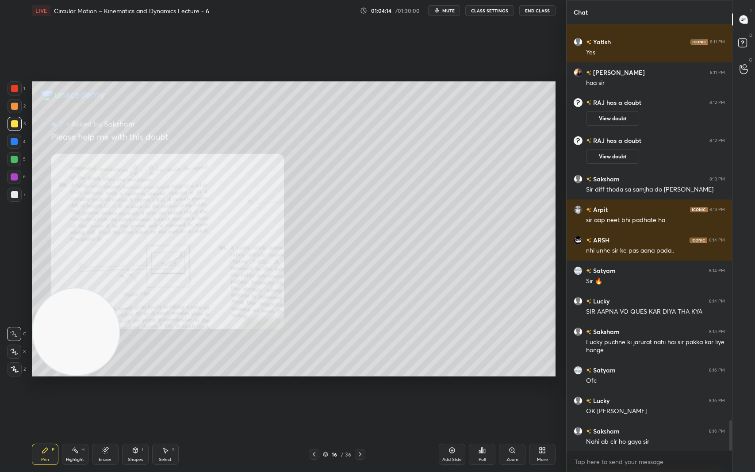
scroll to position [5564, 0]
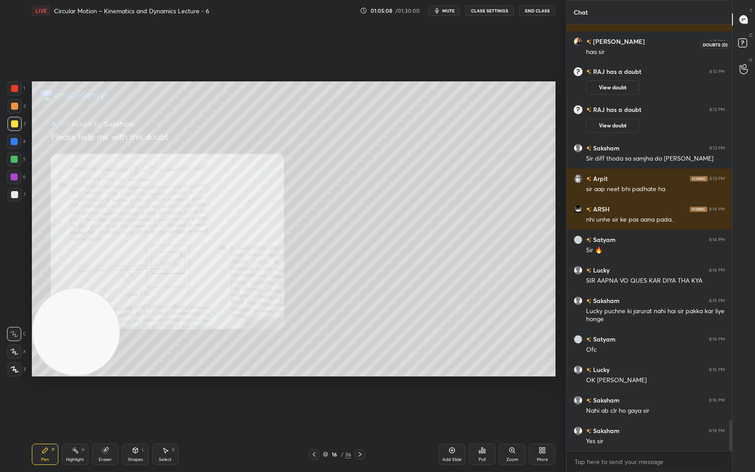
click at [746, 40] on rect at bounding box center [742, 43] width 8 height 8
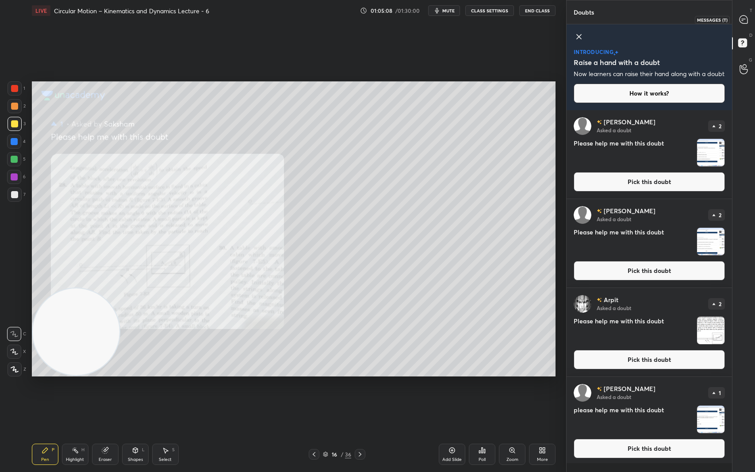
click at [745, 25] on div at bounding box center [744, 19] width 18 height 16
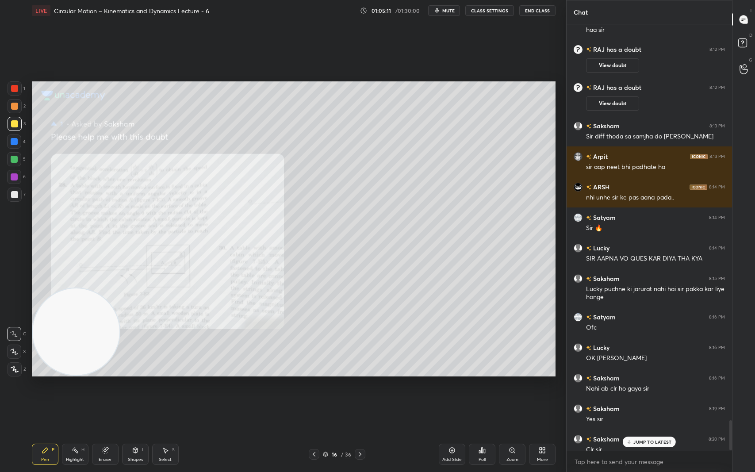
scroll to position [5594, 0]
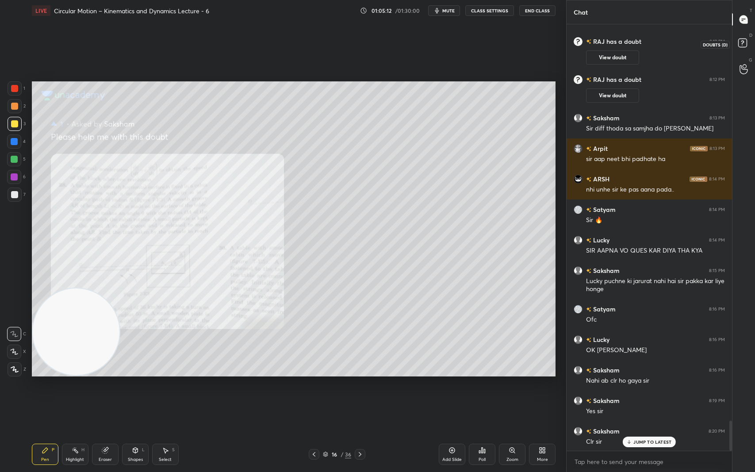
click at [742, 41] on rect at bounding box center [742, 43] width 8 height 8
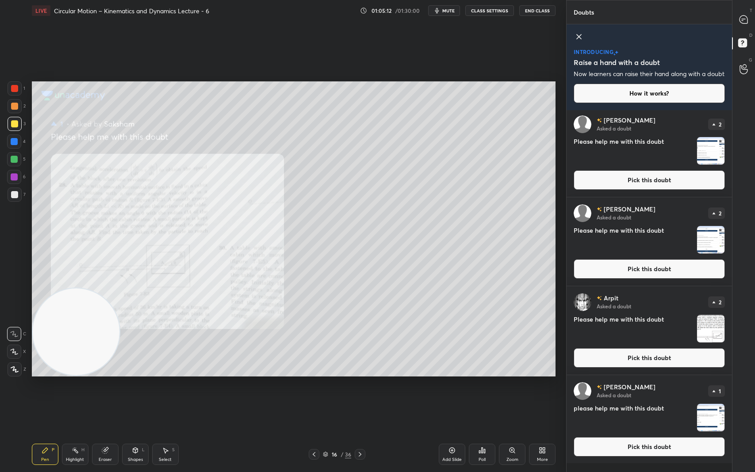
scroll to position [3, 0]
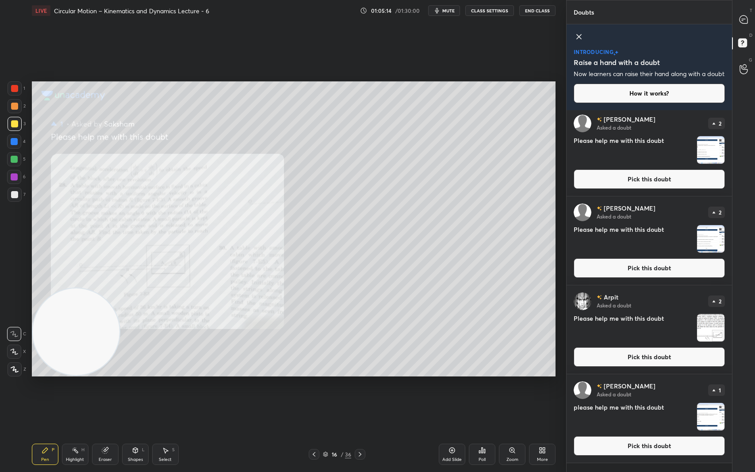
click at [713, 397] on img "grid" at bounding box center [710, 416] width 27 height 27
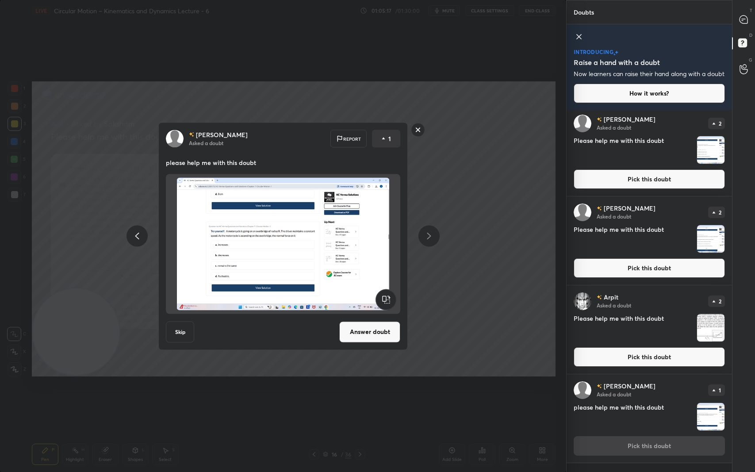
click at [374, 335] on button "Answer doubt" at bounding box center [369, 331] width 61 height 21
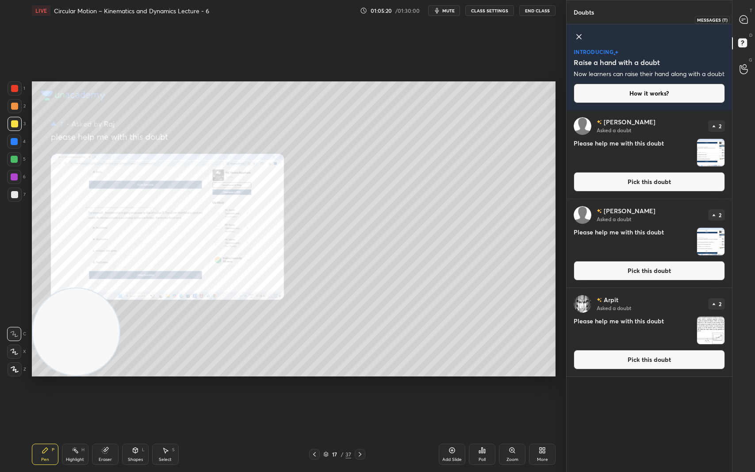
click at [748, 17] on icon at bounding box center [743, 19] width 9 height 9
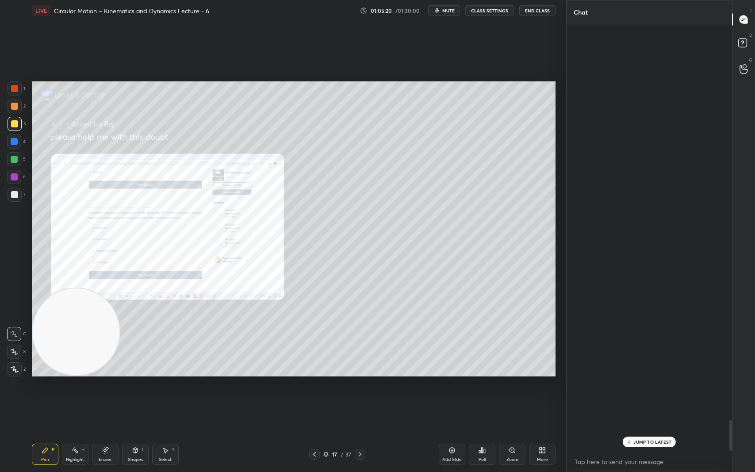
scroll to position [423, 163]
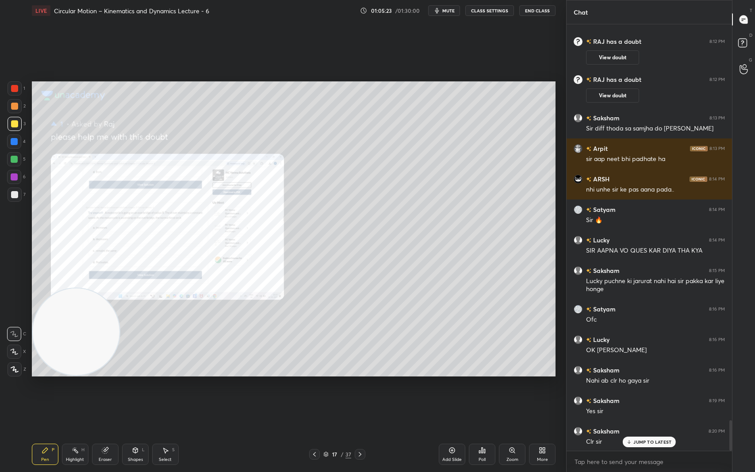
click at [506, 397] on div "Zoom" at bounding box center [512, 453] width 27 height 21
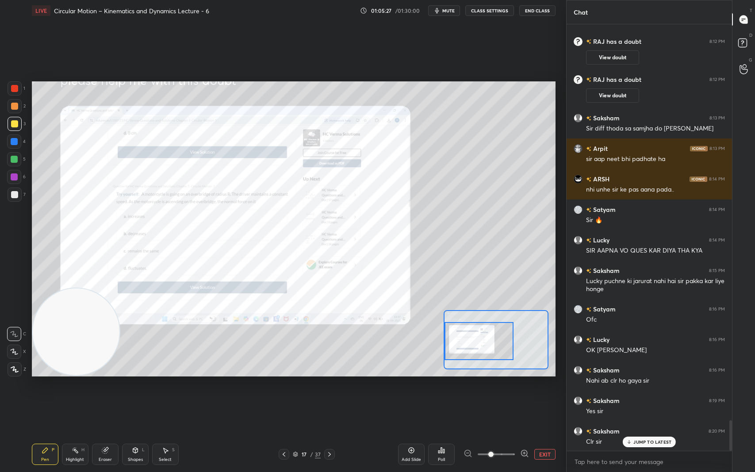
drag, startPoint x: 487, startPoint y: 345, endPoint x: 446, endPoint y: 347, distance: 41.1
click at [446, 347] on div at bounding box center [478, 341] width 69 height 38
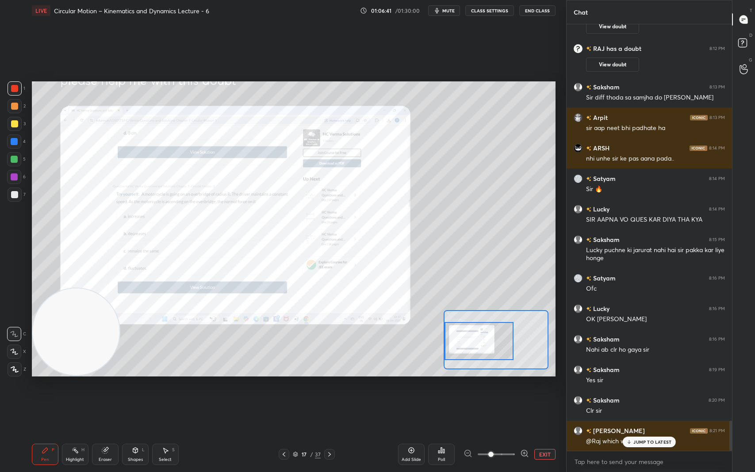
scroll to position [5617, 0]
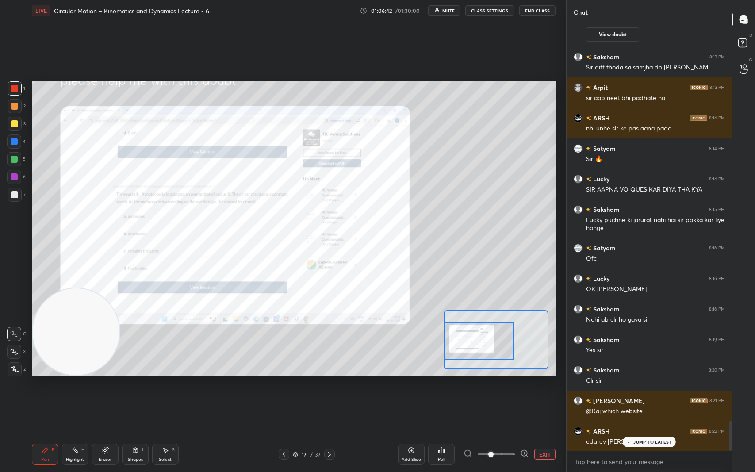
click at [557, 246] on div "Setting up your live class Poll for secs No correct answer Start poll" at bounding box center [293, 228] width 530 height 415
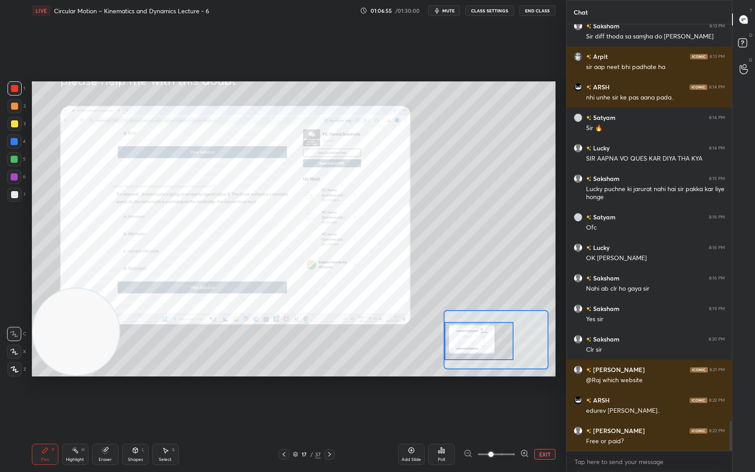
click at [547, 397] on button "EXIT" at bounding box center [544, 454] width 21 height 11
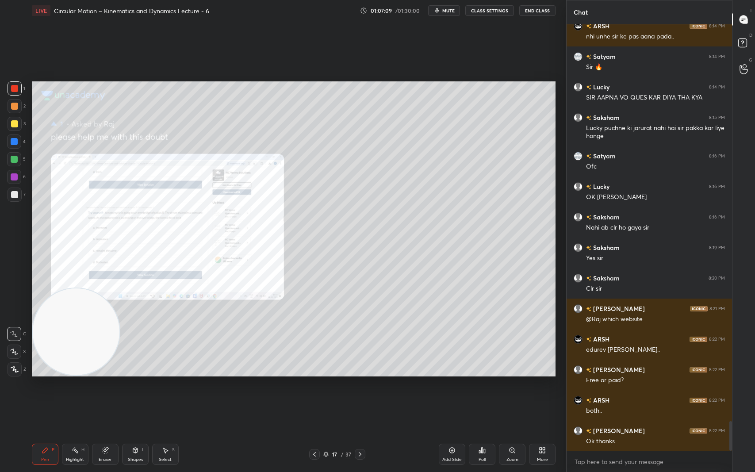
scroll to position [5739, 0]
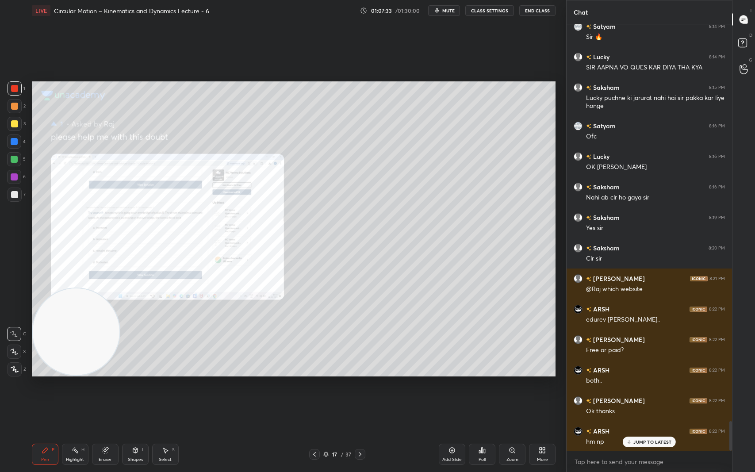
click at [641, 397] on p "JUMP TO LATEST" at bounding box center [652, 441] width 38 height 5
click at [510, 397] on icon at bounding box center [511, 449] width 7 height 7
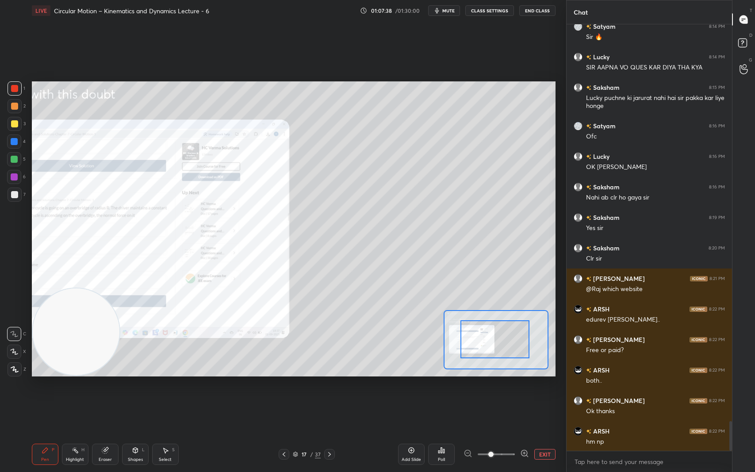
drag, startPoint x: 496, startPoint y: 350, endPoint x: 472, endPoint y: 340, distance: 26.5
click at [467, 397] on div at bounding box center [495, 454] width 65 height 11
drag, startPoint x: 492, startPoint y: 454, endPoint x: 478, endPoint y: 454, distance: 13.7
click at [478, 397] on span at bounding box center [495, 453] width 37 height 13
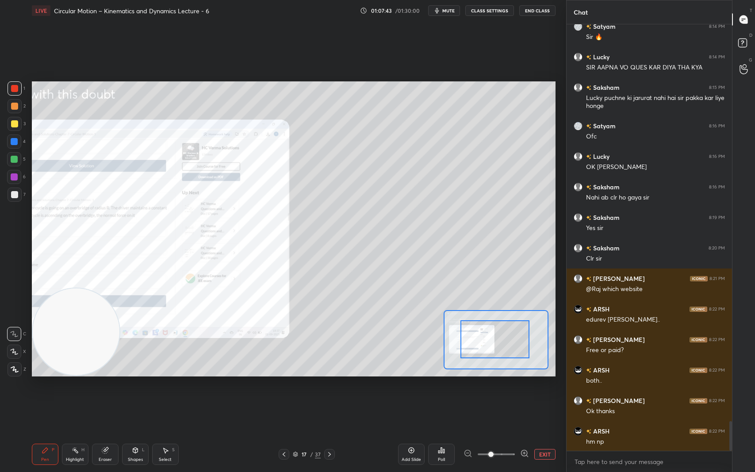
click at [548, 397] on button "EXIT" at bounding box center [544, 454] width 21 height 11
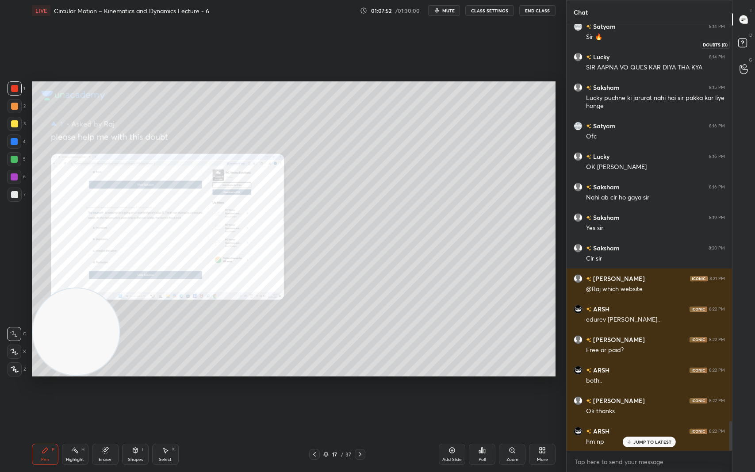
click at [742, 41] on icon at bounding box center [741, 43] width 3 height 4
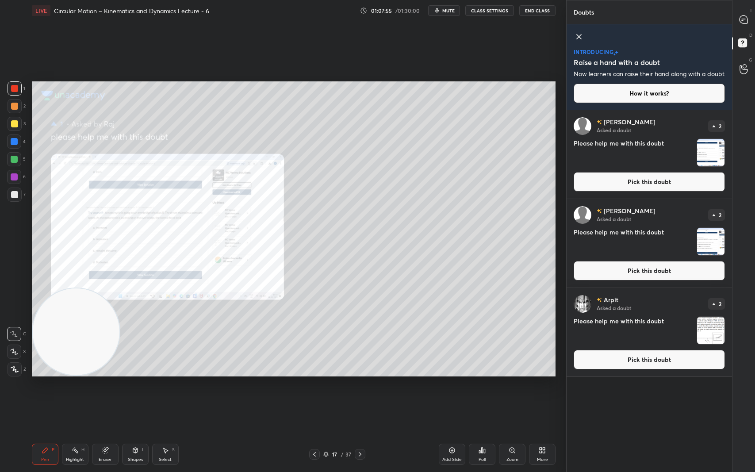
click at [714, 332] on img "grid" at bounding box center [710, 330] width 27 height 27
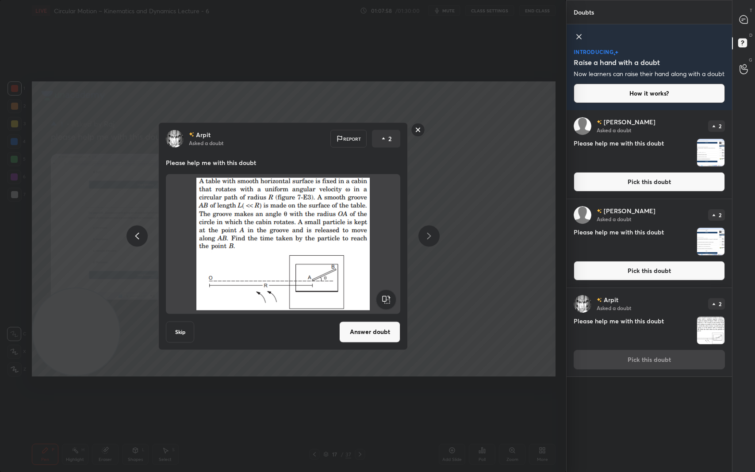
click at [181, 330] on button "Skip" at bounding box center [180, 331] width 28 height 21
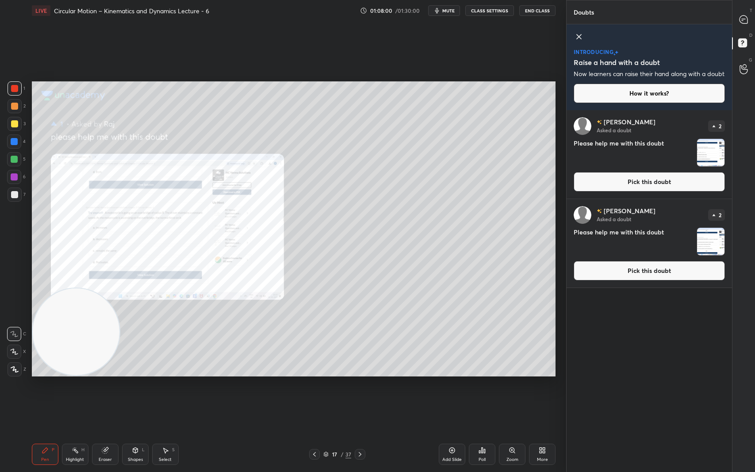
click at [711, 251] on img "grid" at bounding box center [710, 241] width 27 height 27
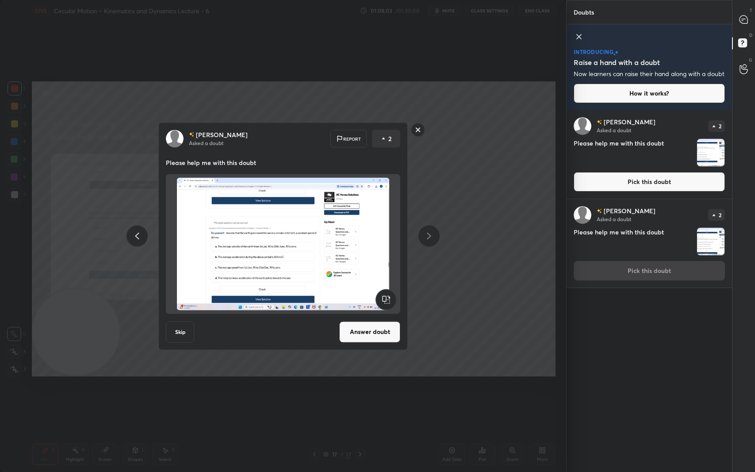
click at [415, 128] on rect at bounding box center [418, 130] width 14 height 14
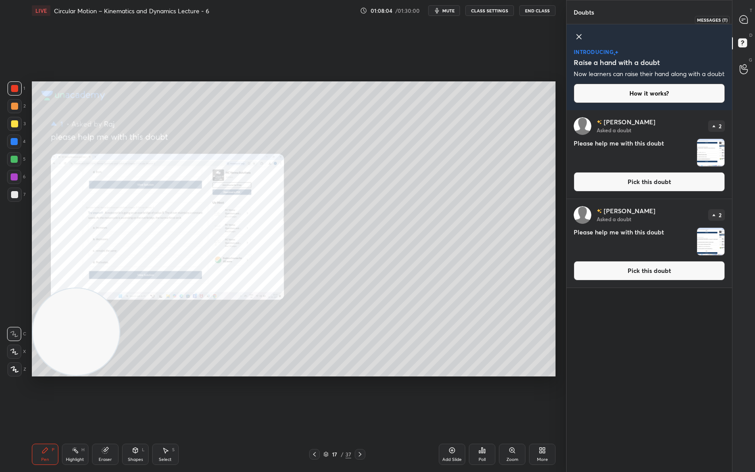
click at [747, 14] on div at bounding box center [744, 19] width 18 height 16
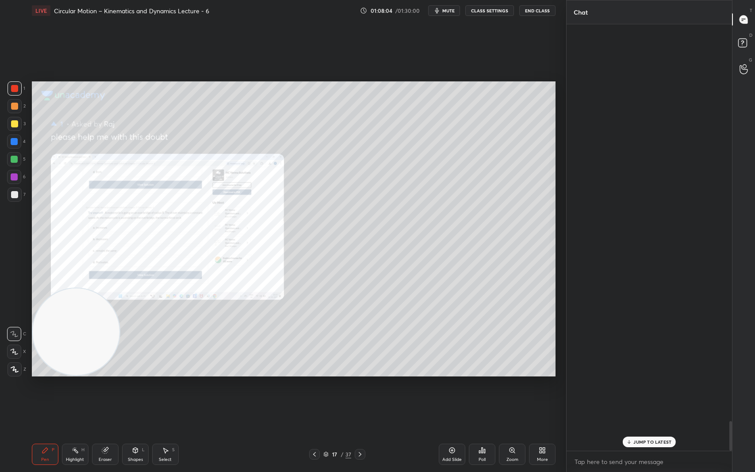
scroll to position [423, 163]
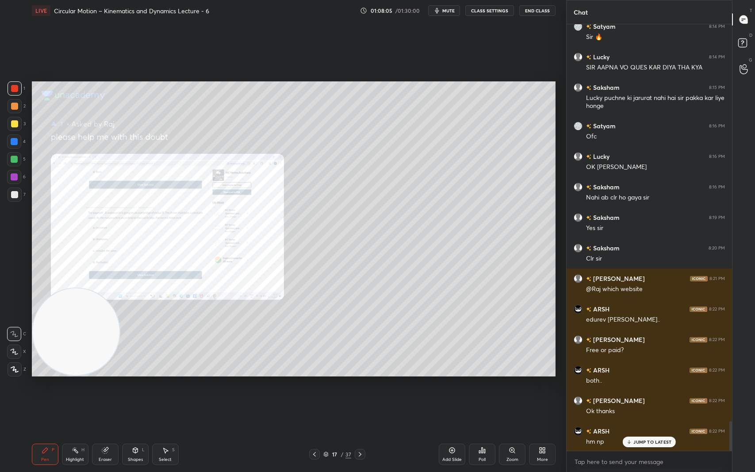
click at [657, 397] on p "JUMP TO LATEST" at bounding box center [652, 441] width 38 height 5
click at [750, 38] on icon at bounding box center [744, 44] width 16 height 16
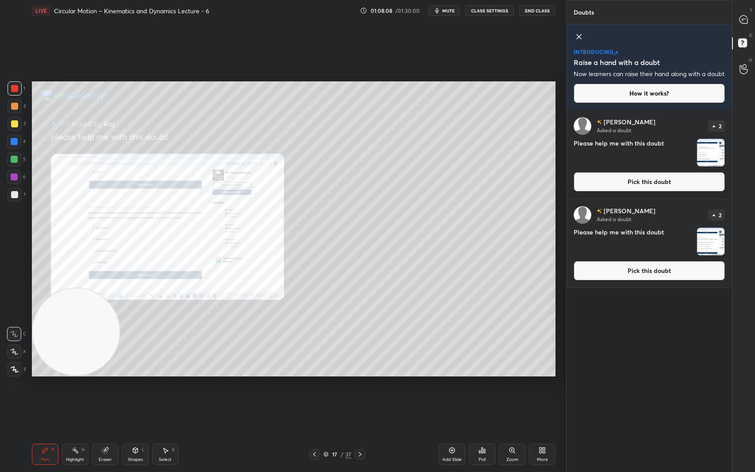
click at [718, 255] on img "grid" at bounding box center [710, 241] width 27 height 27
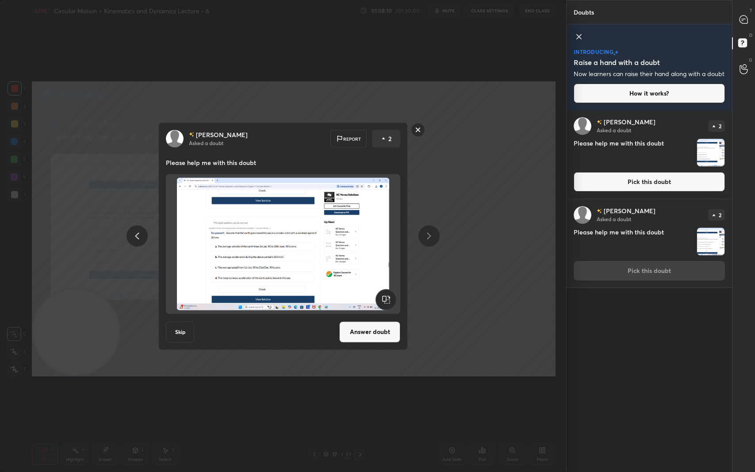
click at [382, 331] on button "Answer doubt" at bounding box center [369, 331] width 61 height 21
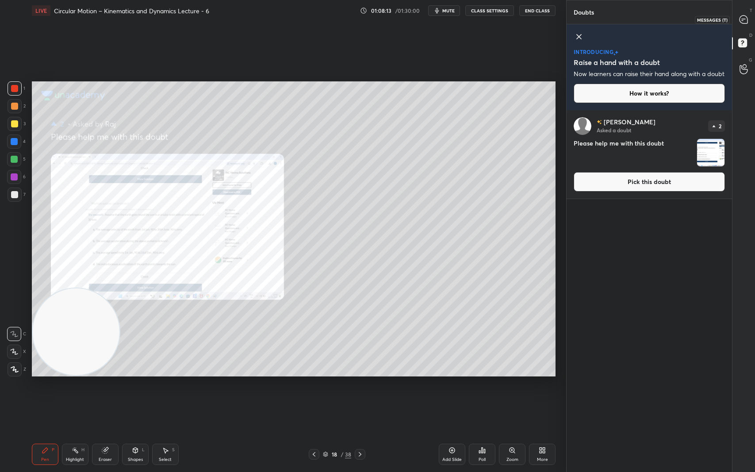
click at [744, 18] on icon at bounding box center [743, 19] width 8 height 8
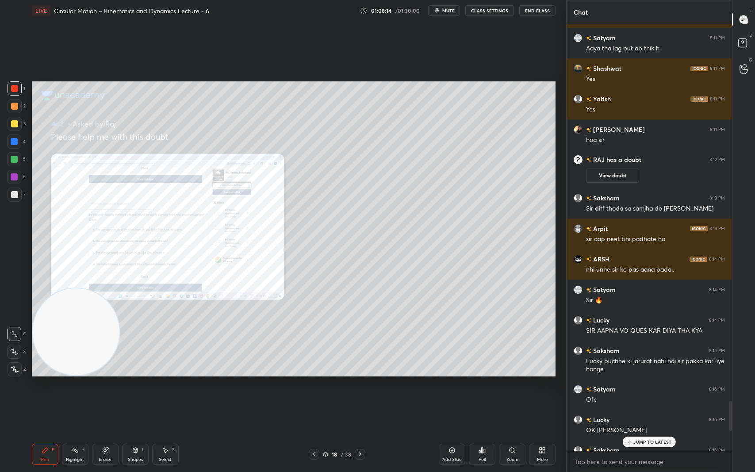
scroll to position [5694, 0]
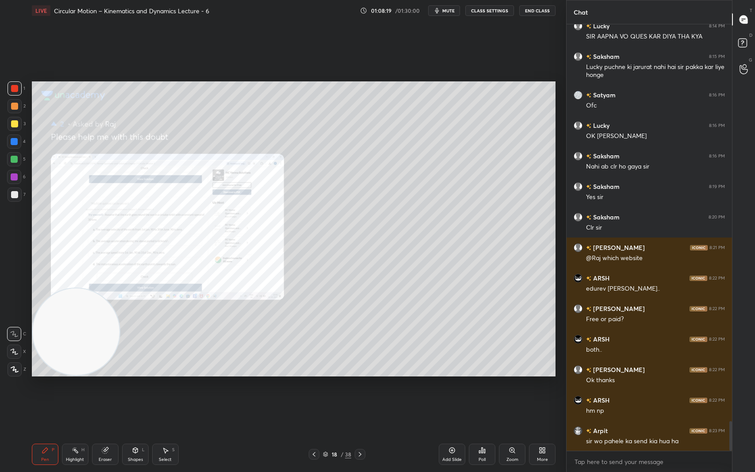
click at [516, 397] on div "Zoom" at bounding box center [512, 453] width 27 height 21
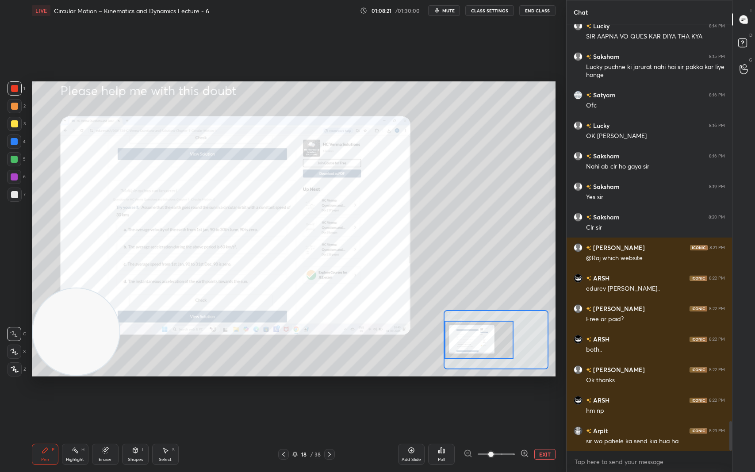
drag, startPoint x: 513, startPoint y: 339, endPoint x: 481, endPoint y: 339, distance: 31.8
click at [481, 339] on div at bounding box center [478, 339] width 69 height 38
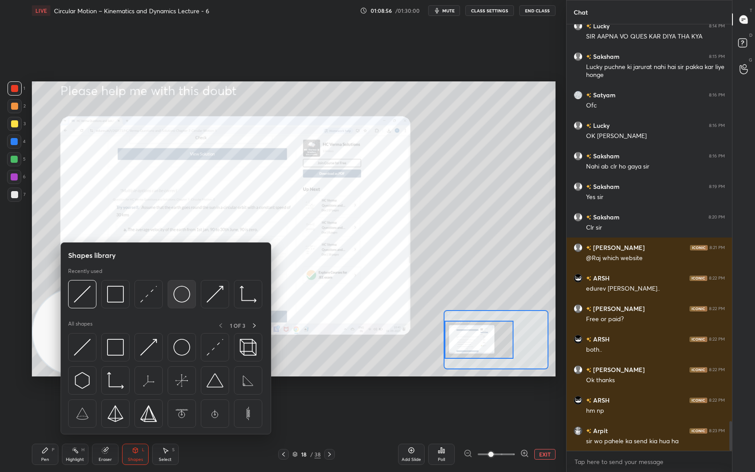
click at [183, 293] on img at bounding box center [181, 294] width 17 height 17
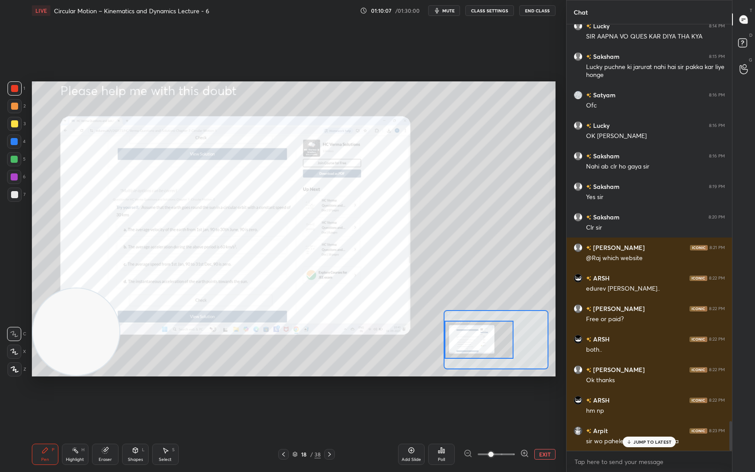
scroll to position [5724, 0]
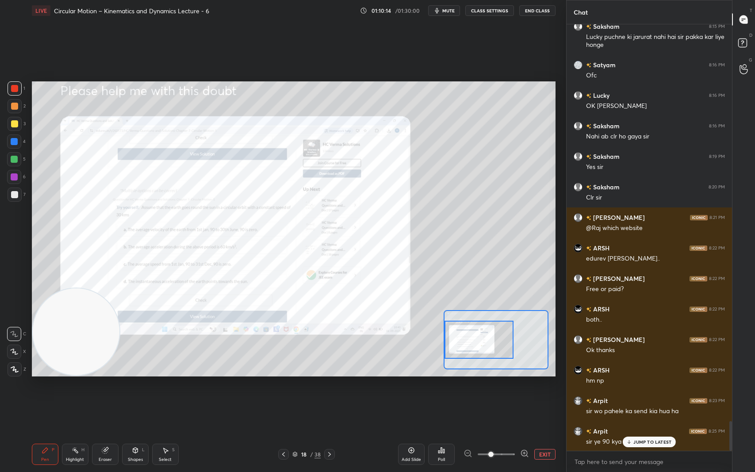
click at [565, 292] on div "1 2 3 4 5 6 7 C X Z C X Z E E Erase all H H LIVE Circular Motion – Kinematics a…" at bounding box center [283, 236] width 566 height 472
click at [637, 397] on p "JUMP TO LATEST" at bounding box center [652, 441] width 38 height 5
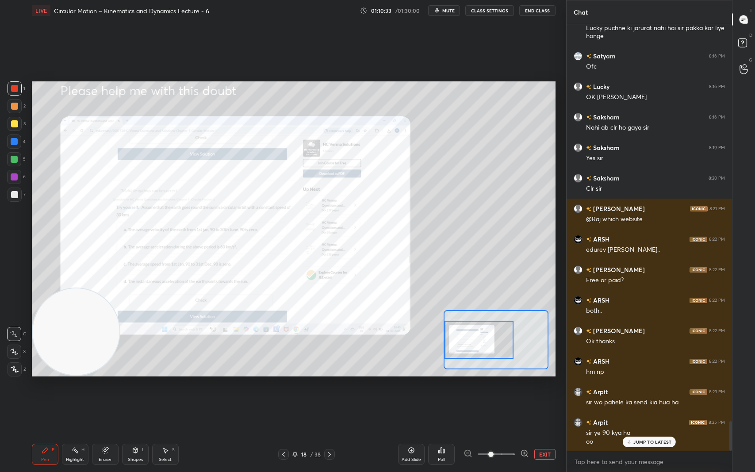
scroll to position [5742, 0]
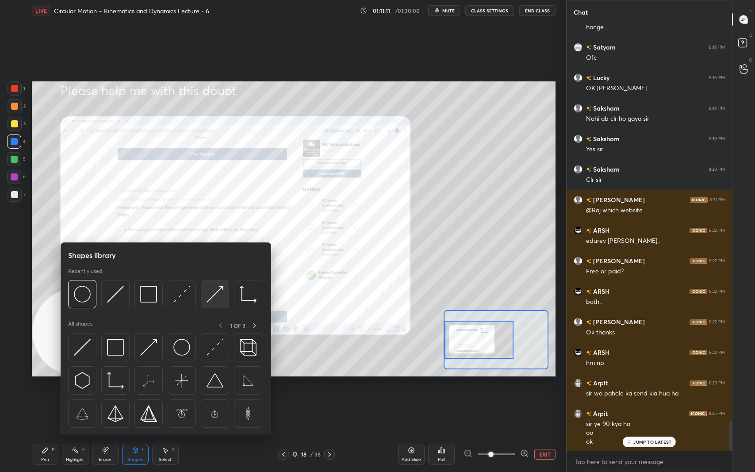
click at [220, 292] on img at bounding box center [214, 294] width 17 height 17
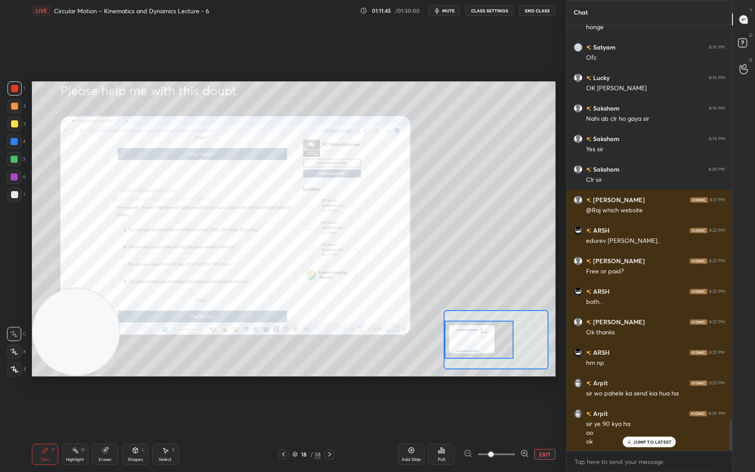
click at [667, 397] on p "JUMP TO LATEST" at bounding box center [652, 441] width 38 height 5
drag, startPoint x: 747, startPoint y: 40, endPoint x: 750, endPoint y: 34, distance: 6.3
click at [747, 40] on icon at bounding box center [744, 44] width 16 height 16
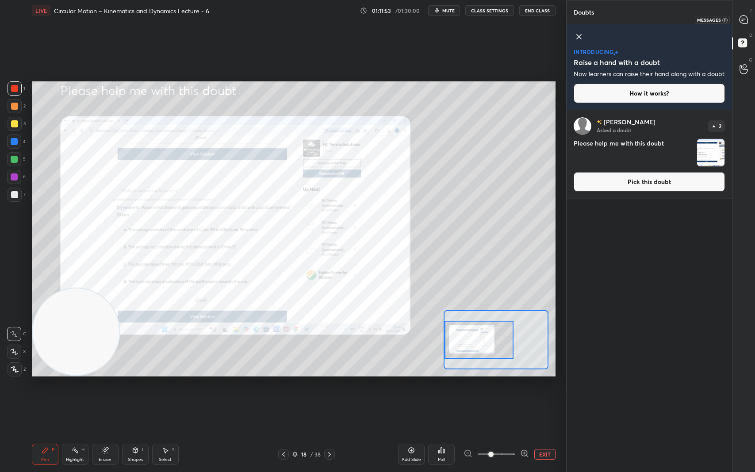
click at [749, 19] on div at bounding box center [744, 19] width 18 height 16
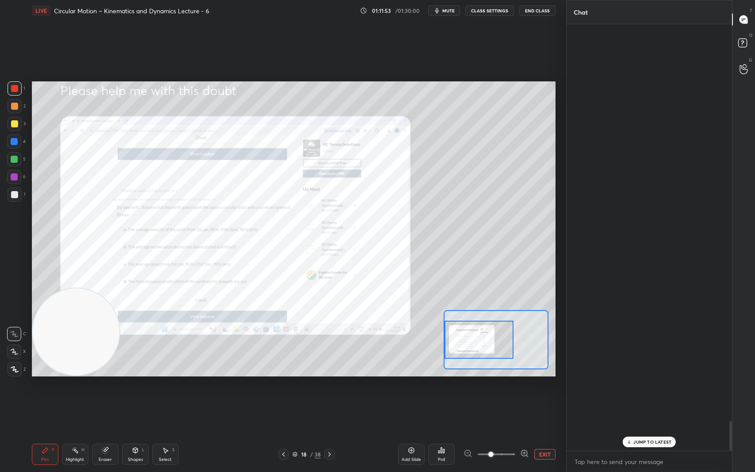
scroll to position [423, 163]
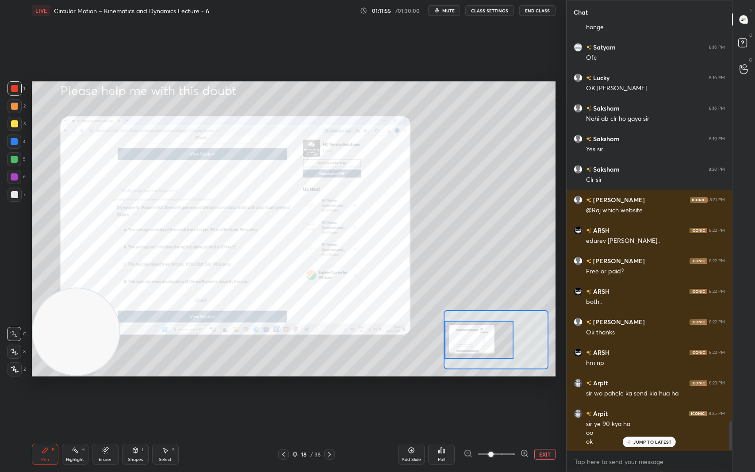
click at [660, 397] on p "JUMP TO LATEST" at bounding box center [652, 441] width 38 height 5
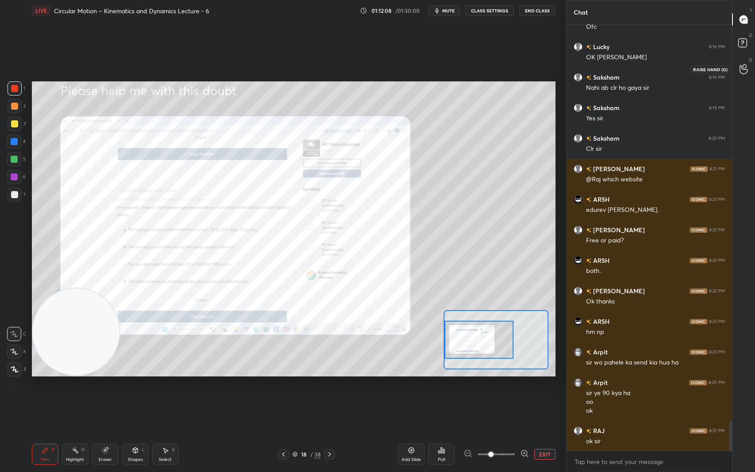
click at [747, 65] on icon at bounding box center [743, 69] width 8 height 10
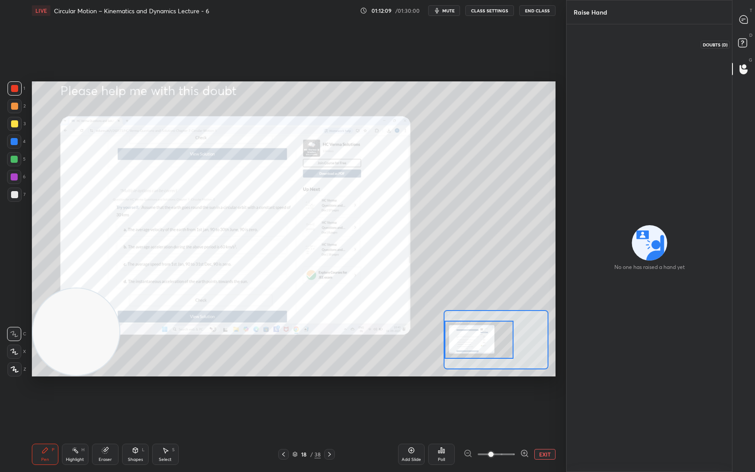
click at [748, 46] on icon at bounding box center [744, 44] width 16 height 16
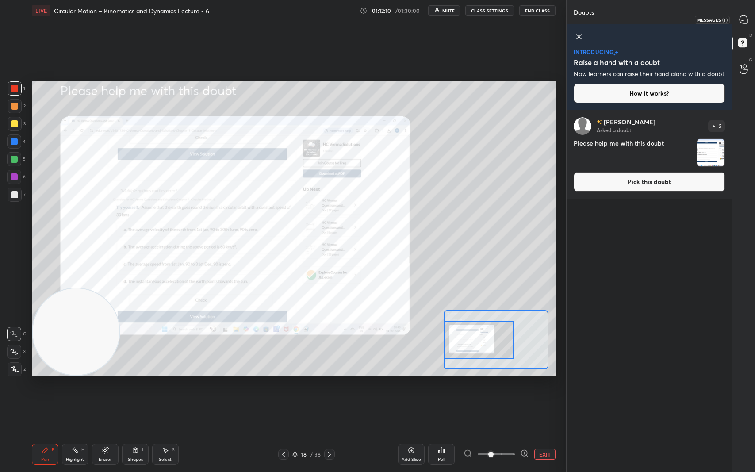
click at [747, 16] on icon at bounding box center [743, 19] width 9 height 9
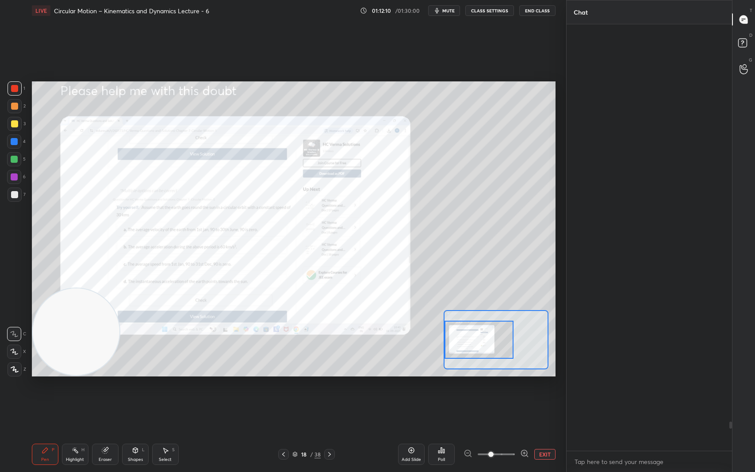
scroll to position [423, 163]
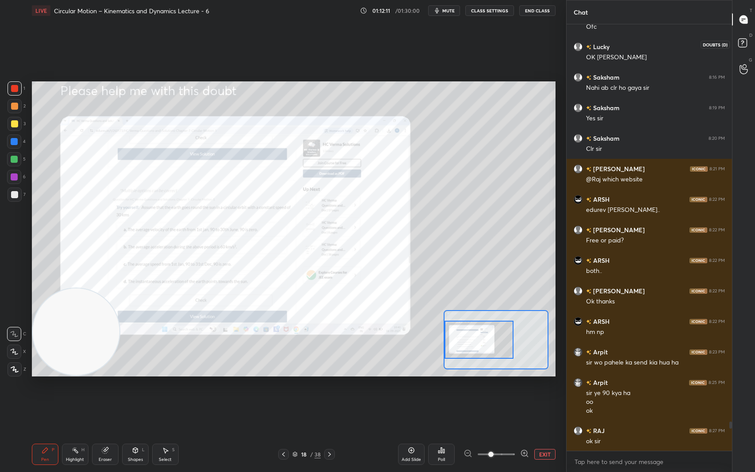
click at [750, 43] on icon at bounding box center [744, 44] width 16 height 16
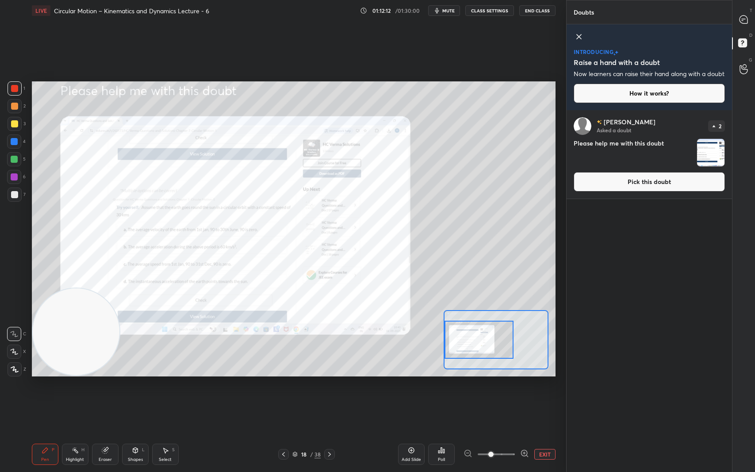
click at [663, 187] on button "Pick this doubt" at bounding box center [648, 181] width 151 height 19
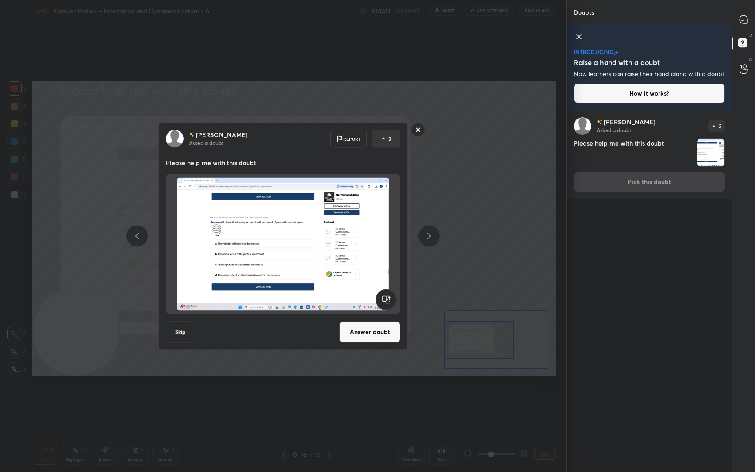
click at [362, 335] on button "Answer doubt" at bounding box center [369, 331] width 61 height 21
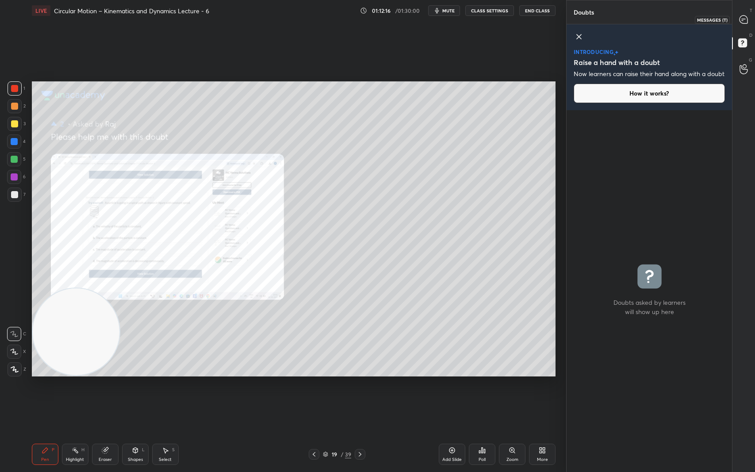
click at [743, 17] on icon at bounding box center [743, 19] width 8 height 8
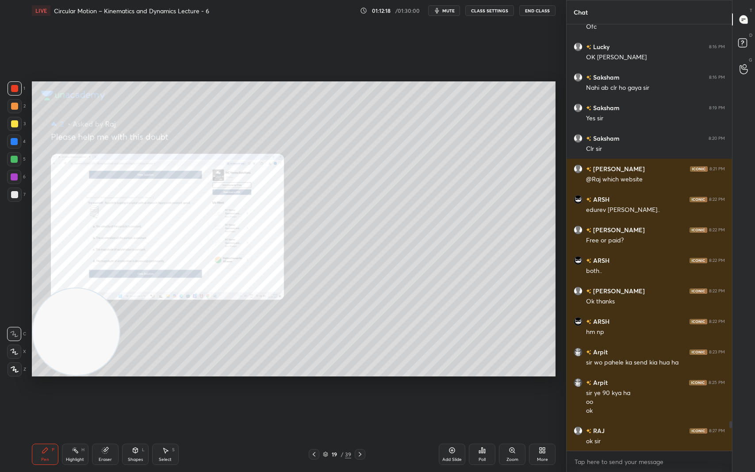
click at [507, 397] on div "Zoom" at bounding box center [512, 453] width 27 height 21
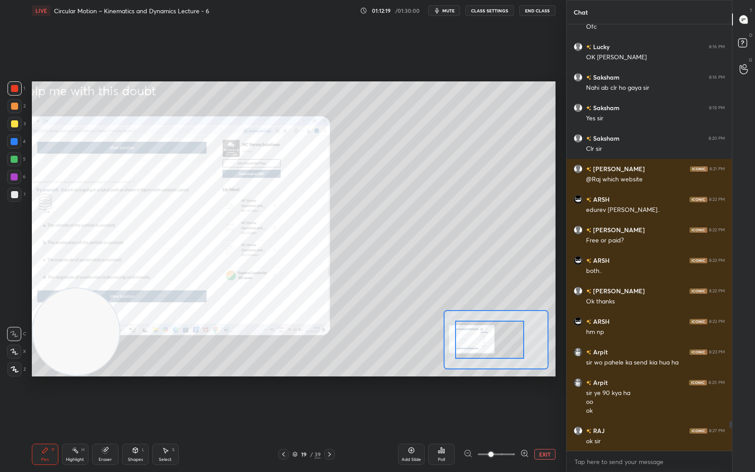
drag, startPoint x: 494, startPoint y: 334, endPoint x: 488, endPoint y: 334, distance: 6.6
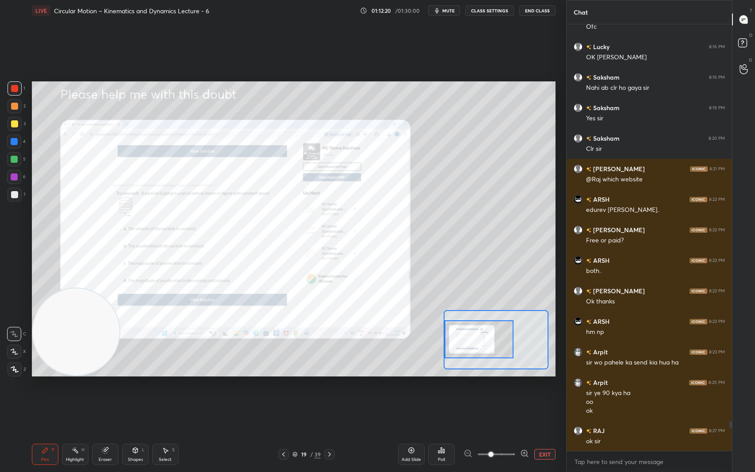
drag, startPoint x: 504, startPoint y: 334, endPoint x: 480, endPoint y: 334, distance: 24.3
click at [480, 334] on div at bounding box center [478, 339] width 69 height 38
click at [527, 397] on icon at bounding box center [524, 453] width 9 height 9
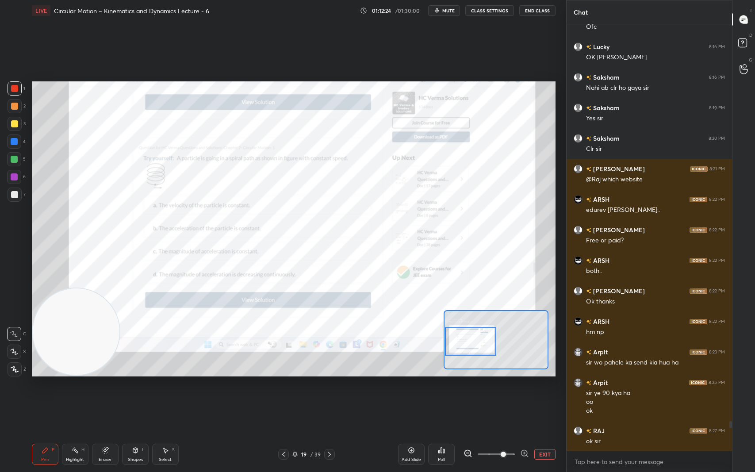
drag, startPoint x: 493, startPoint y: 350, endPoint x: 484, endPoint y: 352, distance: 10.0
click at [484, 352] on div at bounding box center [470, 341] width 51 height 29
click at [526, 397] on icon at bounding box center [524, 453] width 9 height 9
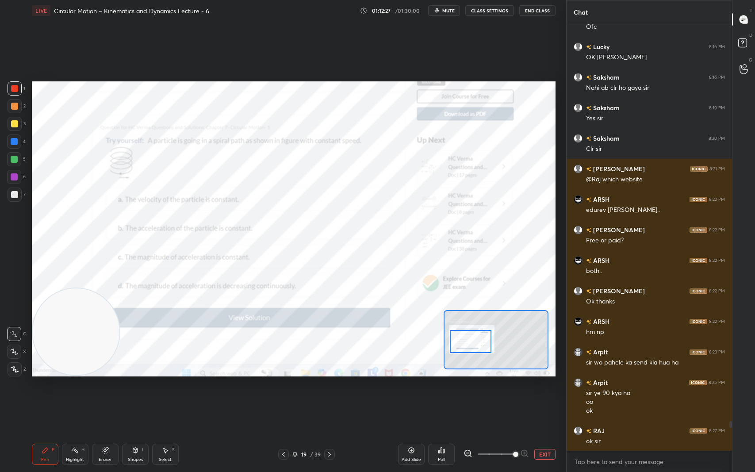
click at [480, 340] on div at bounding box center [470, 341] width 41 height 23
click at [519, 397] on div "Setting up your live class Poll for secs No correct answer Start poll" at bounding box center [293, 228] width 530 height 415
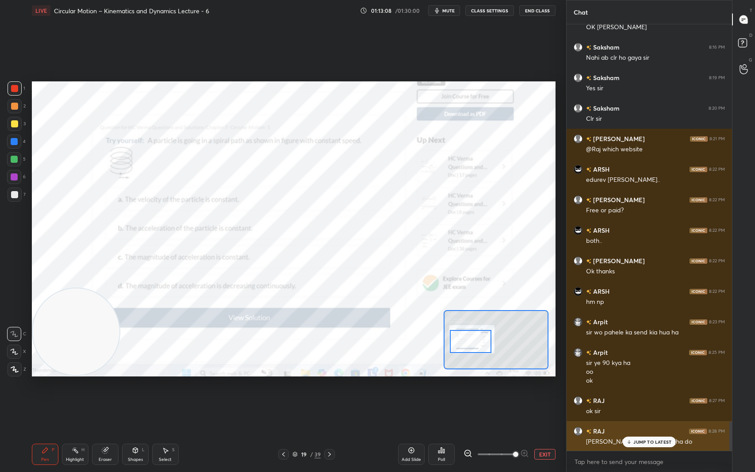
click at [639, 397] on p "JUMP TO LATEST" at bounding box center [652, 441] width 38 height 5
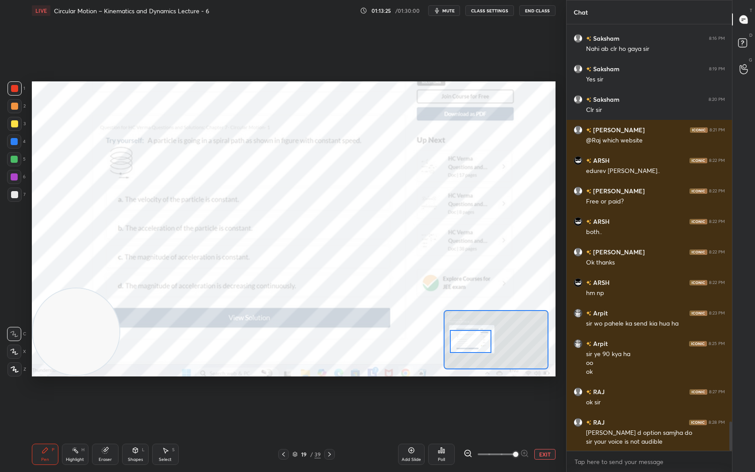
scroll to position [5804, 0]
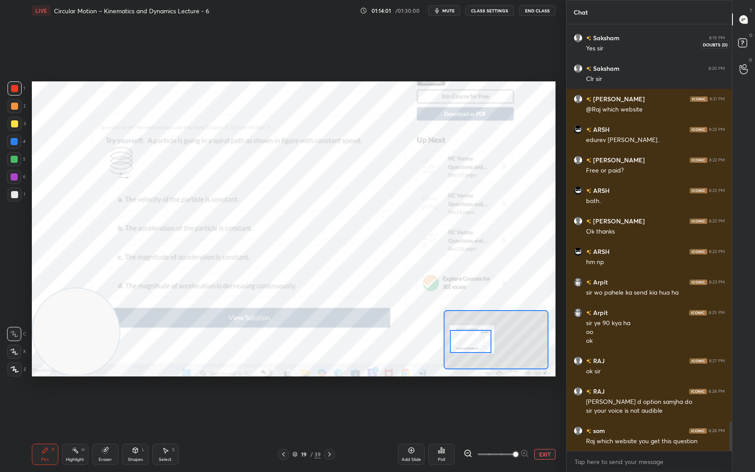
click at [746, 42] on rect at bounding box center [742, 43] width 8 height 8
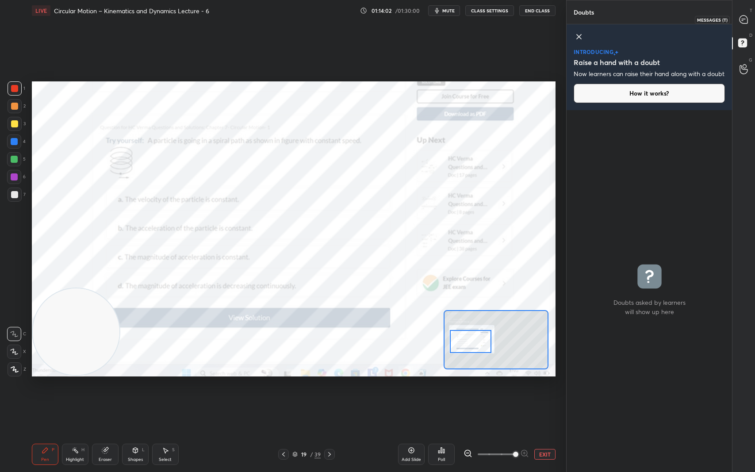
click at [744, 19] on icon at bounding box center [743, 19] width 9 height 9
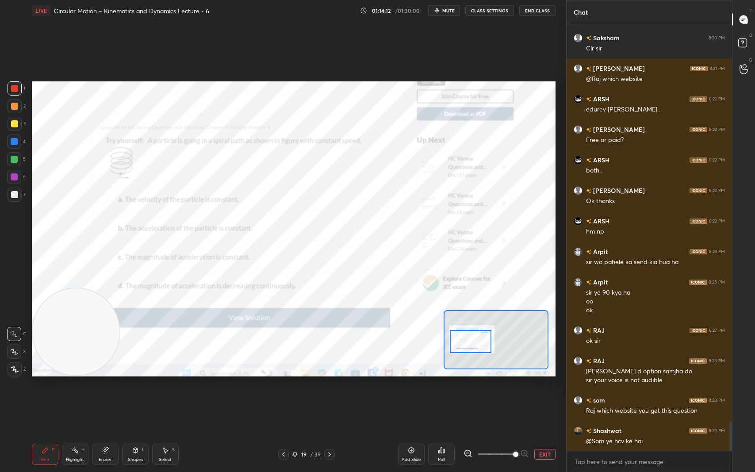
scroll to position [5881, 0]
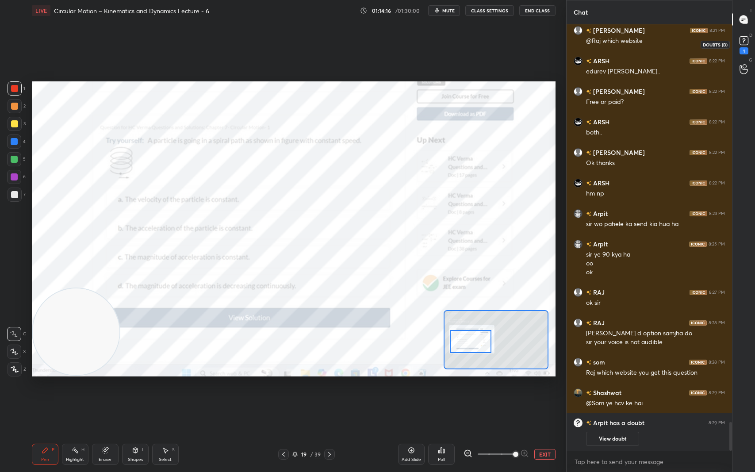
click at [746, 40] on rect at bounding box center [743, 41] width 8 height 8
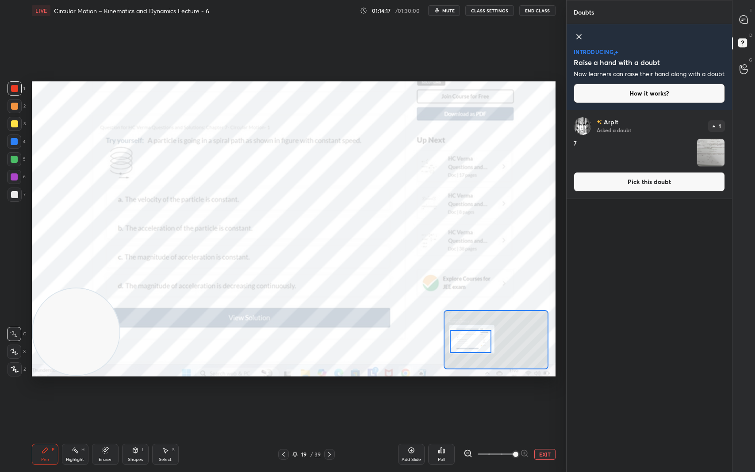
click at [708, 157] on img "grid" at bounding box center [710, 152] width 27 height 27
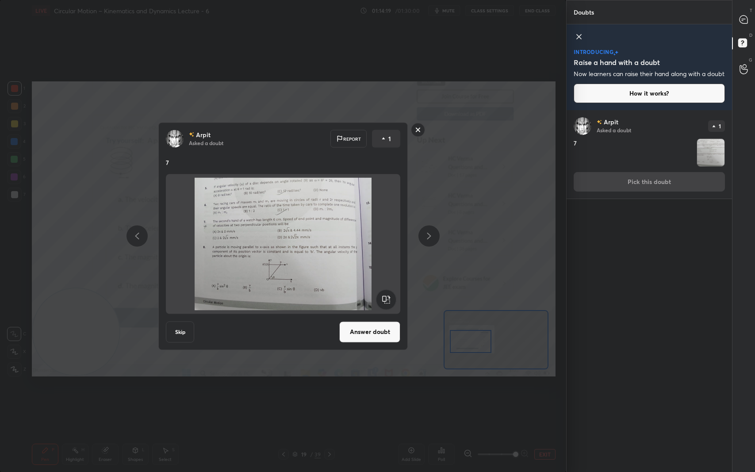
click at [387, 333] on button "Answer doubt" at bounding box center [369, 331] width 61 height 21
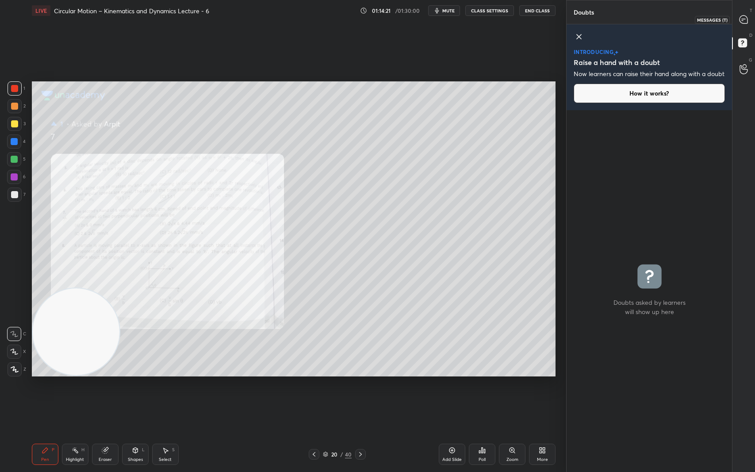
click at [746, 17] on icon at bounding box center [743, 19] width 8 height 8
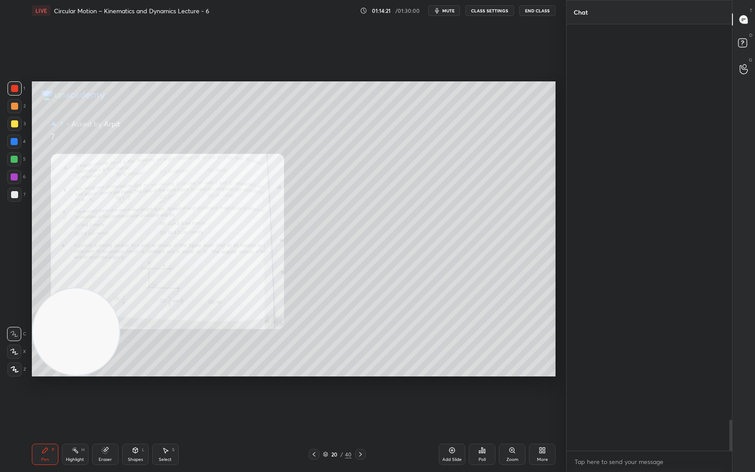
scroll to position [423, 163]
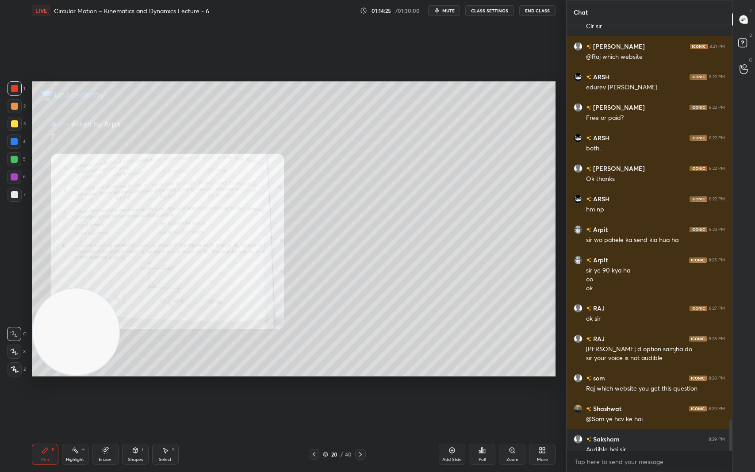
click at [509, 397] on icon at bounding box center [511, 449] width 7 height 7
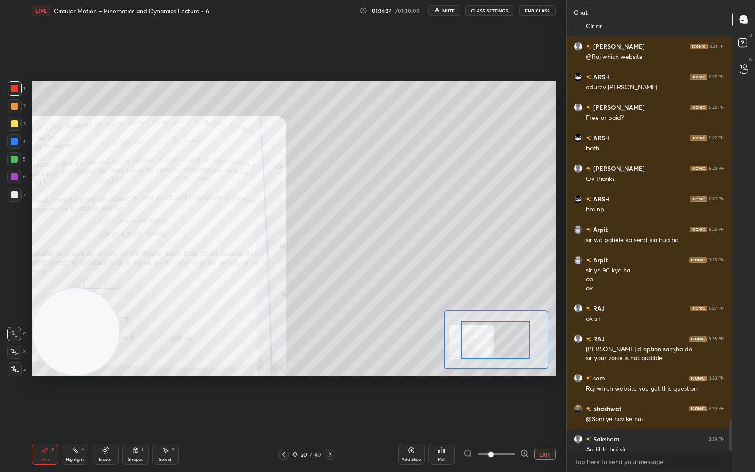
drag, startPoint x: 505, startPoint y: 348, endPoint x: 469, endPoint y: 358, distance: 36.7
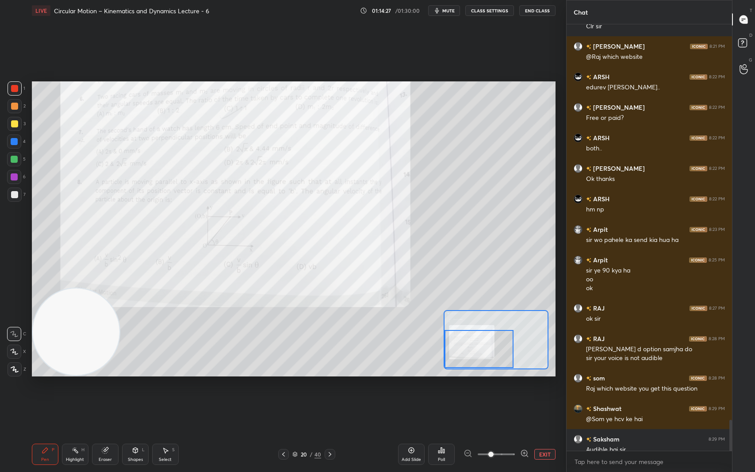
drag, startPoint x: 515, startPoint y: 345, endPoint x: 477, endPoint y: 356, distance: 38.9
click at [477, 356] on div at bounding box center [478, 349] width 69 height 38
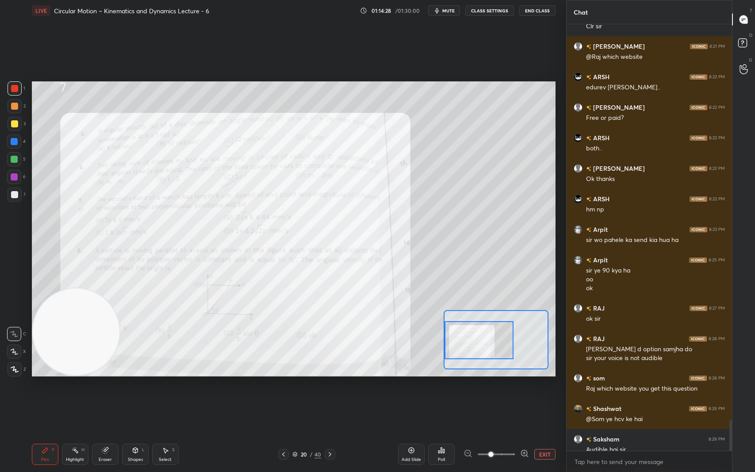
drag, startPoint x: 483, startPoint y: 349, endPoint x: 481, endPoint y: 340, distance: 9.2
click at [481, 340] on div at bounding box center [478, 340] width 69 height 38
click at [525, 397] on icon at bounding box center [524, 453] width 9 height 9
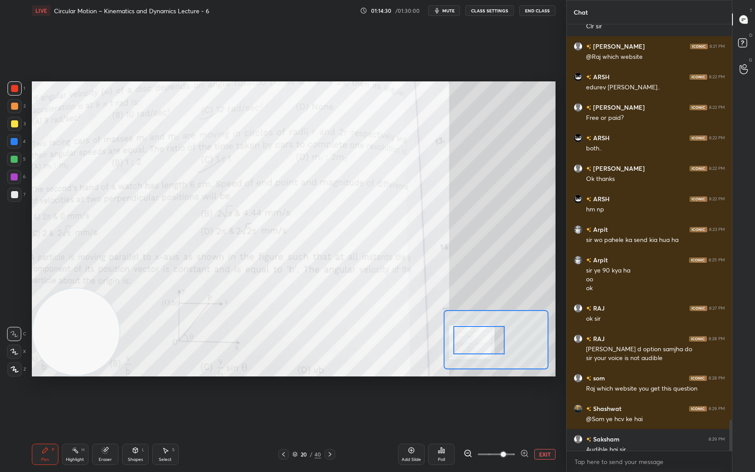
click at [525, 397] on icon at bounding box center [524, 453] width 9 height 9
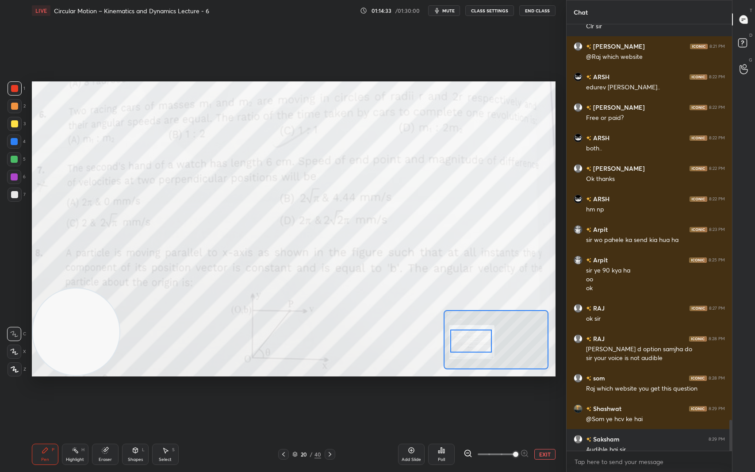
drag, startPoint x: 485, startPoint y: 342, endPoint x: 477, endPoint y: 343, distance: 8.0
click at [477, 343] on div at bounding box center [470, 340] width 41 height 23
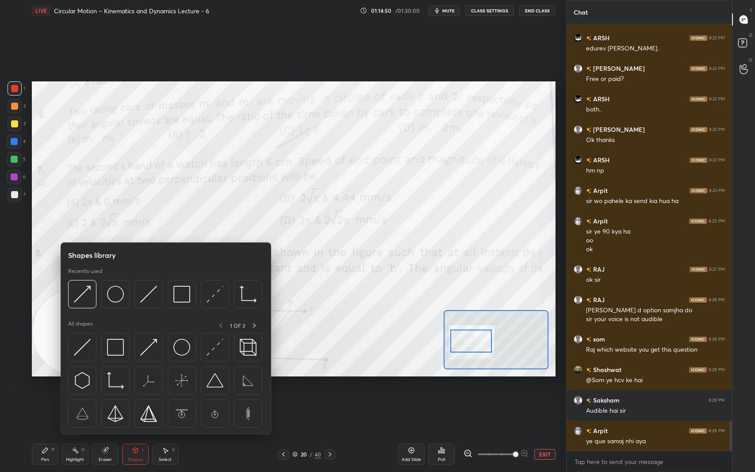
click at [114, 297] on img at bounding box center [115, 294] width 17 height 17
click at [118, 294] on img at bounding box center [115, 294] width 17 height 17
click at [119, 294] on img at bounding box center [115, 294] width 17 height 17
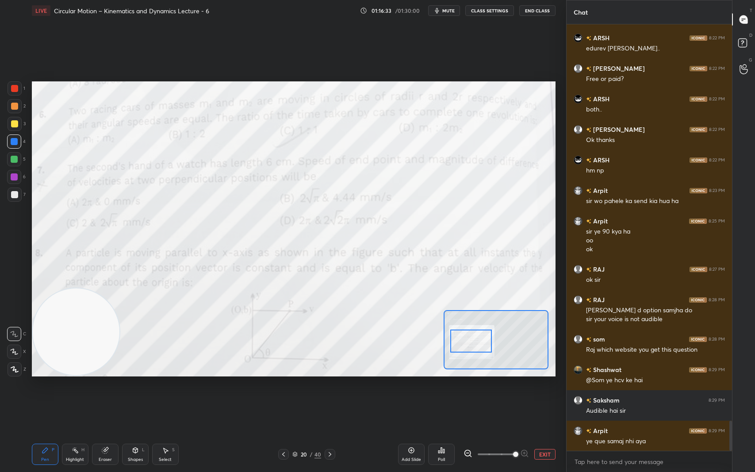
scroll to position [5666, 0]
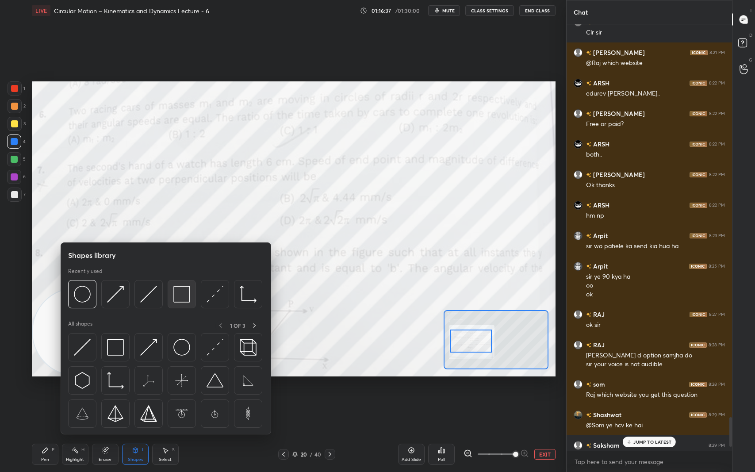
click at [191, 298] on div at bounding box center [182, 294] width 28 height 28
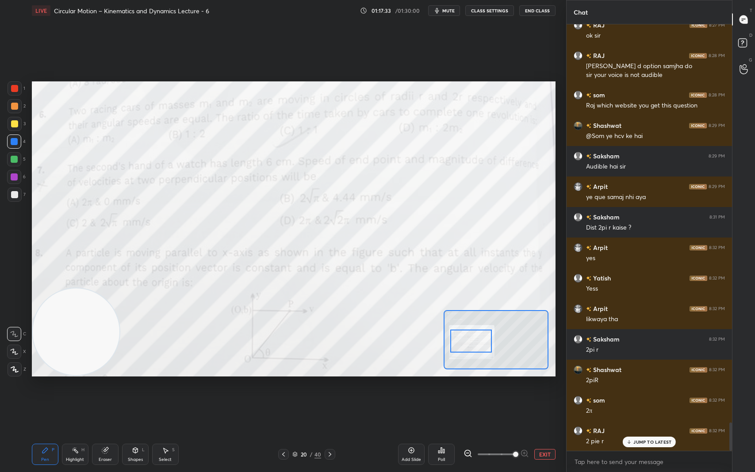
scroll to position [5986, 0]
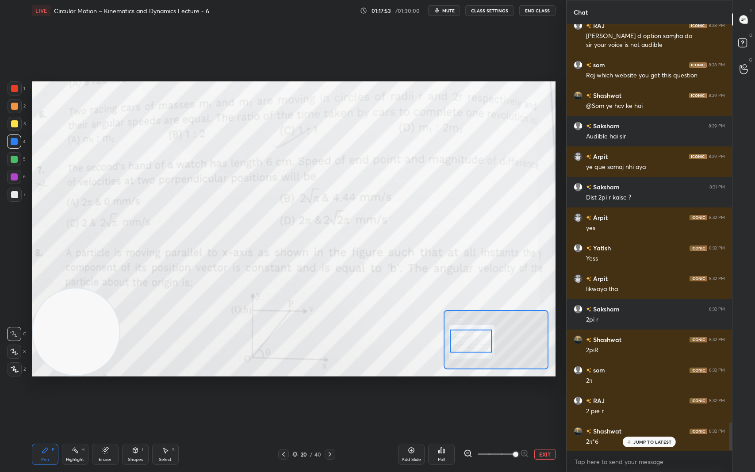
click at [642, 397] on p "JUMP TO LATEST" at bounding box center [652, 441] width 38 height 5
click at [743, 42] on rect at bounding box center [742, 43] width 8 height 8
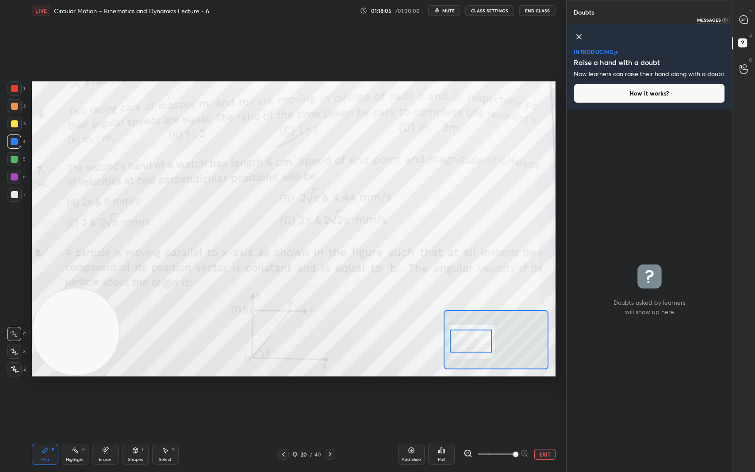
click at [747, 19] on icon at bounding box center [743, 19] width 8 height 8
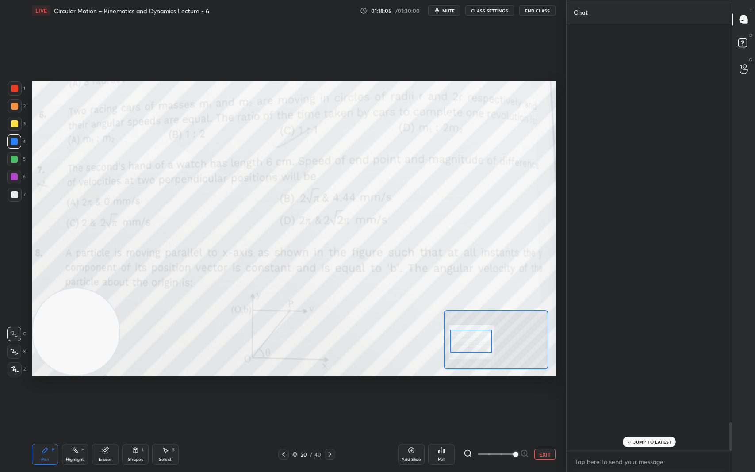
scroll to position [423, 163]
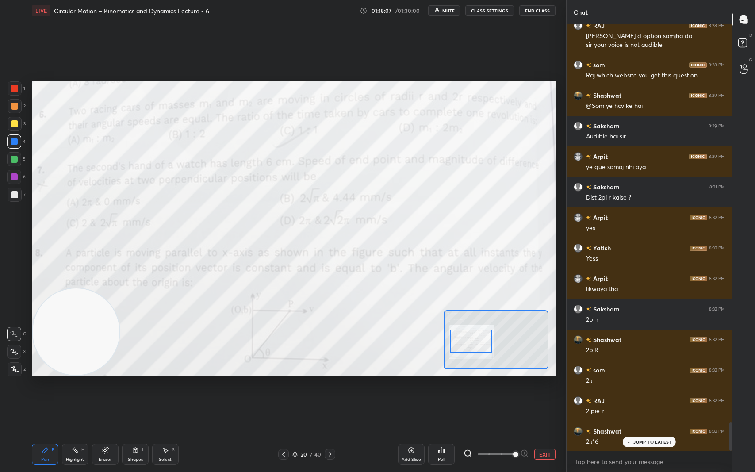
click at [658, 397] on div "JUMP TO LATEST" at bounding box center [648, 441] width 53 height 11
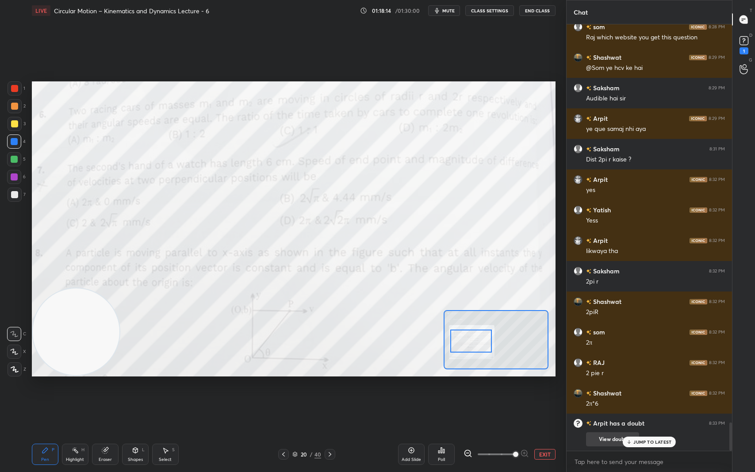
drag, startPoint x: 618, startPoint y: 441, endPoint x: 610, endPoint y: 446, distance: 9.6
click at [617, 397] on button "View doubt" at bounding box center [612, 439] width 53 height 14
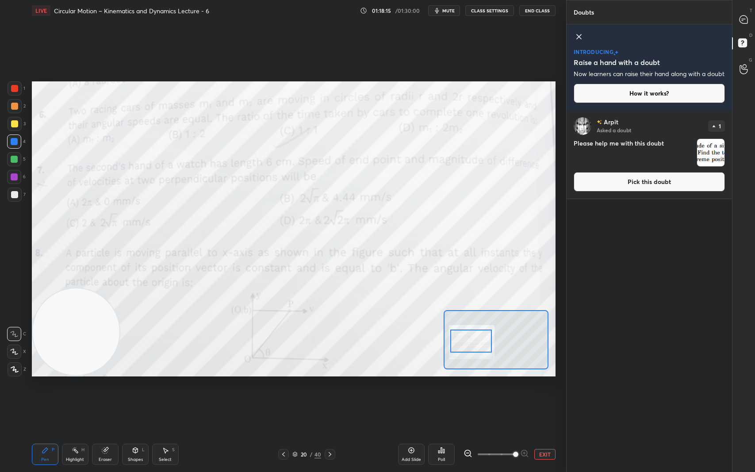
click at [714, 160] on img "grid" at bounding box center [710, 152] width 27 height 27
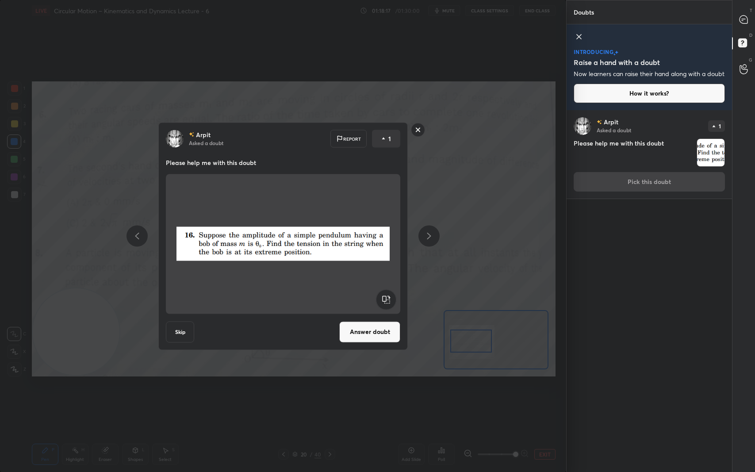
click at [370, 333] on button "Answer doubt" at bounding box center [369, 331] width 61 height 21
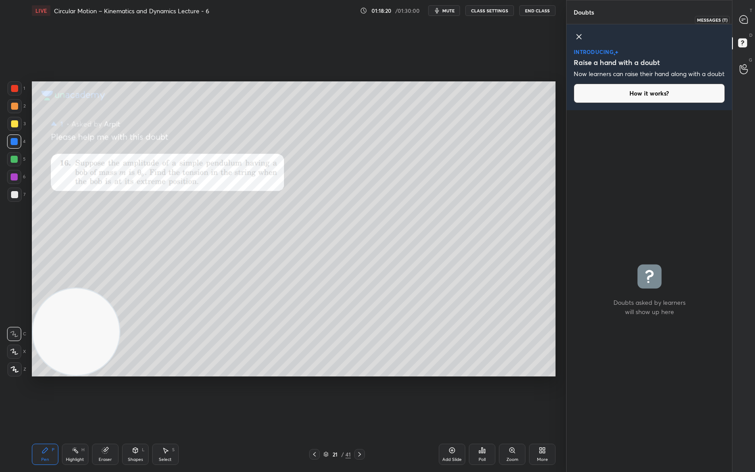
click at [745, 19] on icon at bounding box center [743, 19] width 8 height 8
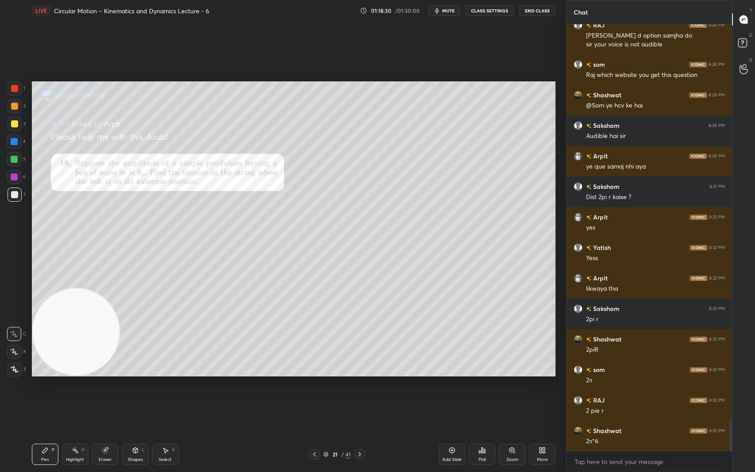
scroll to position [5916, 0]
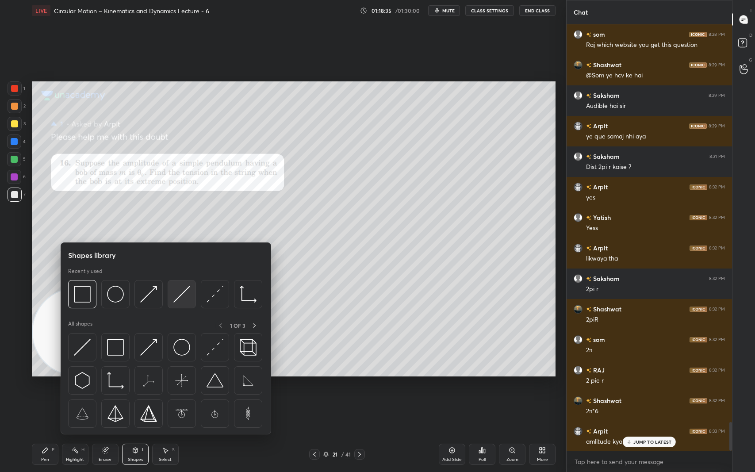
click at [182, 289] on img at bounding box center [181, 294] width 17 height 17
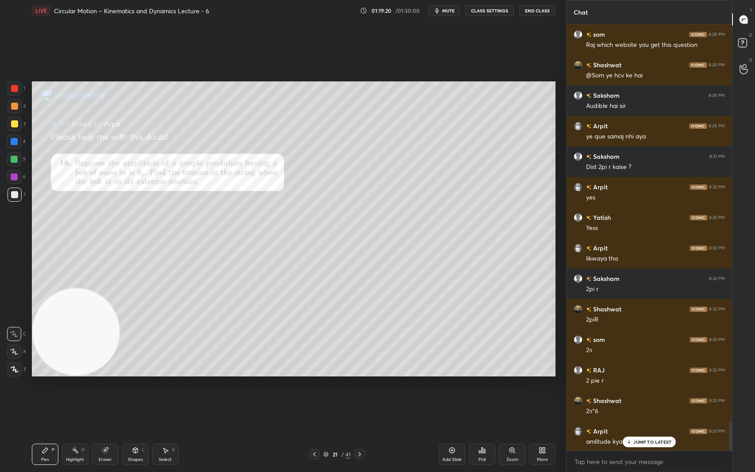
scroll to position [5947, 0]
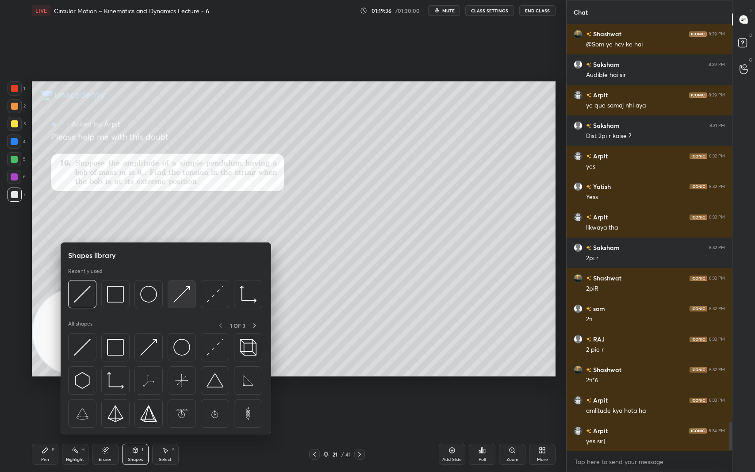
click at [182, 291] on img at bounding box center [181, 294] width 17 height 17
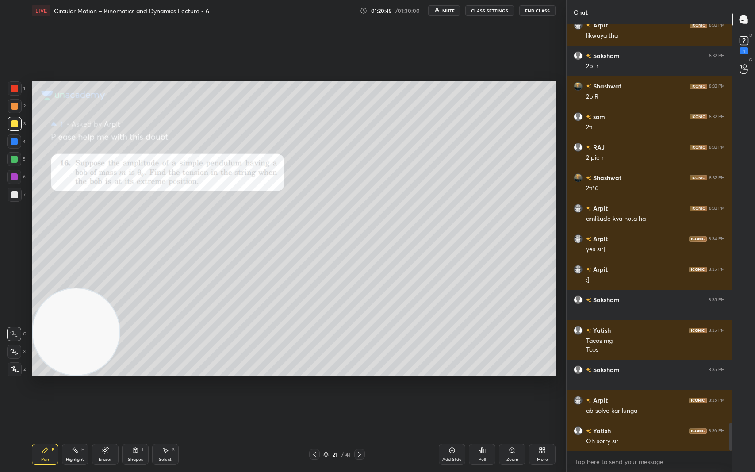
scroll to position [6169, 0]
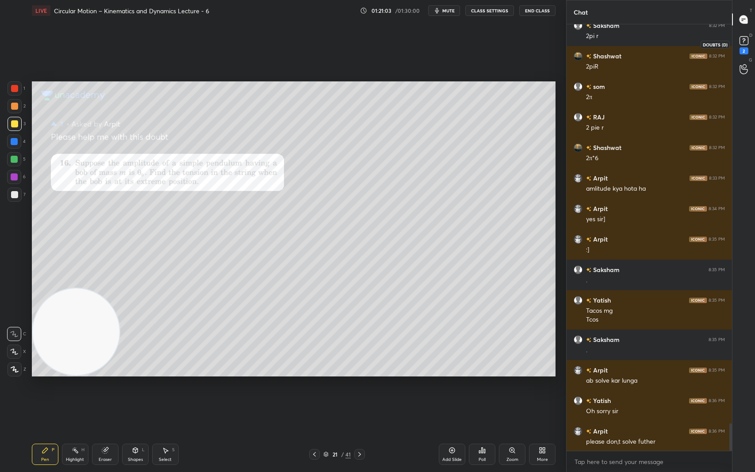
click at [746, 46] on icon at bounding box center [743, 40] width 13 height 13
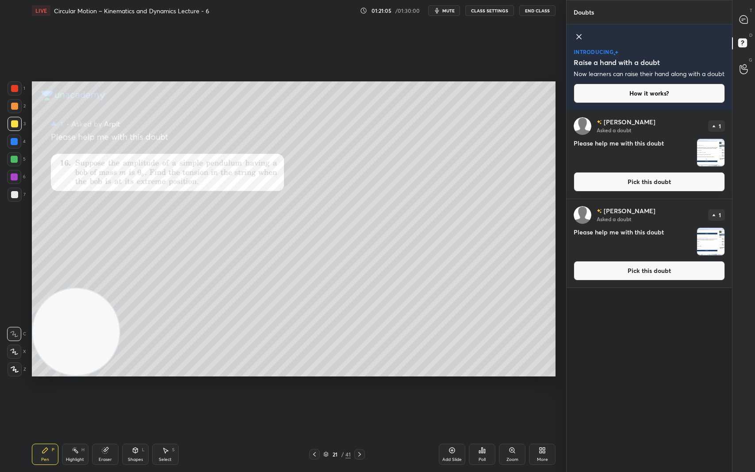
click at [707, 252] on img "grid" at bounding box center [710, 241] width 27 height 27
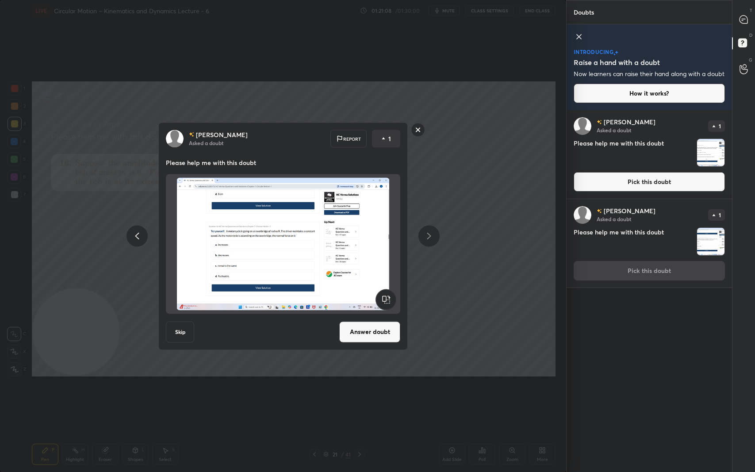
click at [372, 332] on button "Answer doubt" at bounding box center [369, 331] width 61 height 21
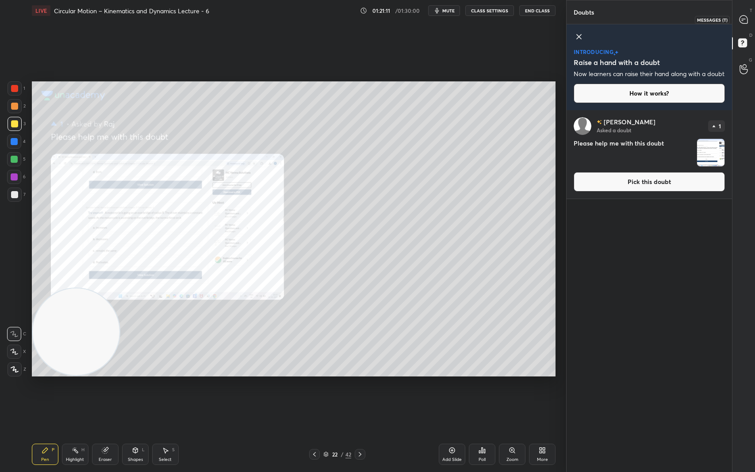
click at [743, 18] on icon at bounding box center [743, 19] width 8 height 8
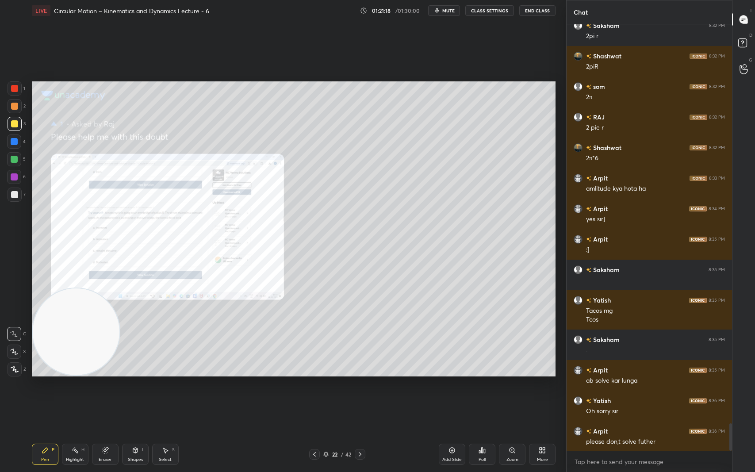
scroll to position [6200, 0]
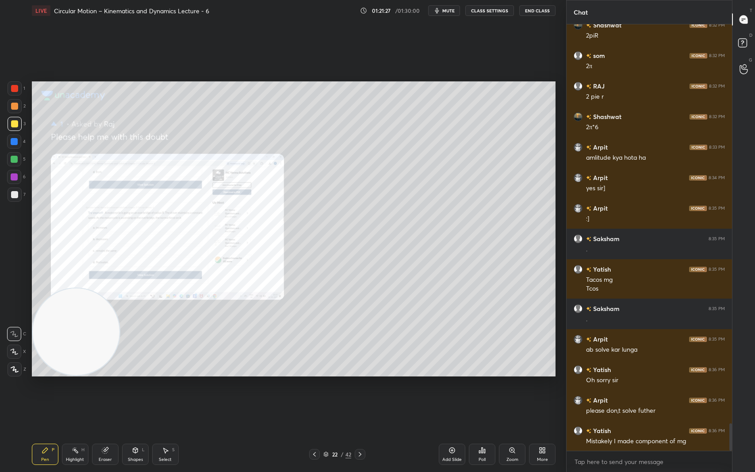
click at [454, 397] on icon at bounding box center [452, 450] width 6 height 6
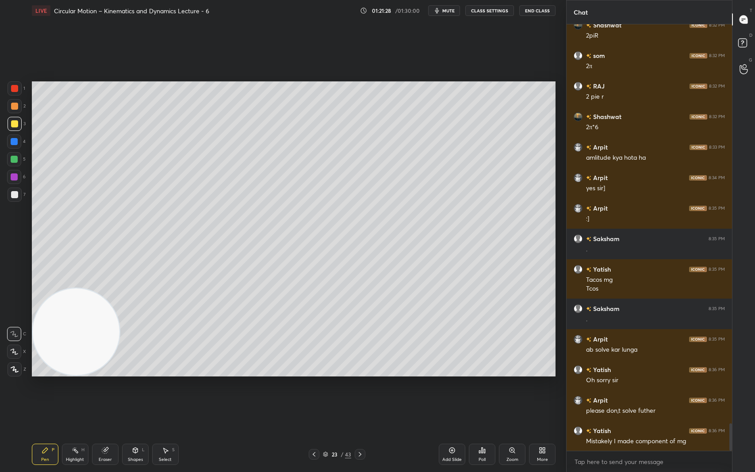
click at [313, 397] on icon at bounding box center [314, 454] width 3 height 4
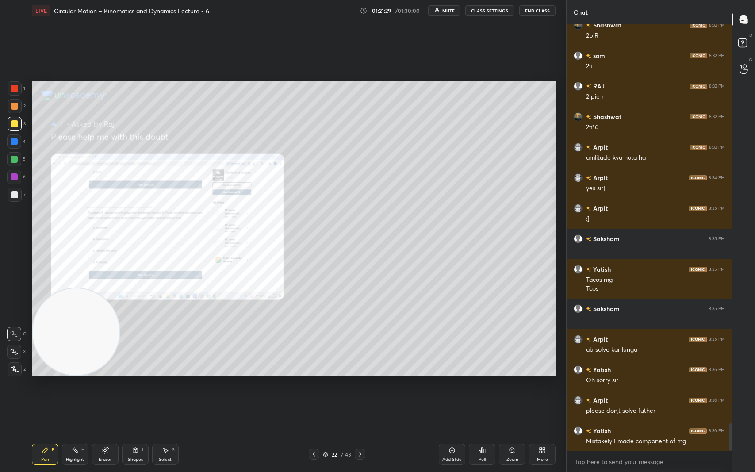
click at [510, 397] on icon at bounding box center [511, 449] width 7 height 7
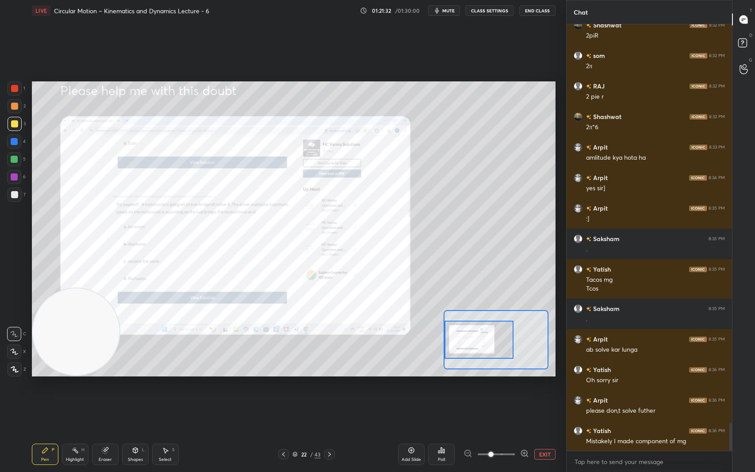
drag, startPoint x: 493, startPoint y: 339, endPoint x: 462, endPoint y: 338, distance: 31.8
click at [462, 338] on div at bounding box center [478, 339] width 69 height 38
click at [523, 397] on icon at bounding box center [524, 453] width 9 height 9
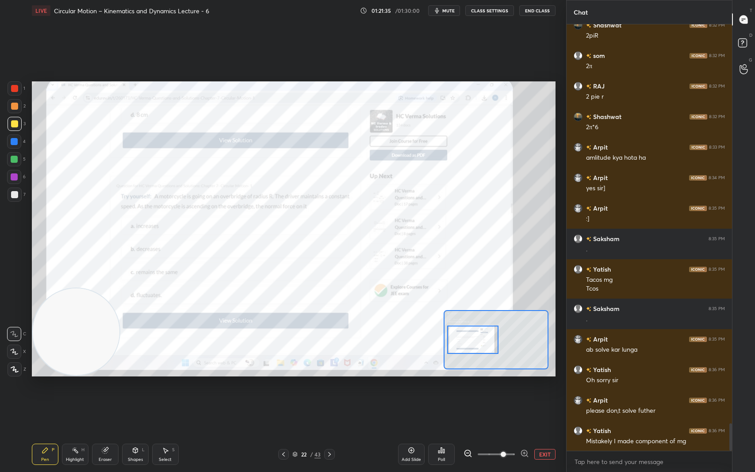
drag, startPoint x: 488, startPoint y: 344, endPoint x: 482, endPoint y: 344, distance: 6.2
click at [482, 344] on div at bounding box center [472, 339] width 51 height 29
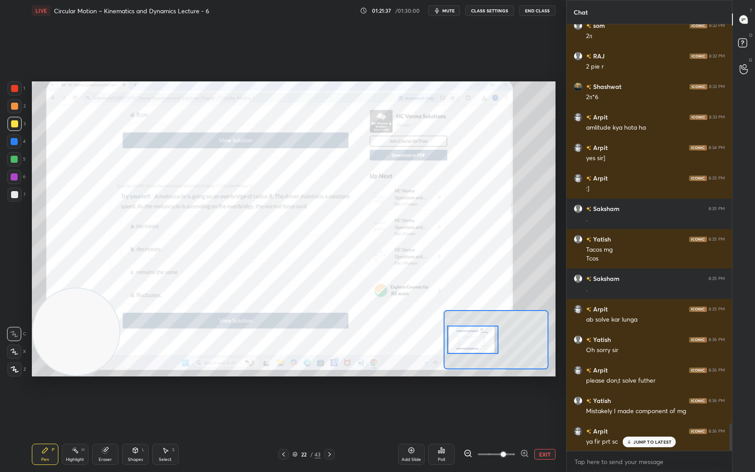
click at [638, 397] on div "JUMP TO LATEST" at bounding box center [648, 441] width 53 height 11
click at [744, 44] on rect at bounding box center [742, 43] width 8 height 8
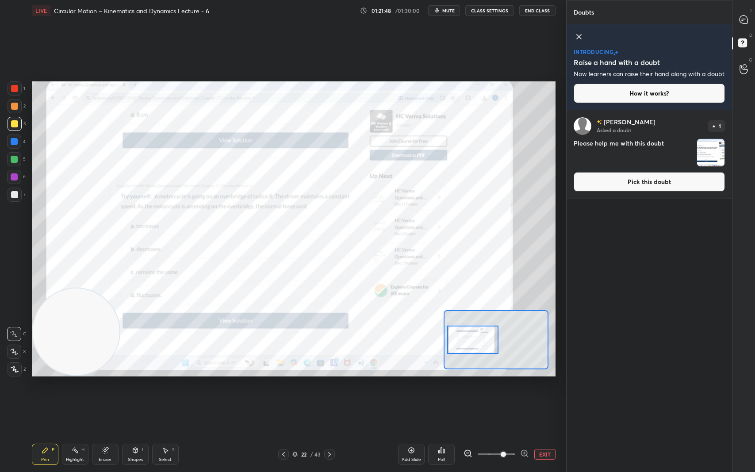
click at [714, 161] on img "grid" at bounding box center [710, 152] width 27 height 27
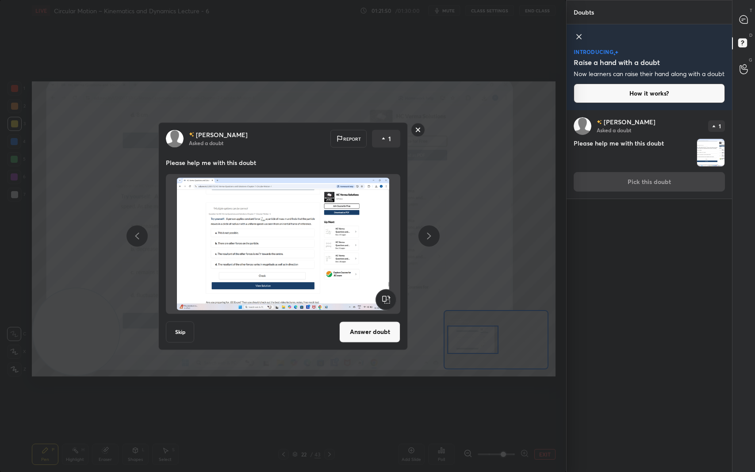
click at [369, 326] on button "Answer doubt" at bounding box center [369, 331] width 61 height 21
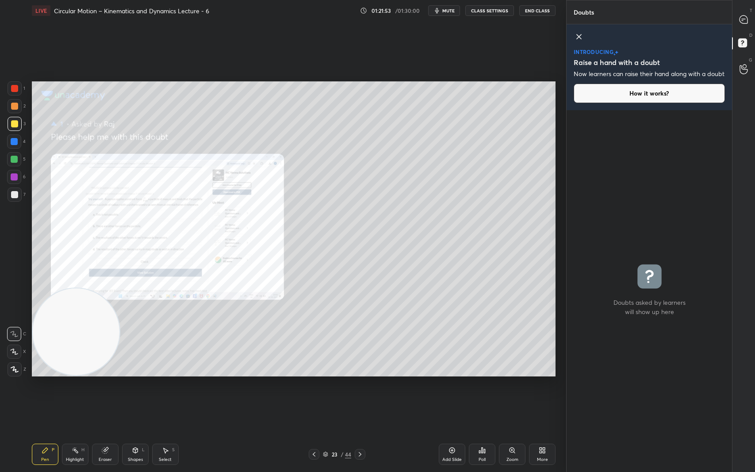
click at [517, 397] on div "Zoom" at bounding box center [512, 453] width 27 height 21
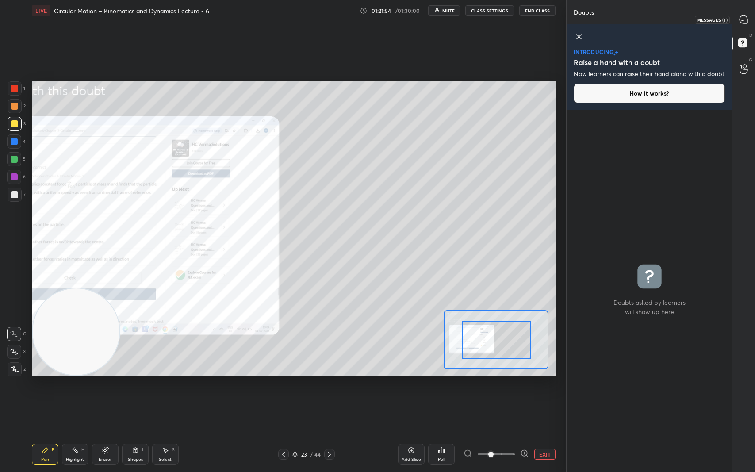
click at [744, 19] on icon at bounding box center [743, 19] width 9 height 9
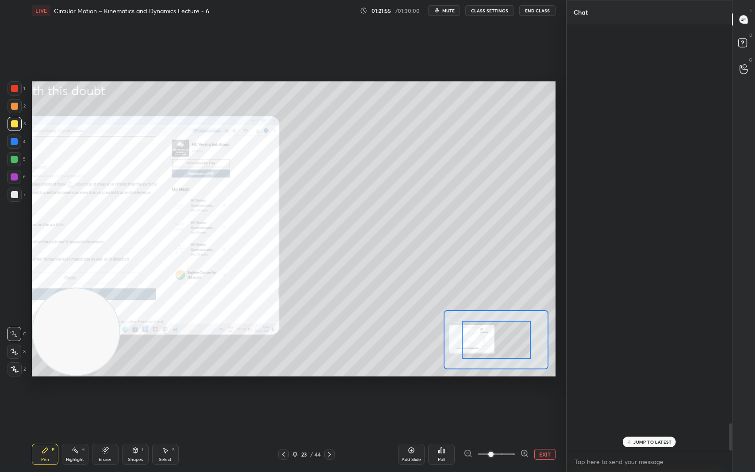
scroll to position [423, 163]
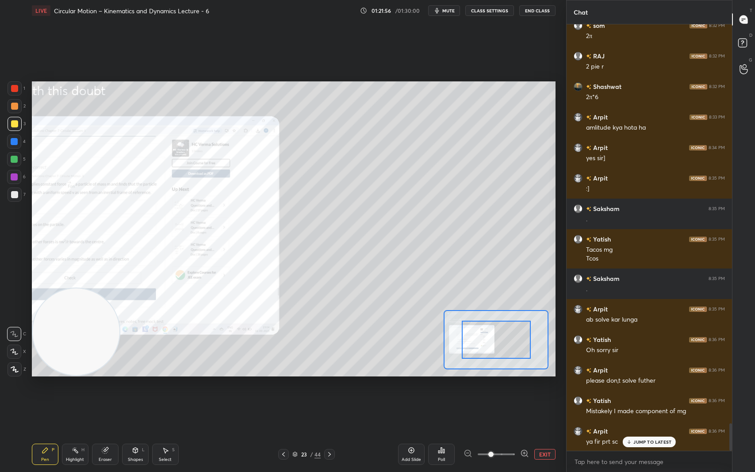
click at [646, 397] on p "JUMP TO LATEST" at bounding box center [652, 441] width 38 height 5
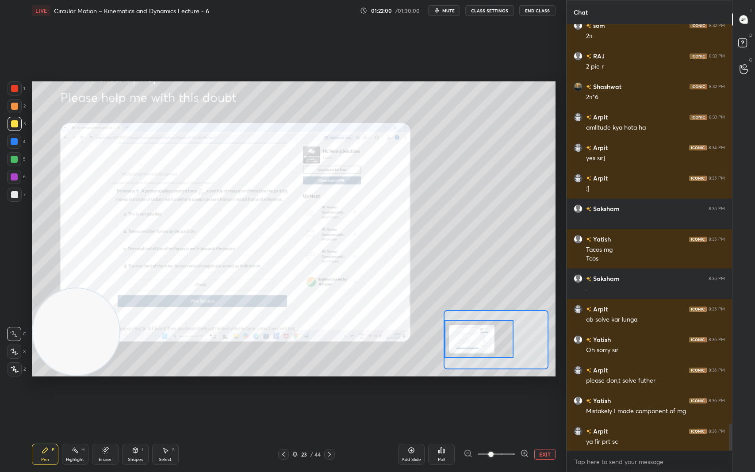
drag, startPoint x: 487, startPoint y: 340, endPoint x: 469, endPoint y: 339, distance: 18.1
click at [469, 339] on div at bounding box center [478, 339] width 69 height 38
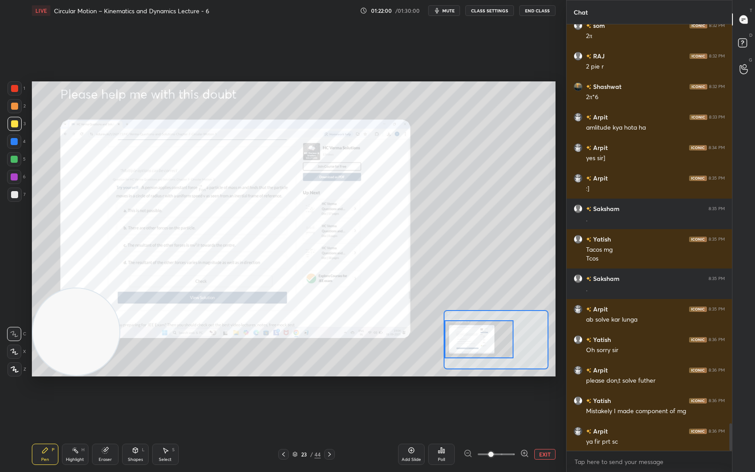
drag, startPoint x: 486, startPoint y: 447, endPoint x: 506, endPoint y: 453, distance: 20.6
click at [493, 397] on span at bounding box center [490, 453] width 5 height 5
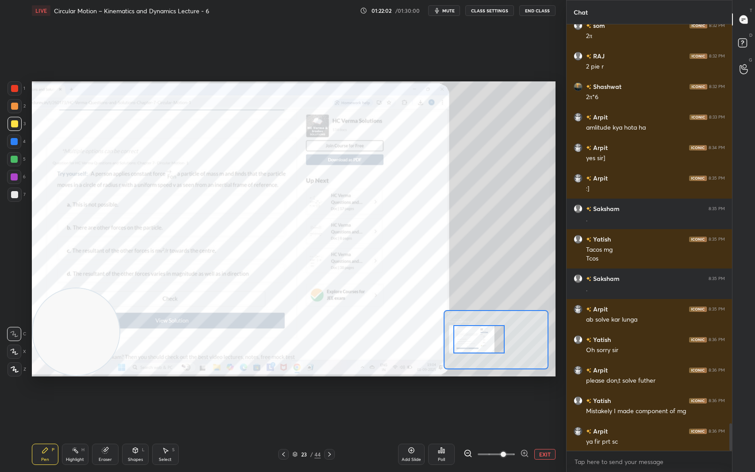
click at [526, 397] on icon at bounding box center [524, 453] width 9 height 9
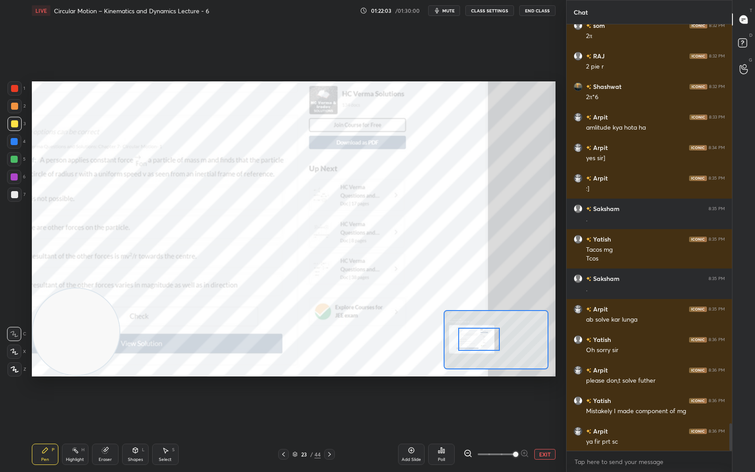
drag, startPoint x: 516, startPoint y: 454, endPoint x: 509, endPoint y: 454, distance: 7.1
click at [513, 397] on span at bounding box center [515, 453] width 5 height 5
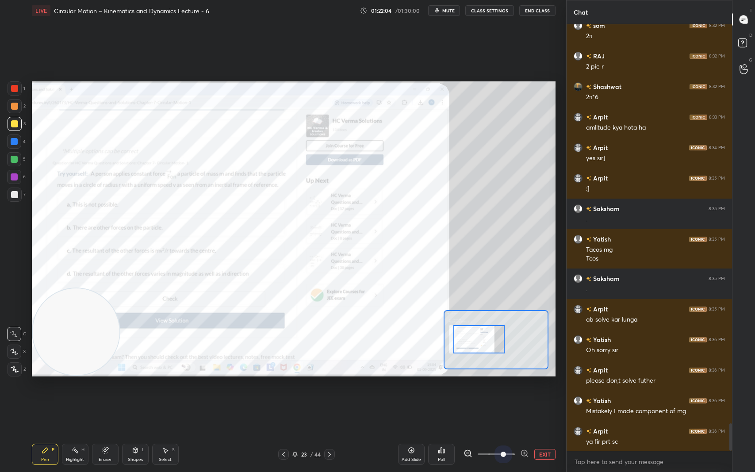
click at [503, 397] on span at bounding box center [495, 453] width 37 height 13
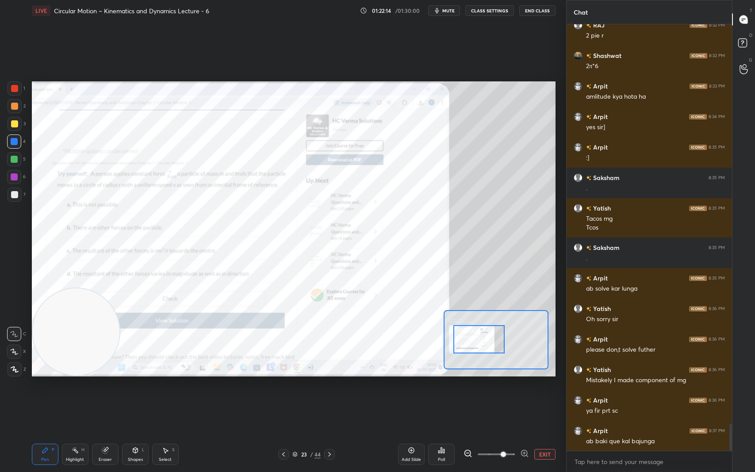
scroll to position [6291, 0]
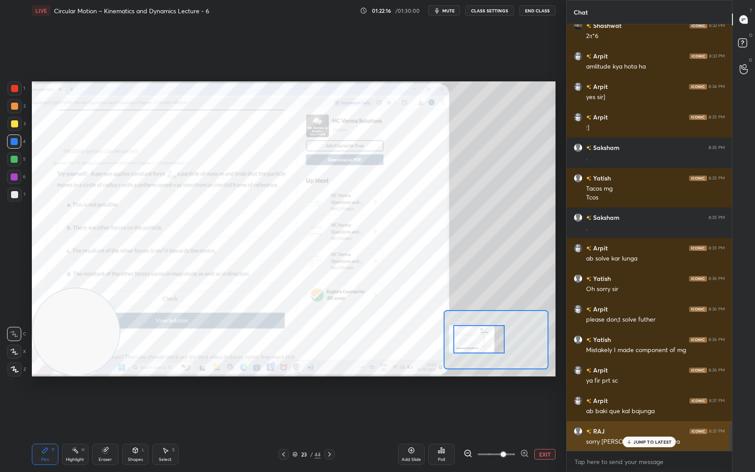
click at [639, 397] on p "JUMP TO LATEST" at bounding box center [652, 441] width 38 height 5
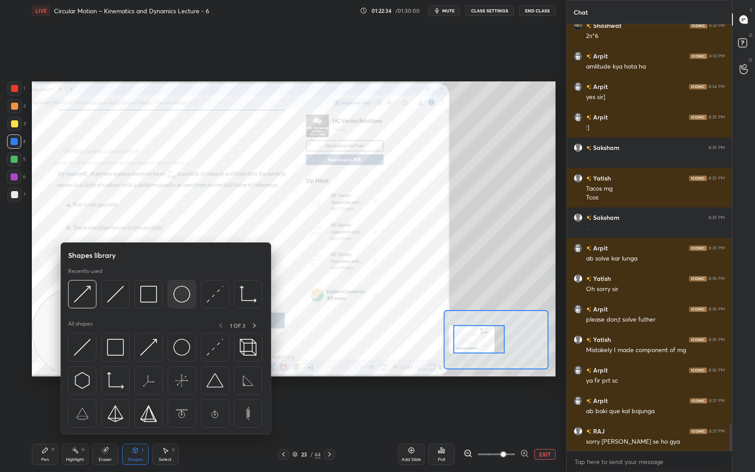
click at [180, 292] on img at bounding box center [181, 294] width 17 height 17
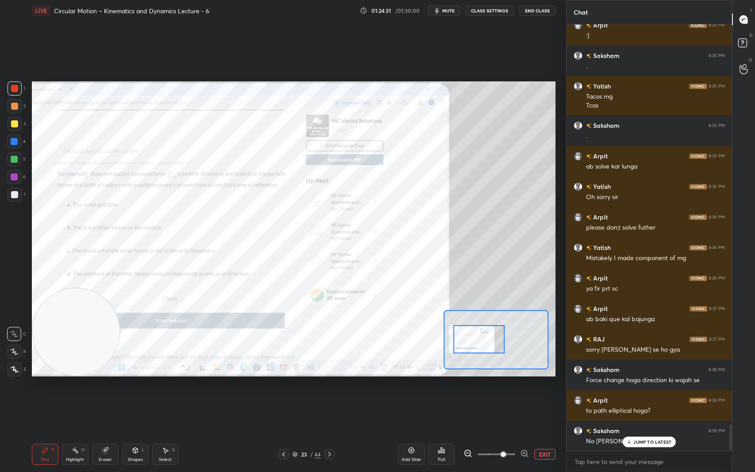
scroll to position [6413, 0]
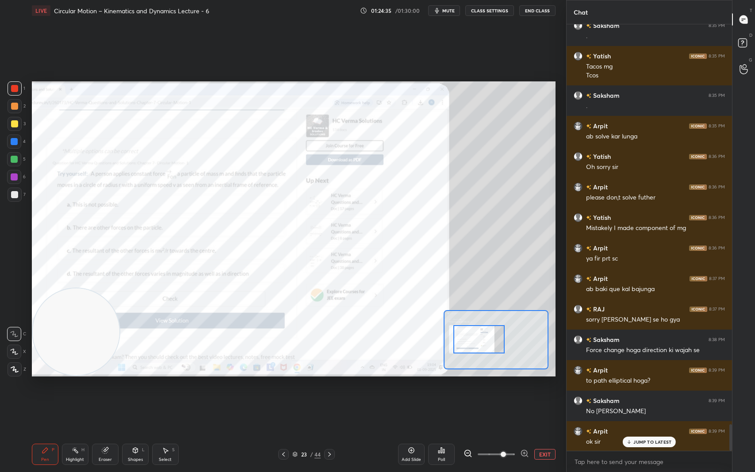
click at [645, 397] on p "JUMP TO LATEST" at bounding box center [652, 441] width 38 height 5
click at [746, 41] on rect at bounding box center [742, 43] width 8 height 8
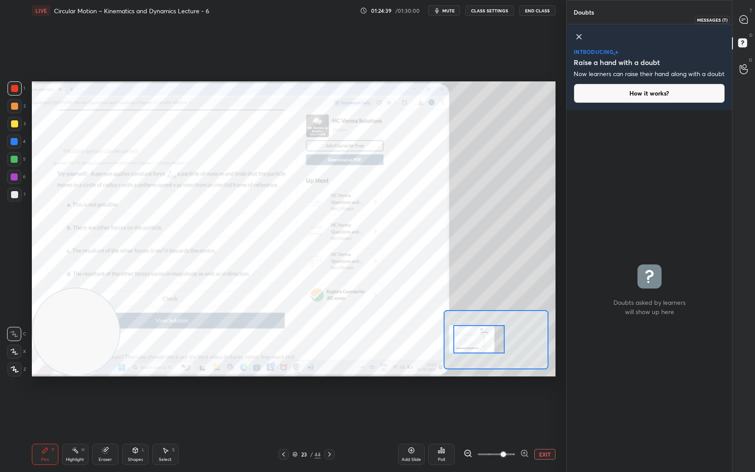
click at [744, 17] on icon at bounding box center [743, 19] width 8 height 8
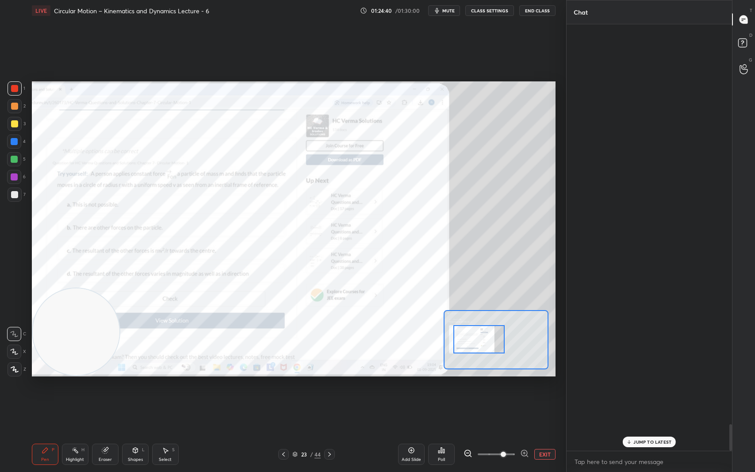
scroll to position [423, 163]
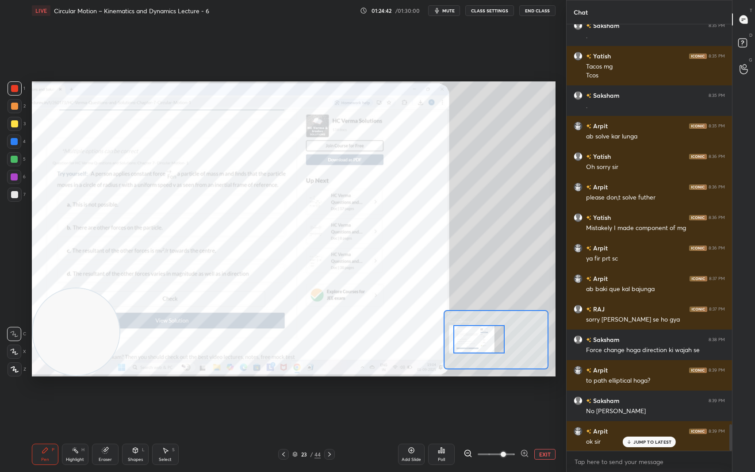
click at [666, 397] on p "JUMP TO LATEST" at bounding box center [652, 441] width 38 height 5
drag, startPoint x: 745, startPoint y: 45, endPoint x: 743, endPoint y: 14, distance: 31.1
click at [745, 45] on rect at bounding box center [742, 43] width 8 height 8
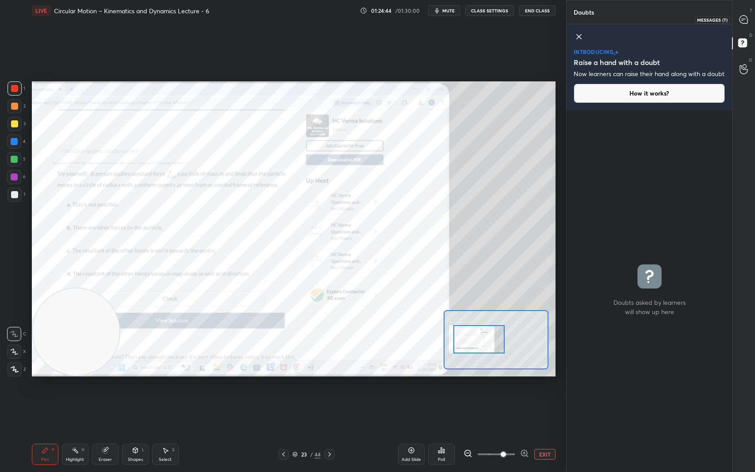
click at [743, 14] on div at bounding box center [744, 19] width 18 height 16
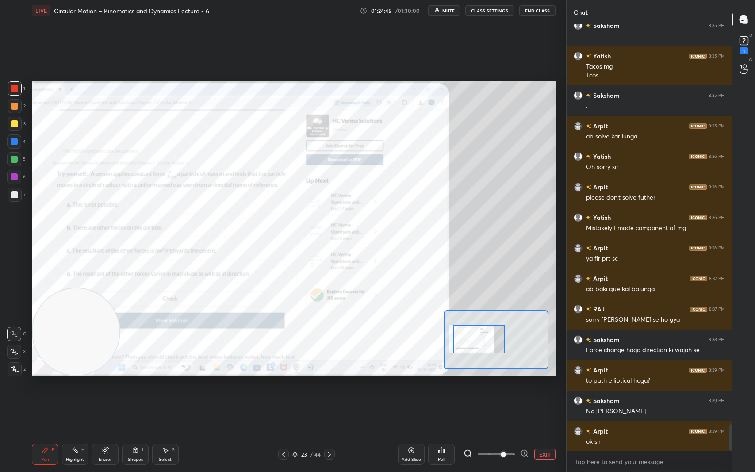
click at [646, 397] on div "ok sir" at bounding box center [655, 441] width 139 height 9
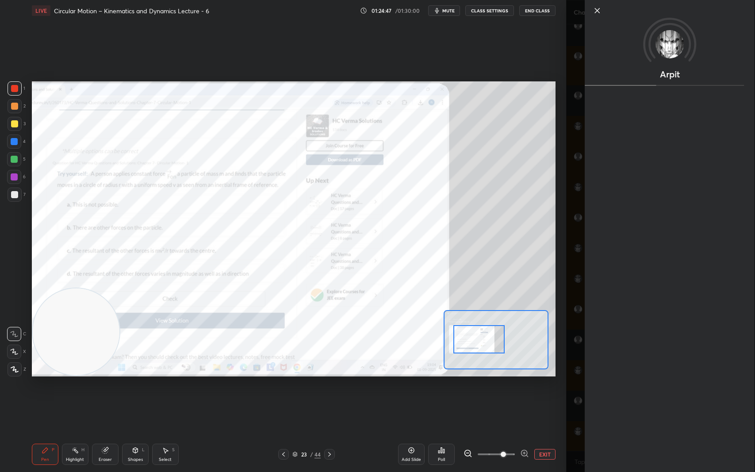
click at [599, 9] on icon at bounding box center [596, 10] width 11 height 11
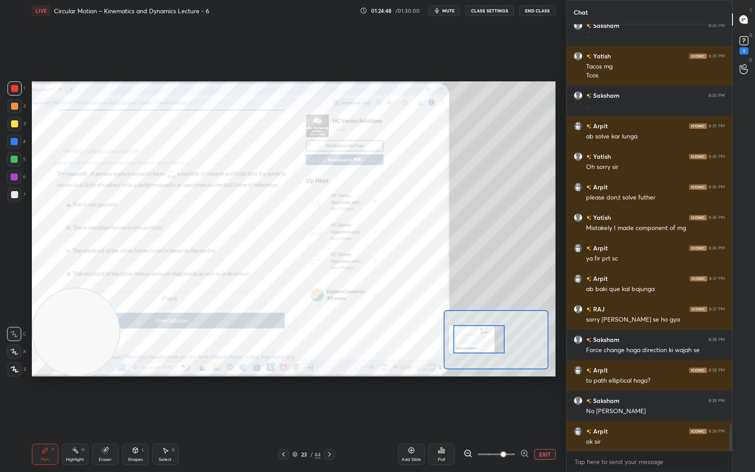
scroll to position [6444, 0]
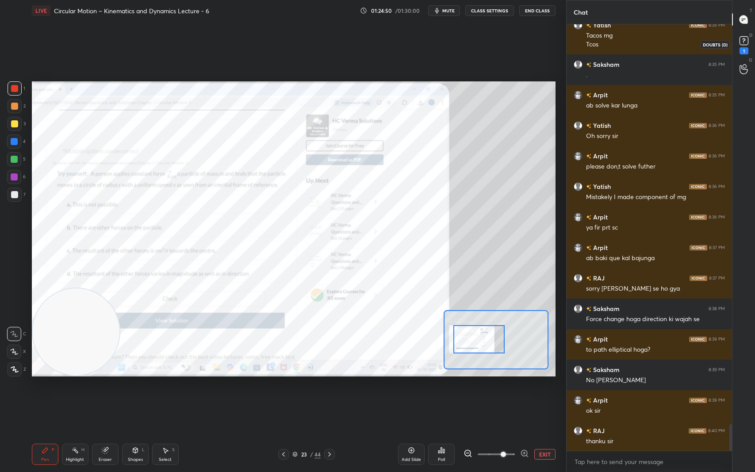
click at [748, 37] on icon at bounding box center [743, 40] width 13 height 13
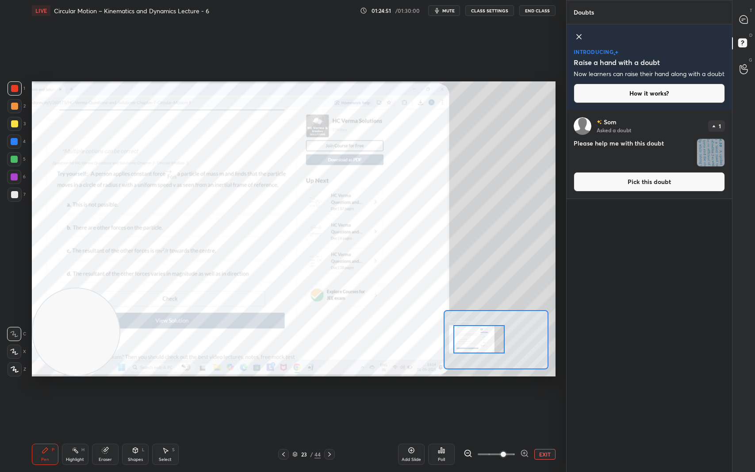
click at [709, 157] on img "grid" at bounding box center [710, 152] width 27 height 27
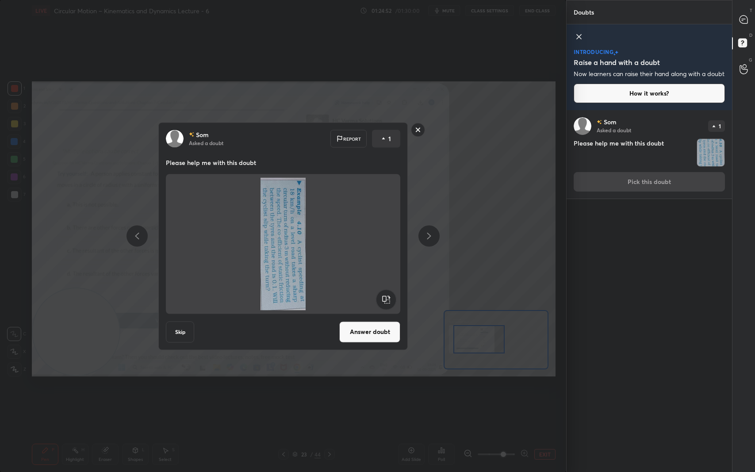
click at [384, 297] on rect at bounding box center [386, 299] width 20 height 20
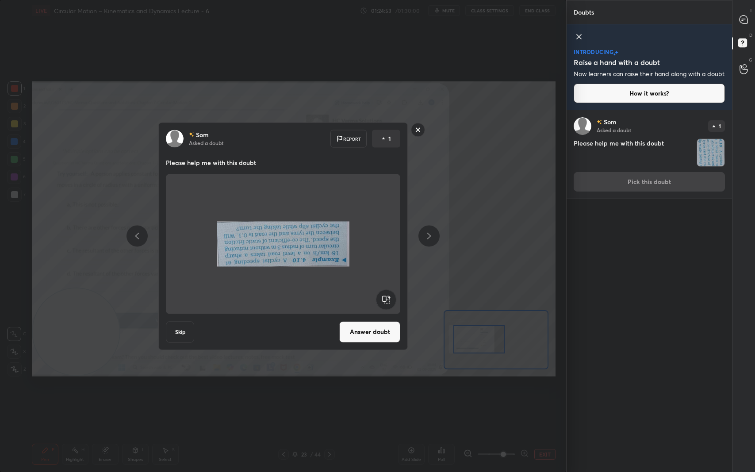
click at [384, 297] on rect at bounding box center [386, 299] width 20 height 20
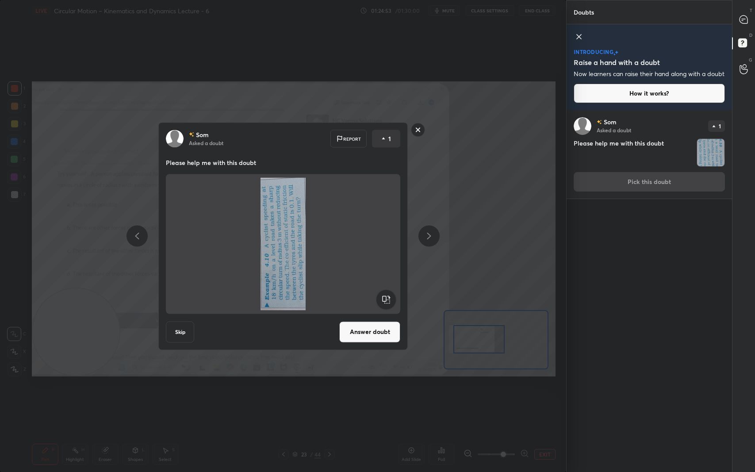
click at [385, 297] on rect at bounding box center [386, 299] width 20 height 20
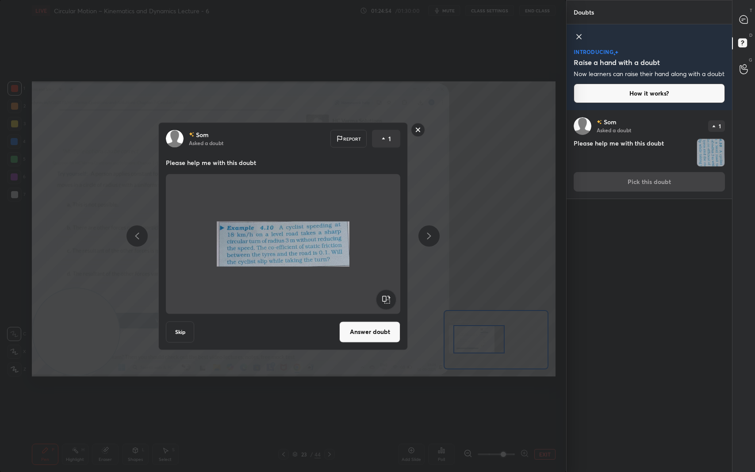
click at [384, 328] on button "Answer doubt" at bounding box center [369, 331] width 61 height 21
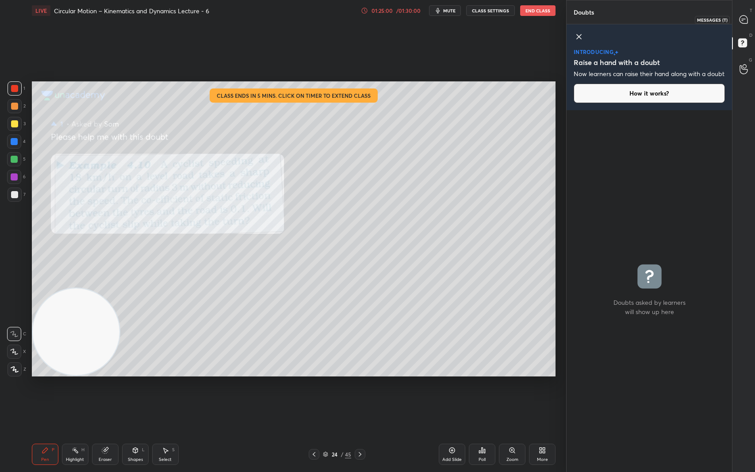
click at [749, 16] on div at bounding box center [744, 19] width 18 height 16
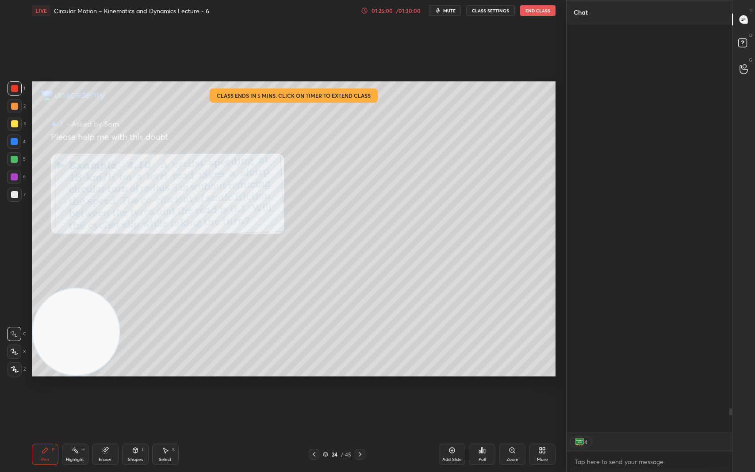
scroll to position [405, 163]
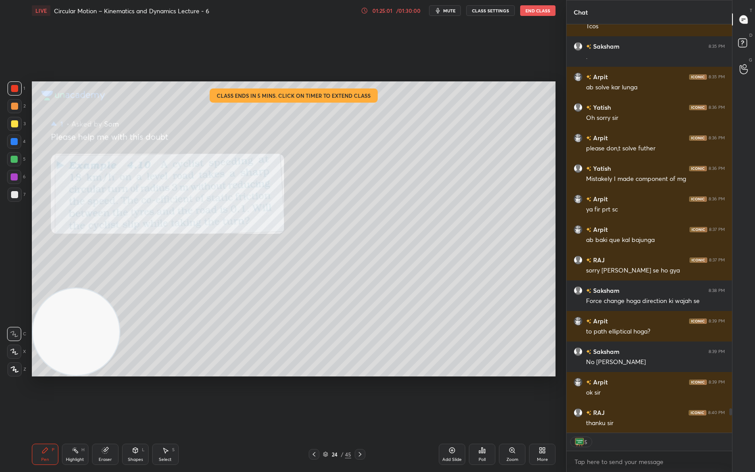
click at [412, 10] on div "/ 01:30:00" at bounding box center [407, 10] width 27 height 5
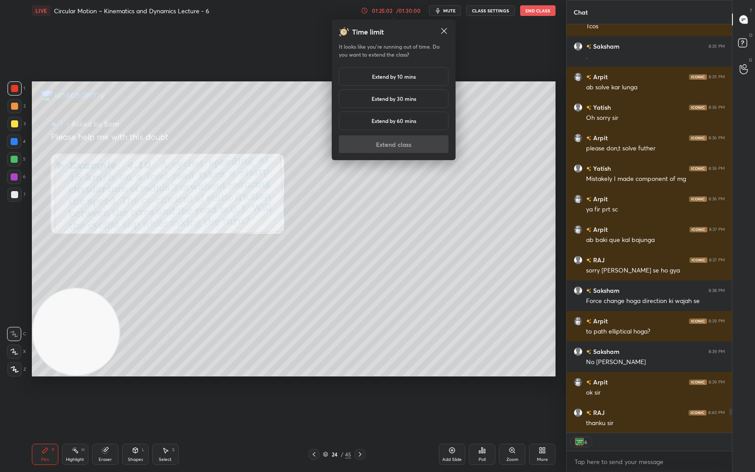
click at [409, 71] on div "Extend by 10 mins" at bounding box center [394, 76] width 110 height 19
click at [427, 141] on button "Extend class" at bounding box center [394, 144] width 110 height 18
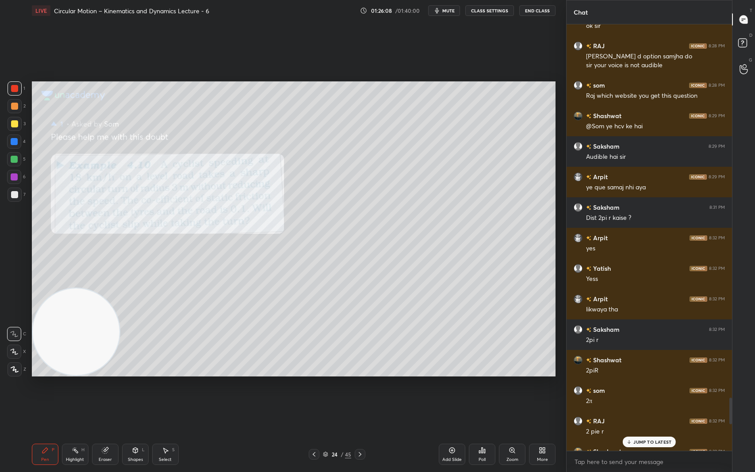
scroll to position [5854, 0]
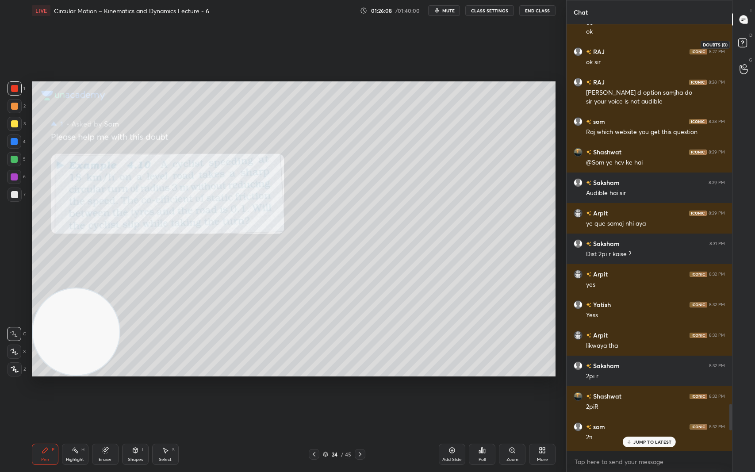
click at [749, 42] on icon at bounding box center [744, 44] width 16 height 16
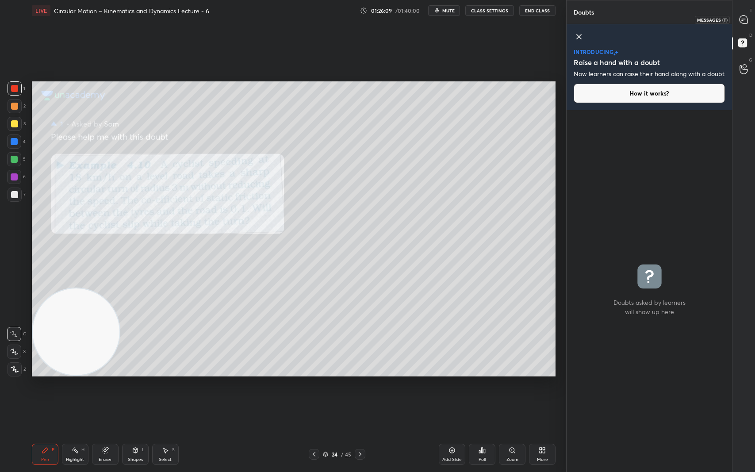
click at [744, 19] on icon at bounding box center [743, 19] width 8 height 8
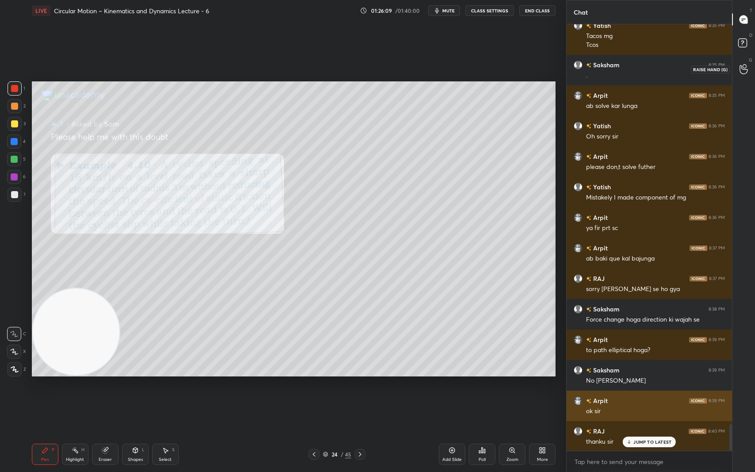
scroll to position [423, 163]
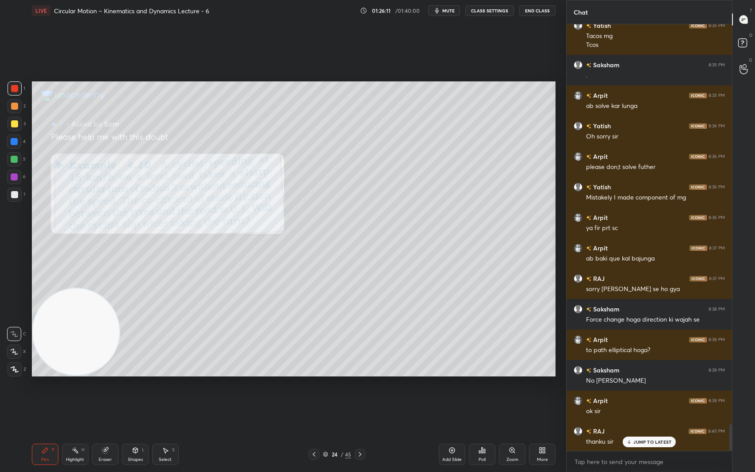
click at [661, 397] on p "JUMP TO LATEST" at bounding box center [652, 441] width 38 height 5
drag, startPoint x: 748, startPoint y: 44, endPoint x: 746, endPoint y: 38, distance: 5.9
click at [747, 43] on icon at bounding box center [744, 44] width 16 height 16
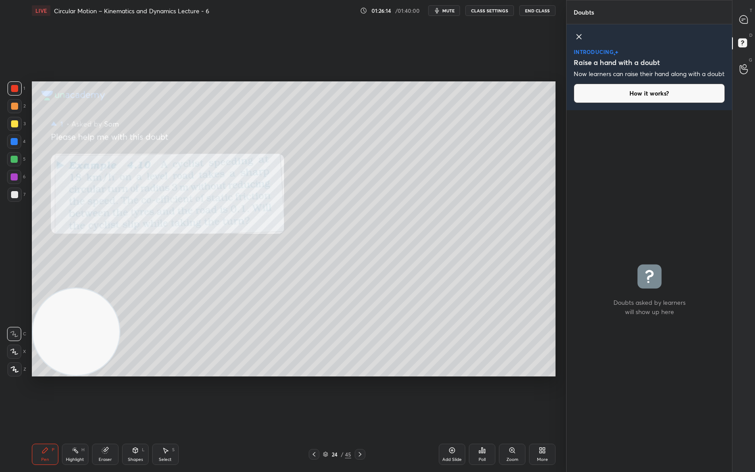
click at [577, 35] on icon at bounding box center [578, 36] width 4 height 4
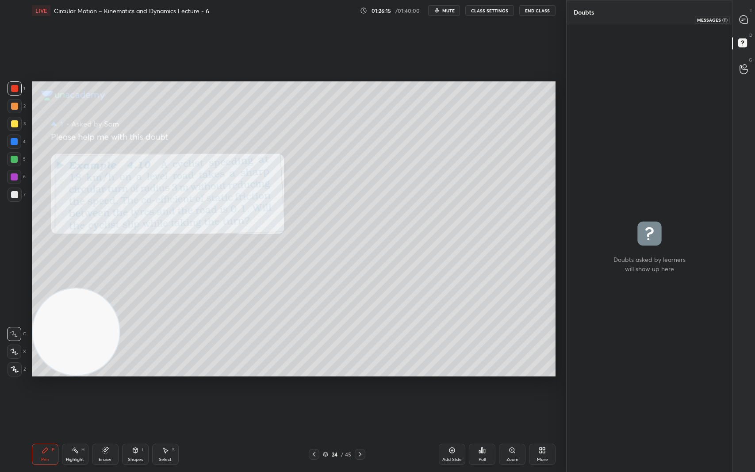
click at [748, 19] on icon at bounding box center [743, 19] width 9 height 9
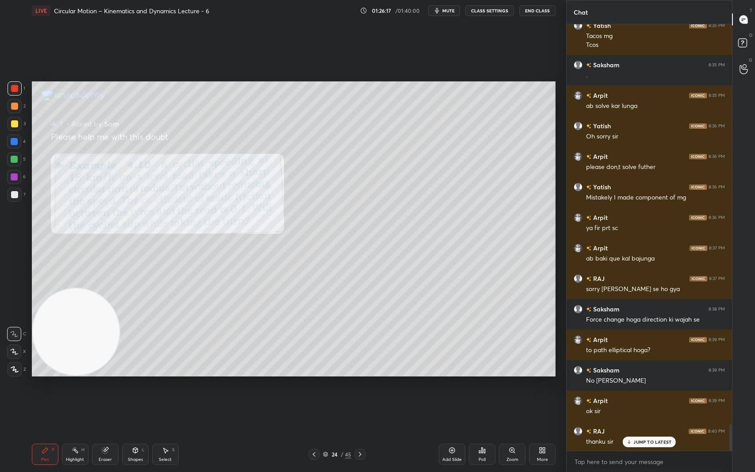
click at [646, 397] on p "JUMP TO LATEST" at bounding box center [652, 441] width 38 height 5
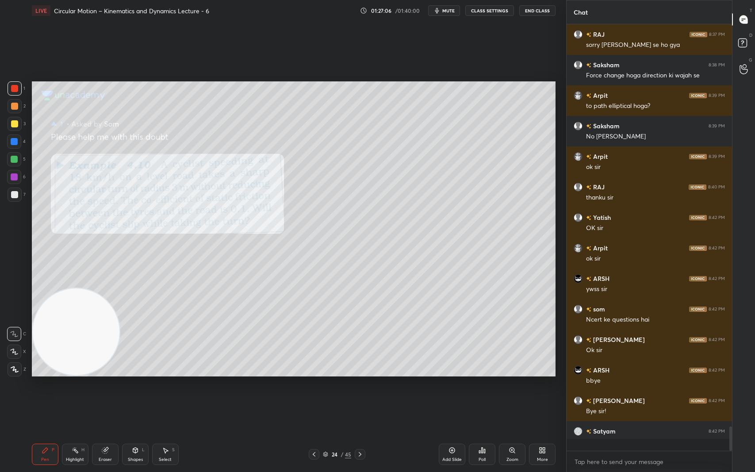
scroll to position [6712, 0]
click at [649, 397] on p "JUMP TO LATEST" at bounding box center [652, 441] width 38 height 5
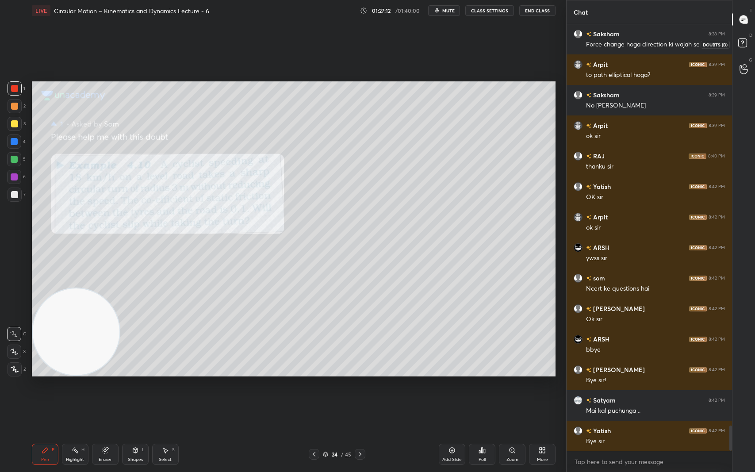
drag, startPoint x: 747, startPoint y: 39, endPoint x: 746, endPoint y: 19, distance: 19.9
click at [747, 38] on icon at bounding box center [744, 44] width 16 height 16
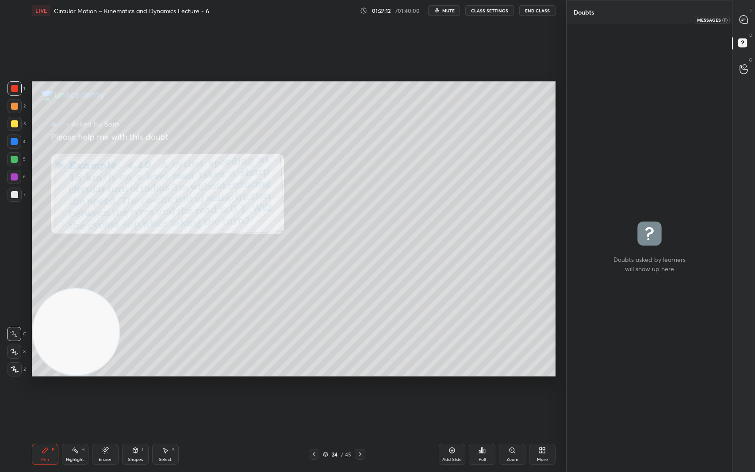
click at [745, 14] on div at bounding box center [744, 19] width 18 height 16
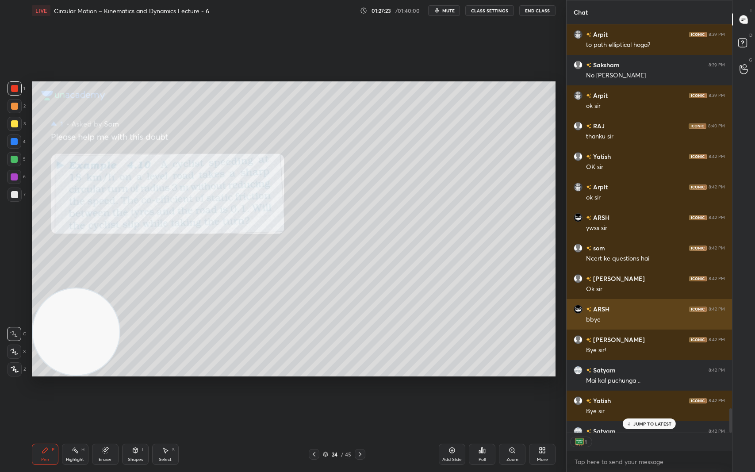
scroll to position [3, 3]
click at [641, 397] on p "JUMP TO LATEST" at bounding box center [652, 423] width 38 height 5
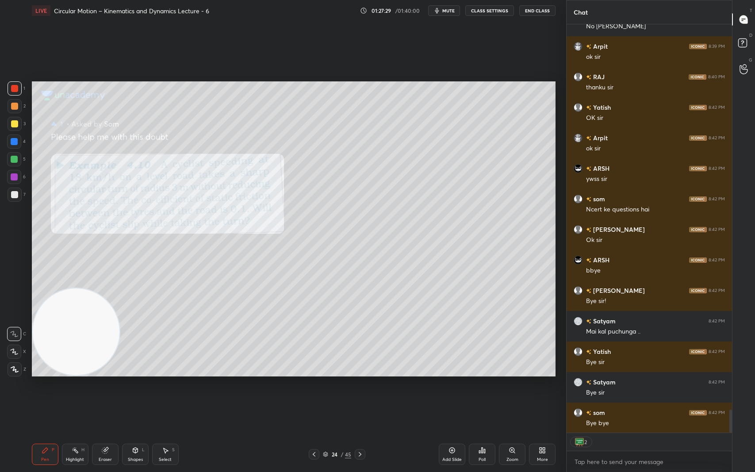
scroll to position [6853, 0]
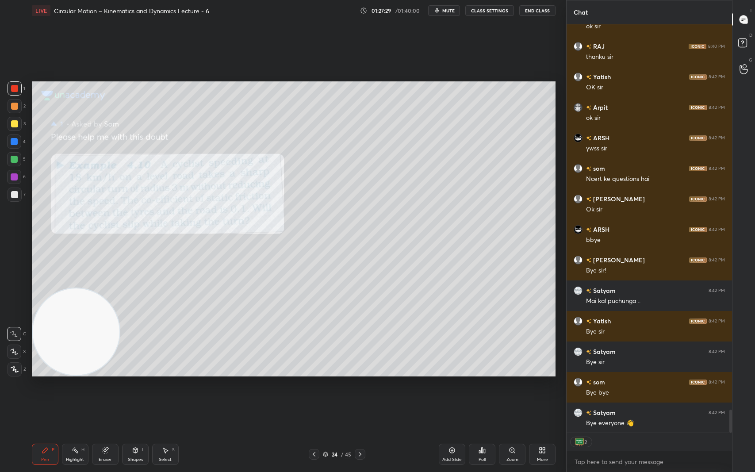
click at [444, 10] on button "mute" at bounding box center [444, 10] width 32 height 11
click at [533, 8] on button "End Class" at bounding box center [537, 10] width 36 height 11
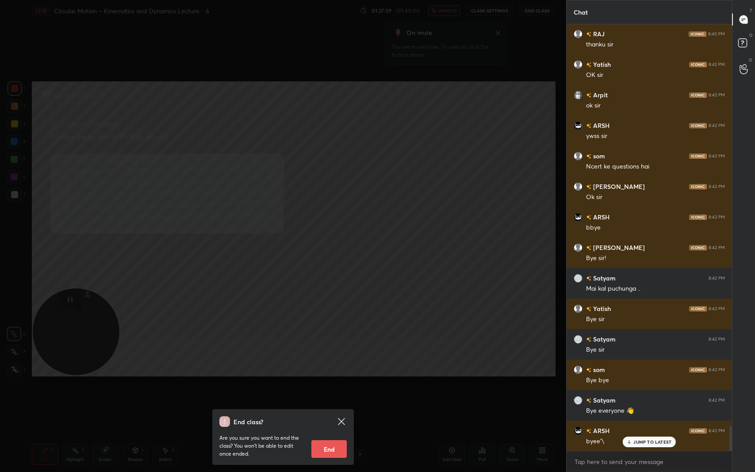
scroll to position [0, 0]
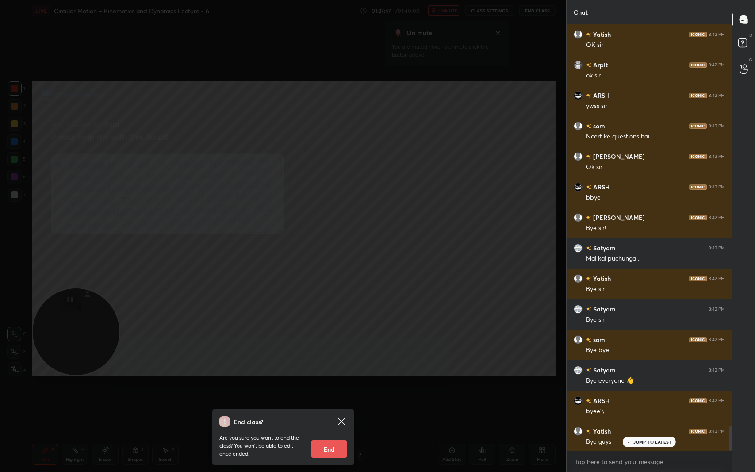
click at [660, 397] on div "JUMP TO LATEST" at bounding box center [648, 441] width 53 height 11
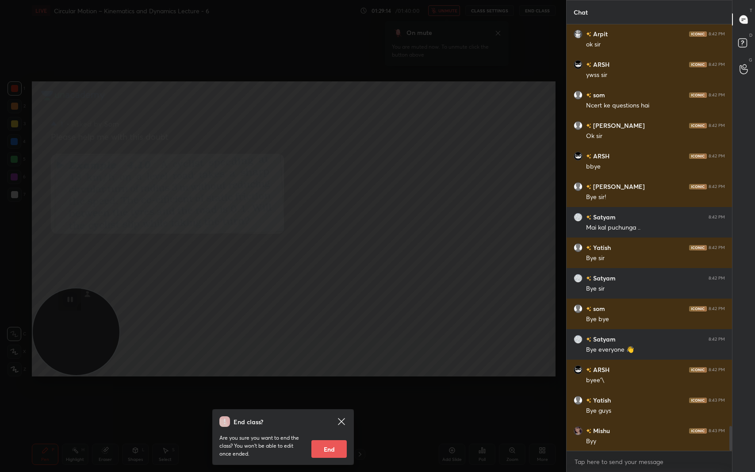
scroll to position [6430, 0]
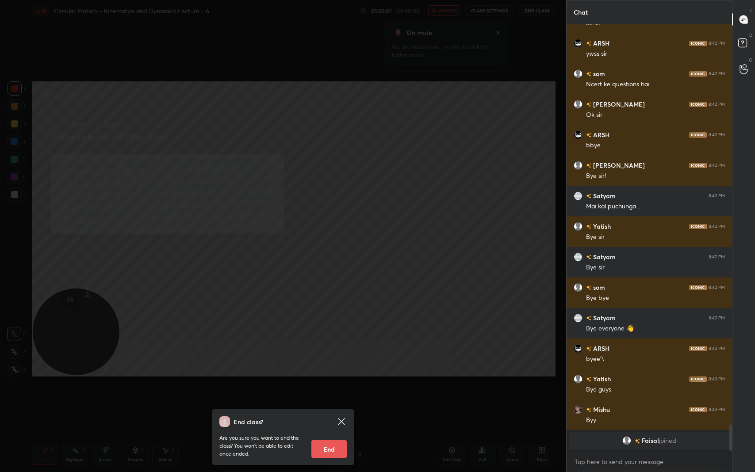
click at [332, 397] on button "End" at bounding box center [328, 449] width 35 height 18
type textarea "x"
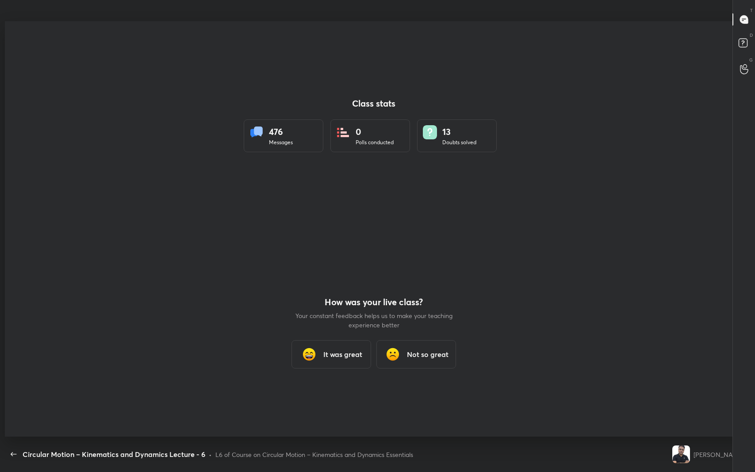
scroll to position [43791, 43459]
click at [15, 397] on icon "button" at bounding box center [13, 454] width 11 height 11
